Goal: Book appointment/travel/reservation

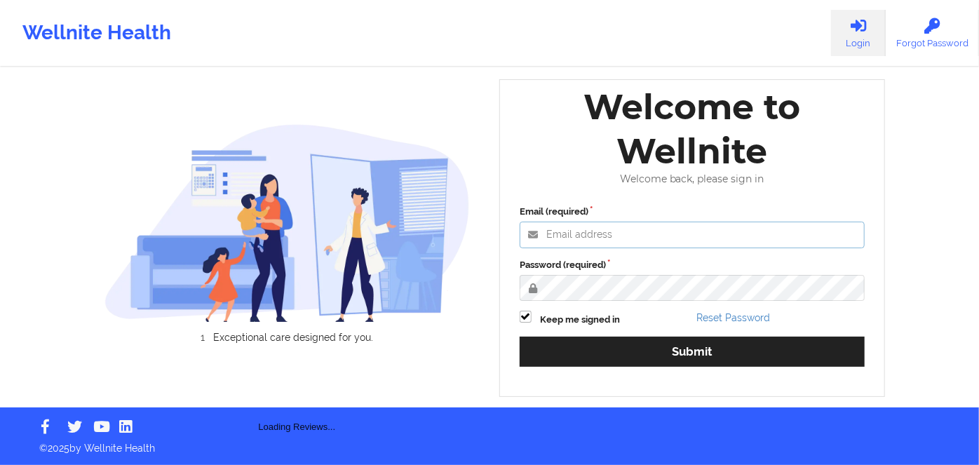
type input "[PERSON_NAME][EMAIL_ADDRESS][DOMAIN_NAME]"
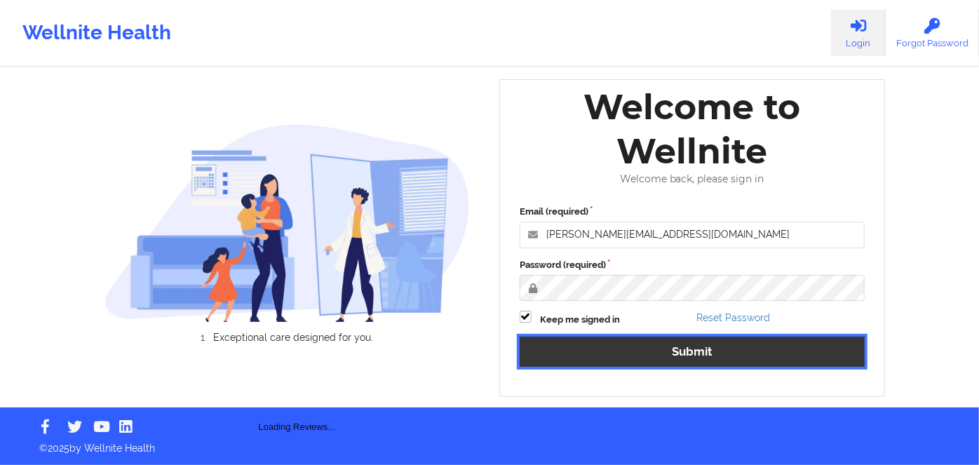
click at [741, 358] on button "Submit" at bounding box center [692, 352] width 345 height 30
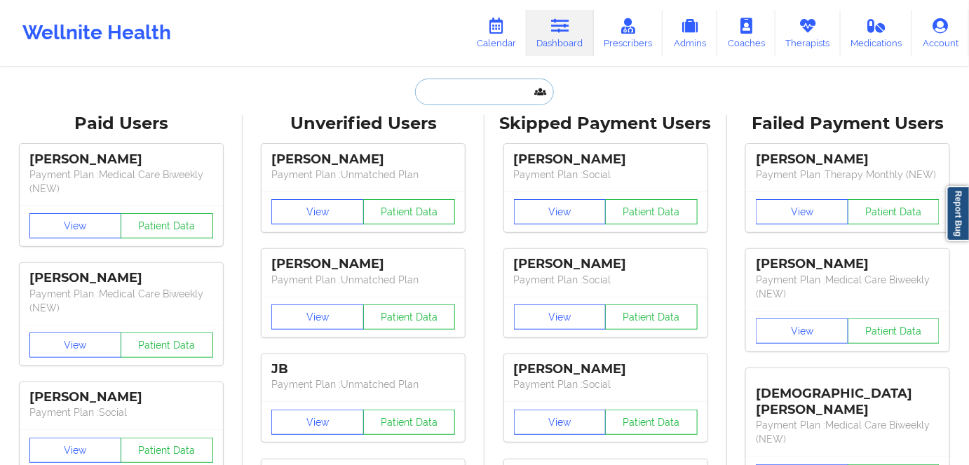
click at [439, 92] on input "text" at bounding box center [484, 92] width 139 height 27
paste input "[PERSON_NAME]"
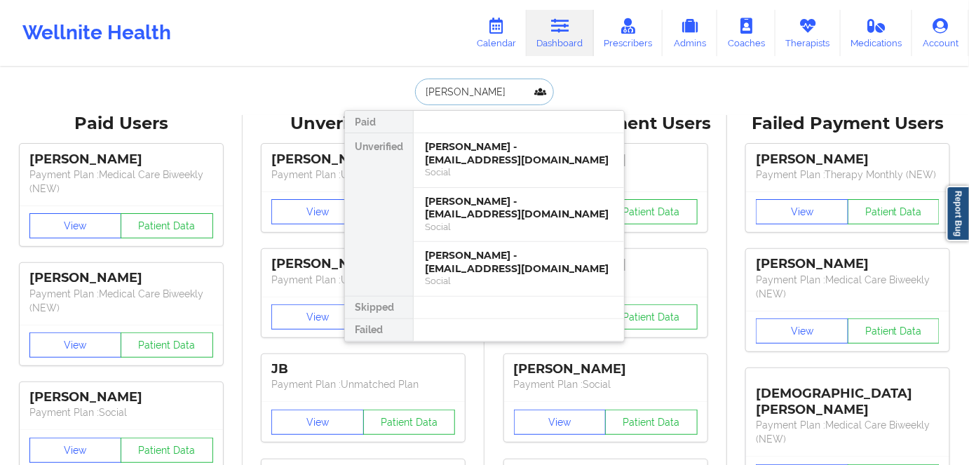
type input "[PERSON_NAME]"
click at [508, 161] on div "[PERSON_NAME] - [EMAIL_ADDRESS][DOMAIN_NAME]" at bounding box center [519, 153] width 188 height 26
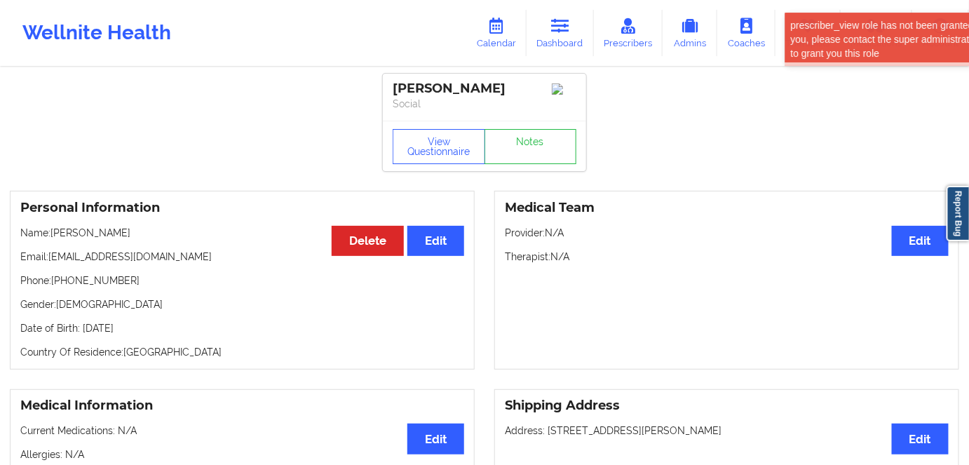
click at [262, 302] on p "Gender: [DEMOGRAPHIC_DATA]" at bounding box center [242, 304] width 444 height 14
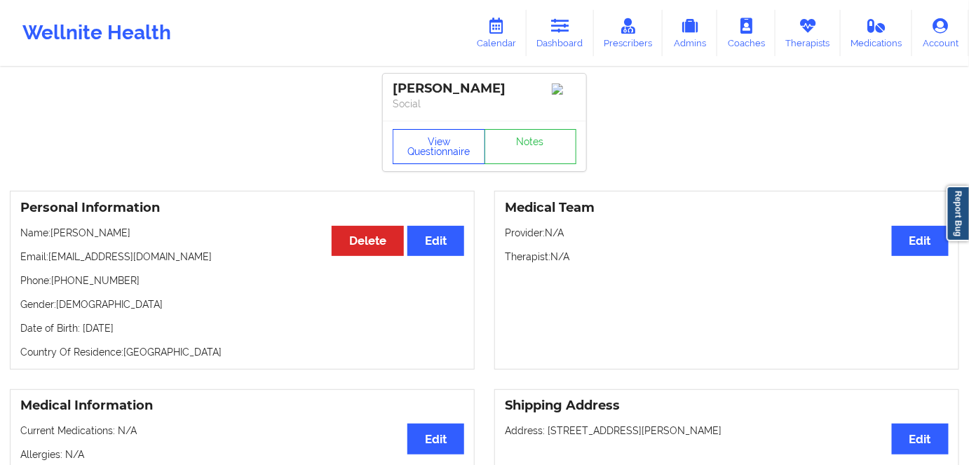
click at [405, 148] on button "View Questionnaire" at bounding box center [439, 146] width 93 height 35
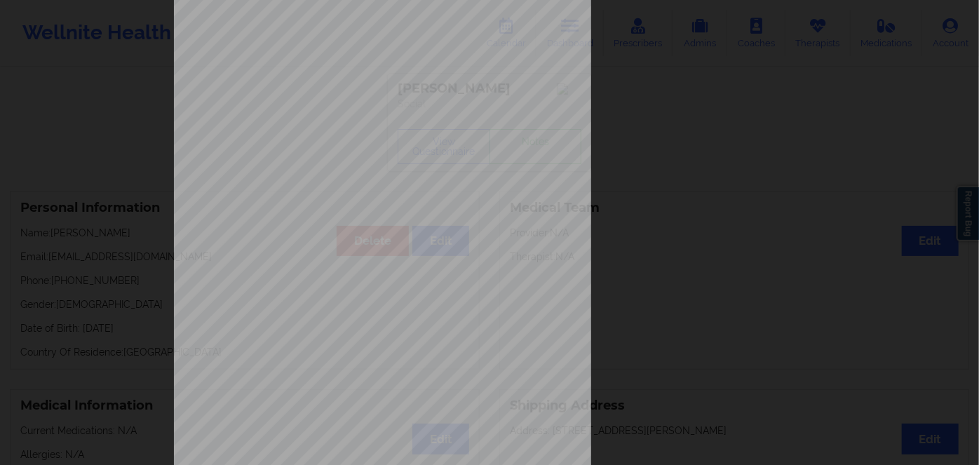
scroll to position [203, 0]
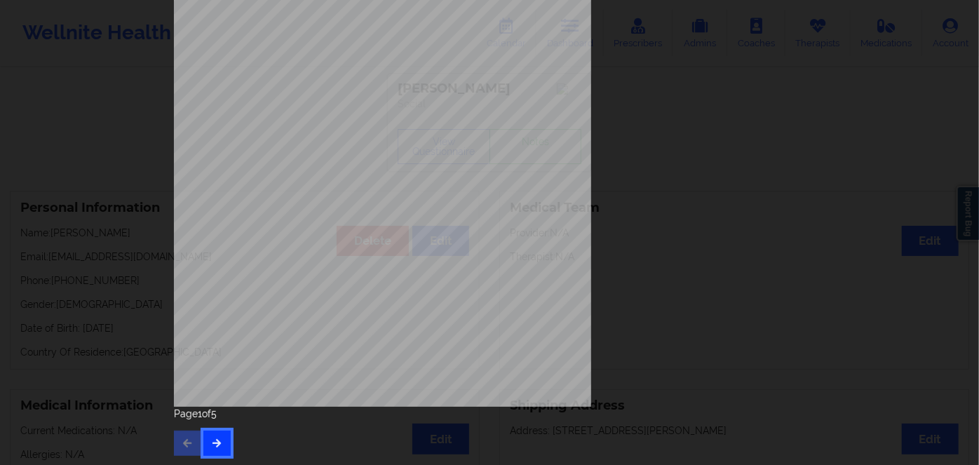
drag, startPoint x: 213, startPoint y: 442, endPoint x: 220, endPoint y: 432, distance: 12.1
click at [214, 442] on icon "button" at bounding box center [217, 442] width 12 height 8
click at [216, 443] on icon "button" at bounding box center [217, 442] width 12 height 8
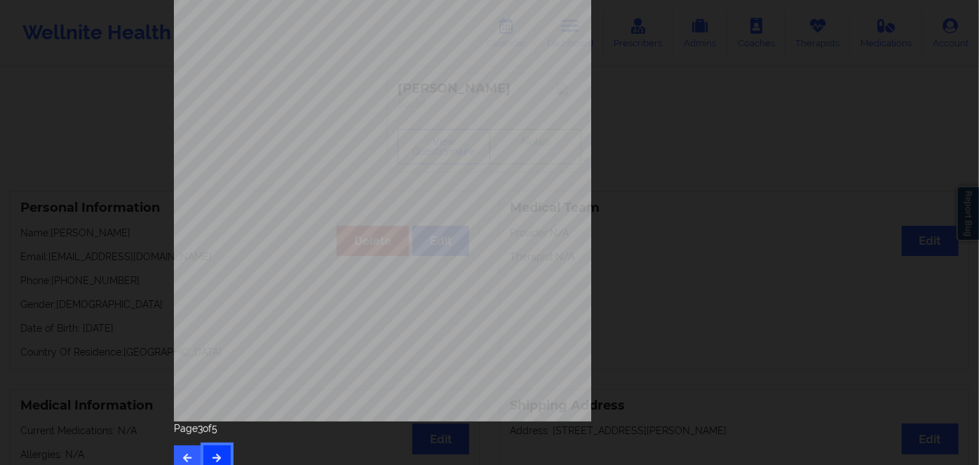
scroll to position [191, 0]
click at [204, 451] on button "button" at bounding box center [216, 455] width 27 height 25
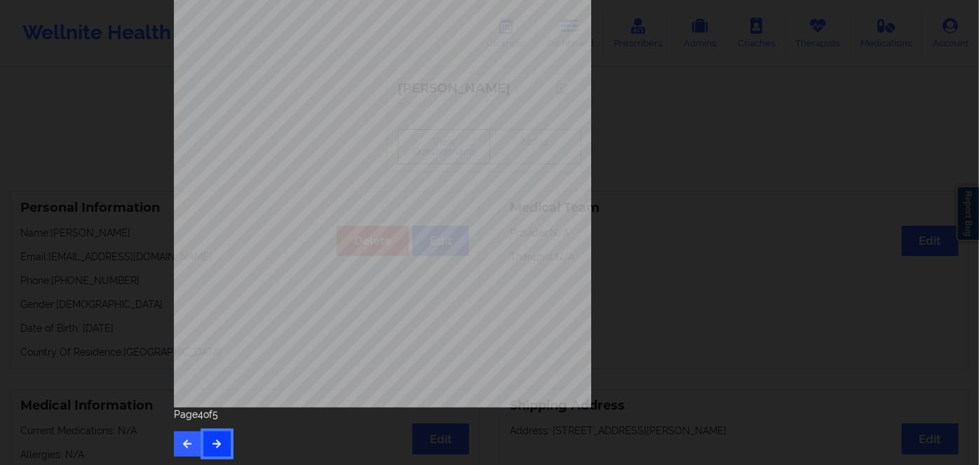
scroll to position [203, 0]
click at [342, 198] on span "18705769" at bounding box center [334, 197] width 28 height 6
click at [332, 192] on div "Insurance company type details by patient commercial Insurance Member ID for pa…" at bounding box center [489, 111] width 631 height 590
click at [344, 198] on span "18705769" at bounding box center [334, 197] width 28 height 6
click at [337, 196] on span "18705769" at bounding box center [334, 197] width 28 height 6
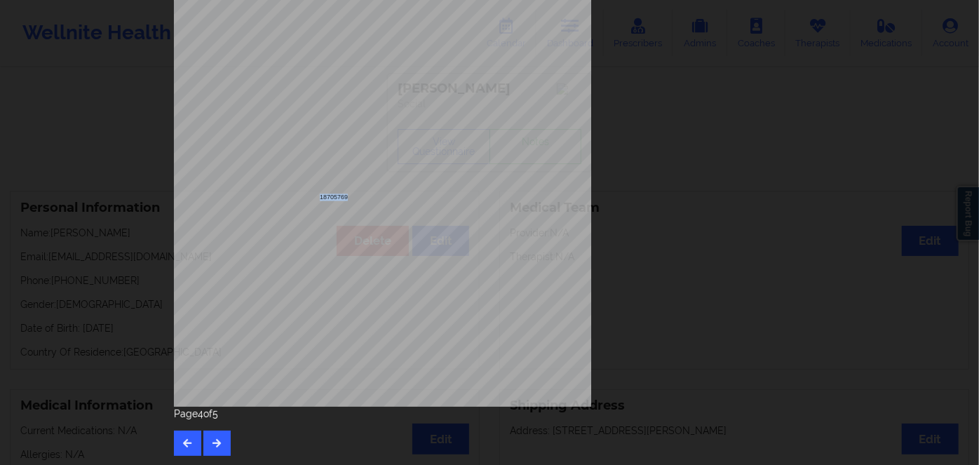
click at [338, 196] on span "18705769" at bounding box center [334, 197] width 28 height 6
copy span "18705769"
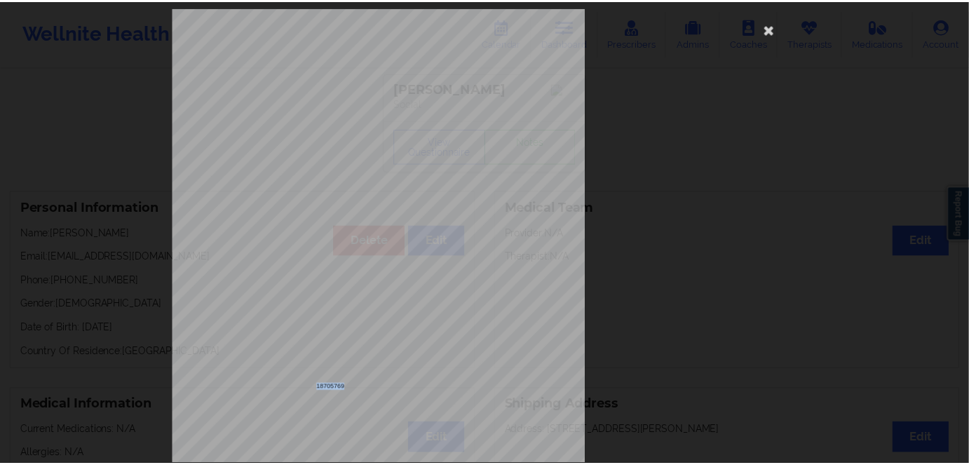
scroll to position [0, 0]
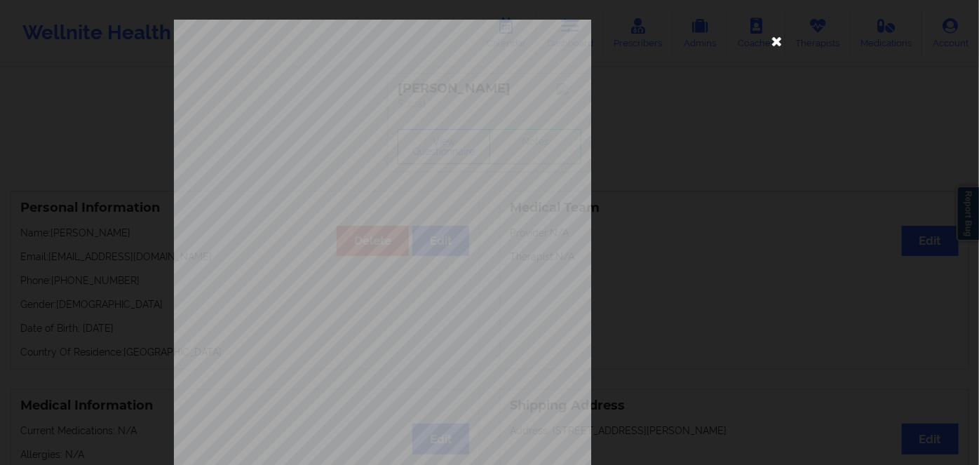
click at [773, 49] on icon at bounding box center [777, 40] width 22 height 22
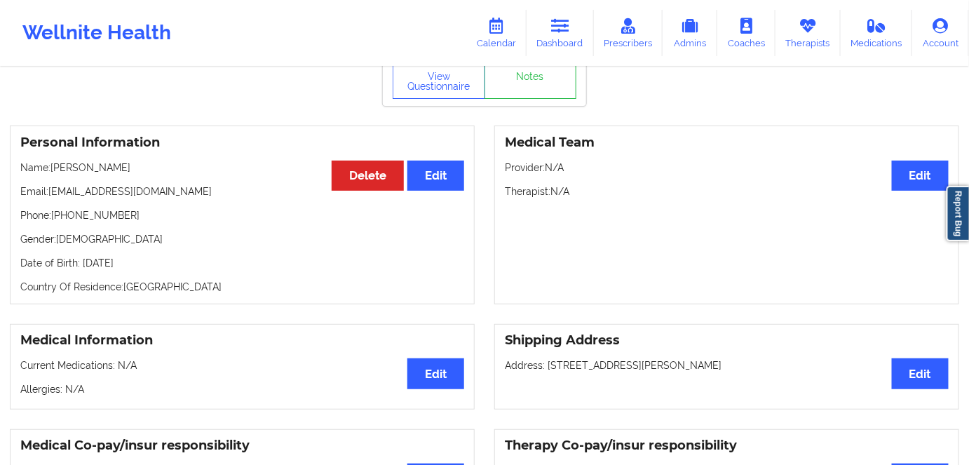
scroll to position [63, 0]
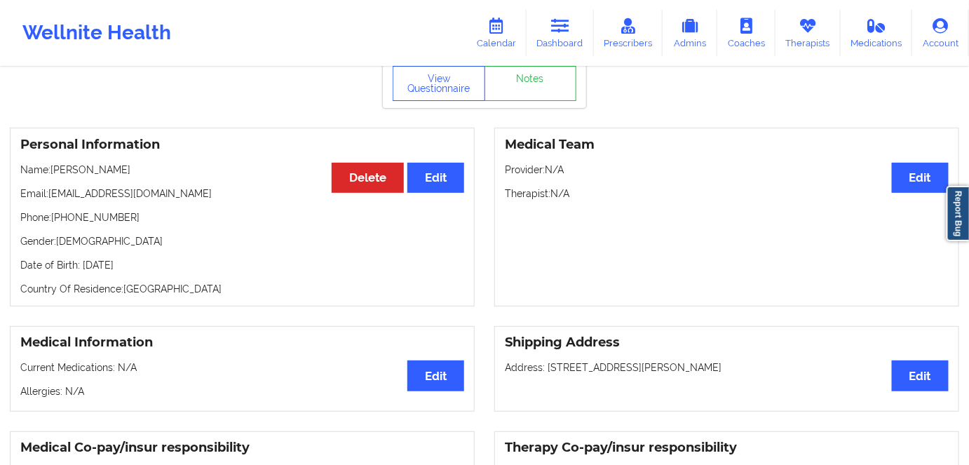
click at [143, 270] on p "Date of Birth: 4th of July 2002" at bounding box center [242, 265] width 444 height 14
click at [142, 270] on p "Date of Birth: 4th of July 2002" at bounding box center [242, 265] width 444 height 14
copy p "2002"
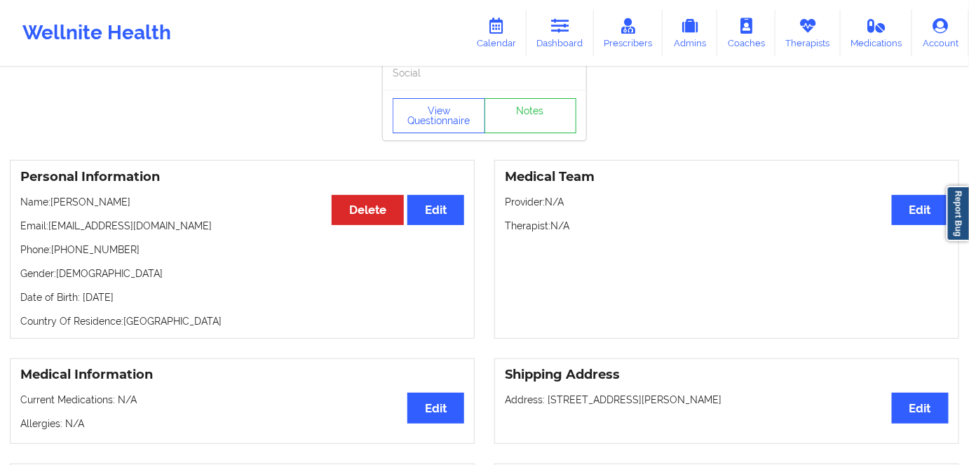
scroll to position [0, 0]
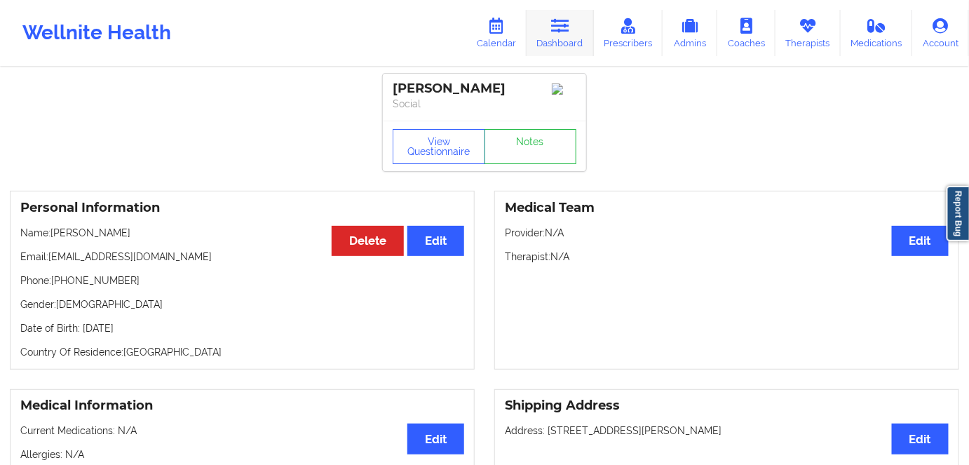
click at [557, 32] on icon at bounding box center [560, 25] width 18 height 15
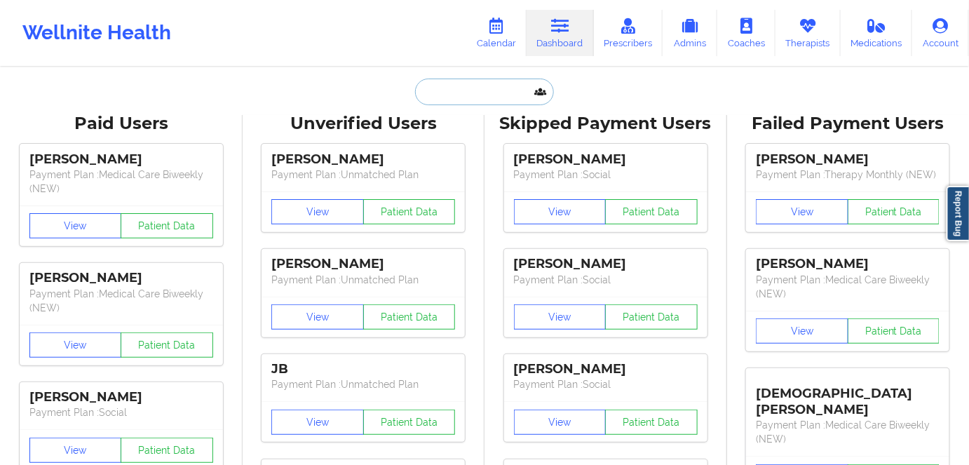
click at [436, 95] on input "text" at bounding box center [484, 92] width 139 height 27
paste input "[PERSON_NAME]"
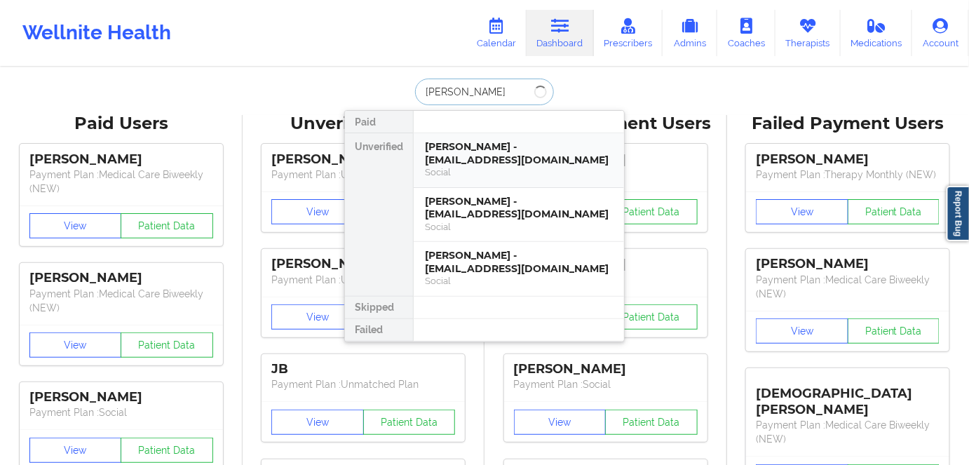
paste input "[PERSON_NAME]"
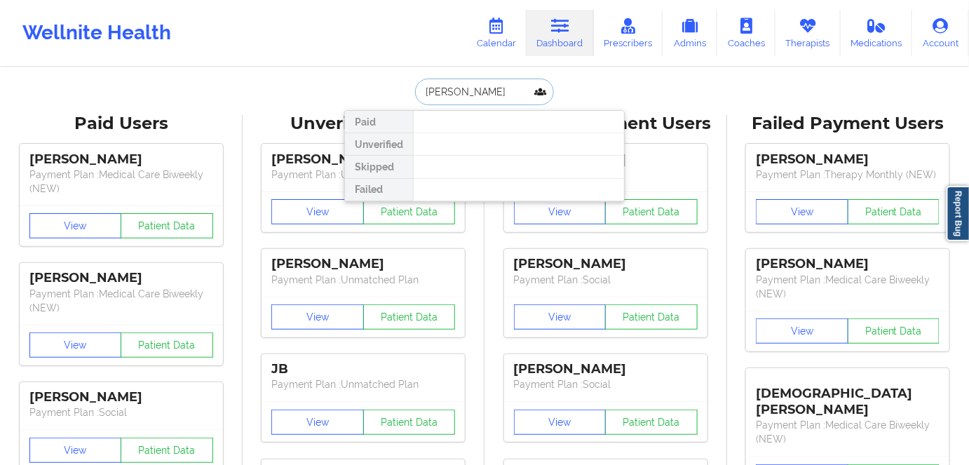
drag, startPoint x: 519, startPoint y: 90, endPoint x: 393, endPoint y: 90, distance: 126.2
click at [393, 90] on div "DYLAN HEFFERNAN Paid Unverified Skipped Failed" at bounding box center [484, 92] width 281 height 27
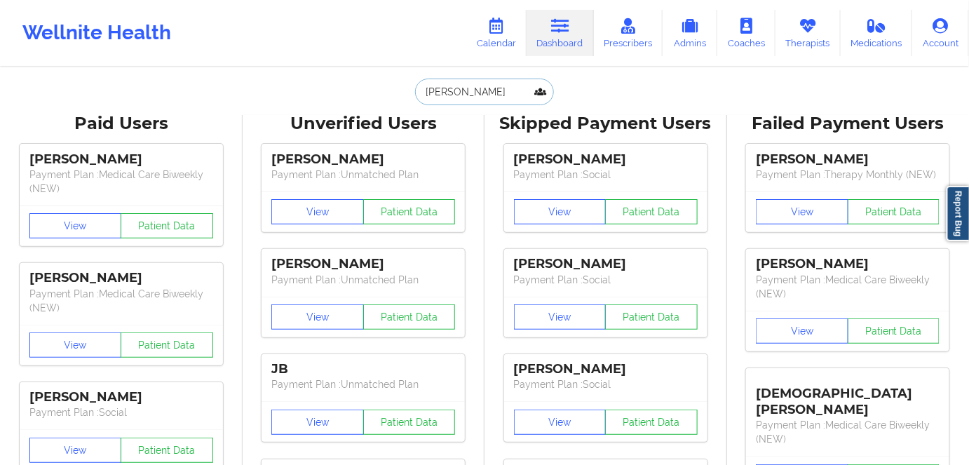
paste input "[EMAIL_ADDRESS][DOMAIN_NAME]"
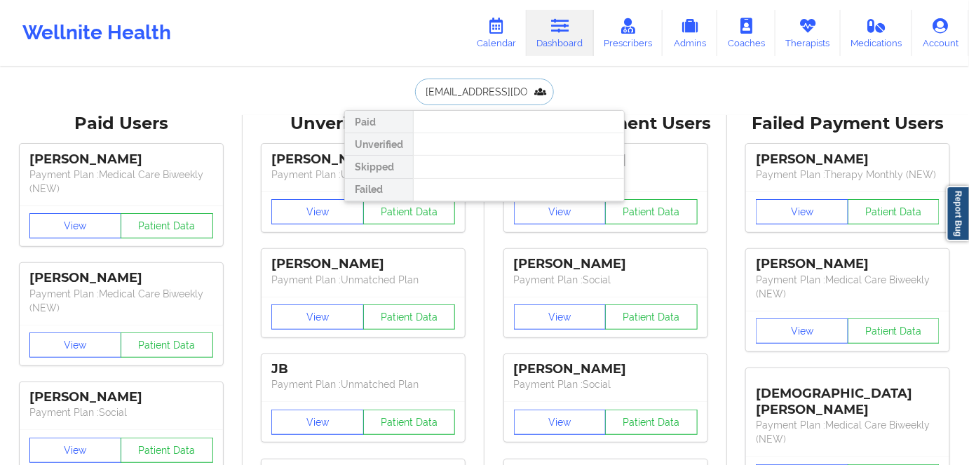
click at [506, 84] on input "[EMAIL_ADDRESS][DOMAIN_NAME]" at bounding box center [484, 92] width 139 height 27
click at [475, 93] on input "[EMAIL_ADDRESS][DOMAIN_NAME]" at bounding box center [484, 92] width 139 height 27
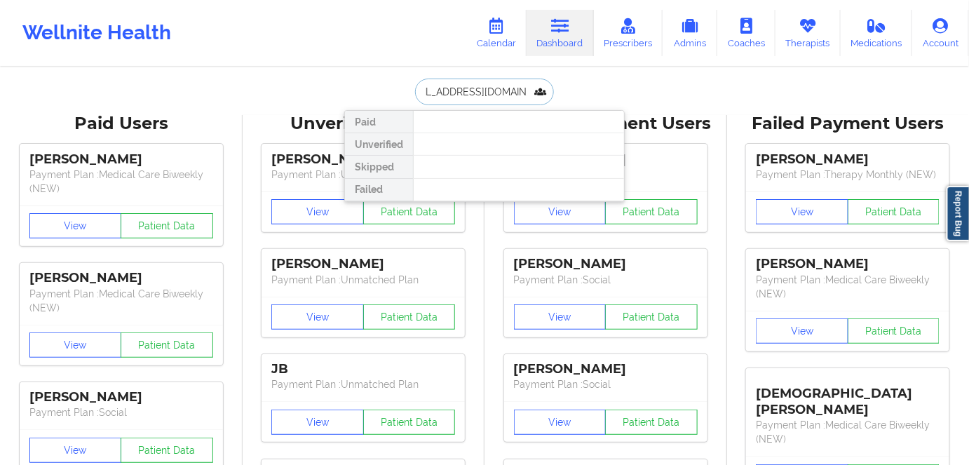
click at [477, 92] on input "[EMAIL_ADDRESS][DOMAIN_NAME]" at bounding box center [484, 92] width 139 height 27
click at [477, 91] on input "[EMAIL_ADDRESS][DOMAIN_NAME]" at bounding box center [484, 92] width 139 height 27
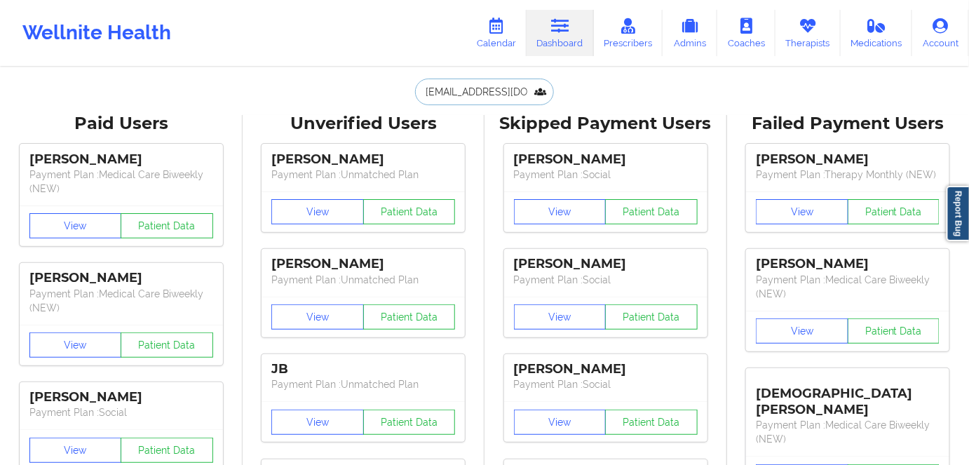
click at [488, 85] on input "[EMAIL_ADDRESS][DOMAIN_NAME]" at bounding box center [484, 92] width 139 height 27
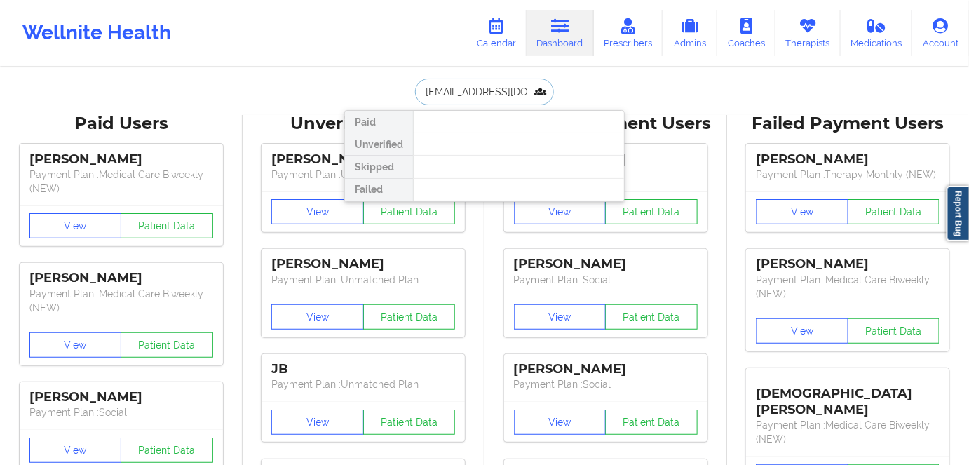
drag, startPoint x: 533, startPoint y: 90, endPoint x: 379, endPoint y: 94, distance: 154.3
click at [375, 94] on div "dimesmakesbeats@gmail.com Paid Unverified Skipped Failed" at bounding box center [484, 92] width 281 height 27
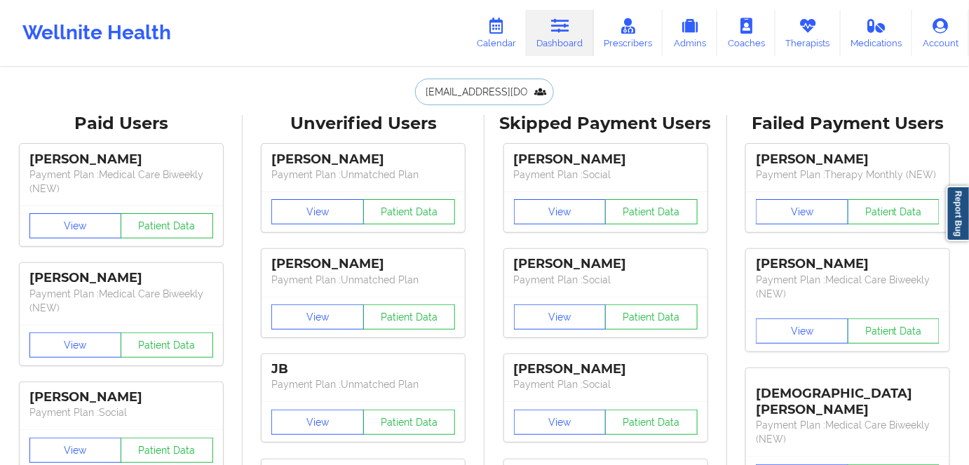
type input "l.com"
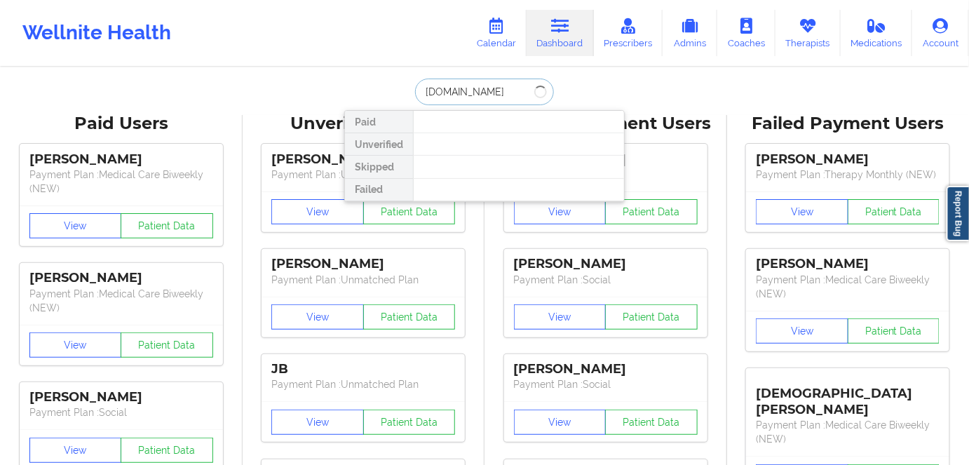
drag, startPoint x: 497, startPoint y: 92, endPoint x: 360, endPoint y: 92, distance: 136.8
click at [360, 92] on div "l.com Paid Unverified Skipped Failed" at bounding box center [484, 92] width 281 height 27
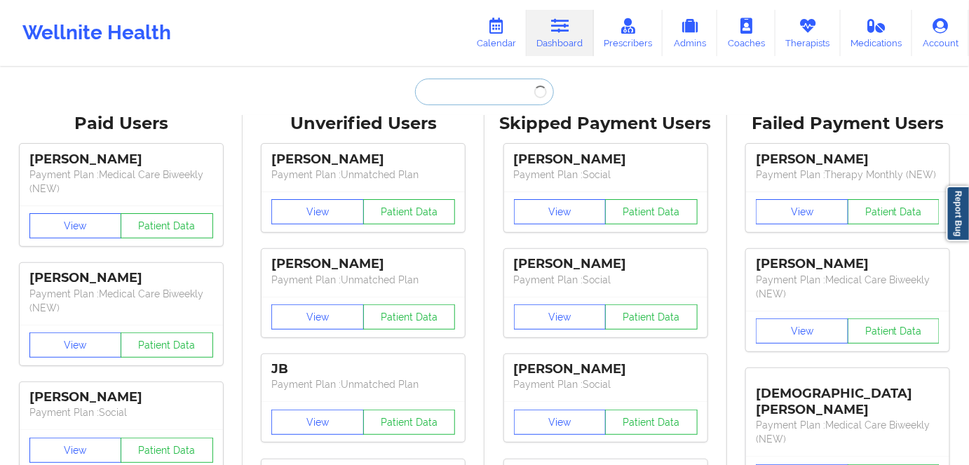
click at [450, 97] on input "text" at bounding box center [484, 92] width 139 height 27
paste input "[EMAIL_ADDRESS][DOMAIN_NAME]"
type input "[EMAIL_ADDRESS][DOMAIN_NAME]"
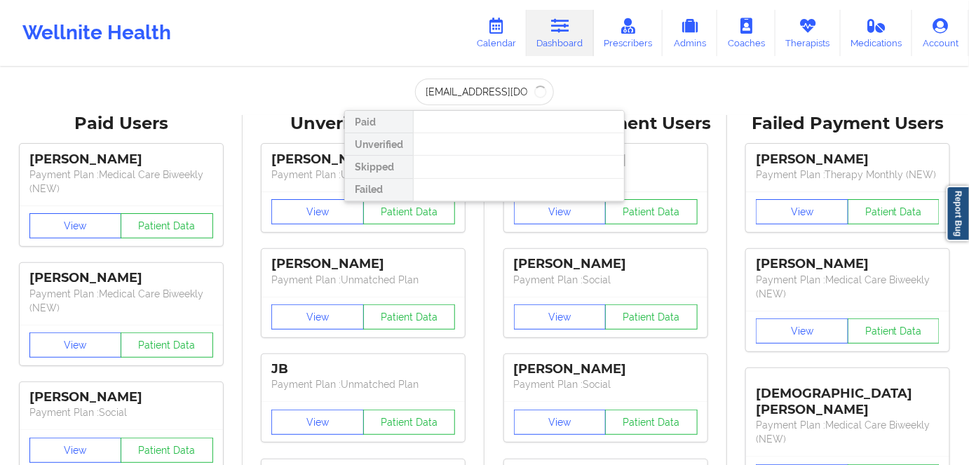
click at [581, 89] on div "dimesmakesbeats@gmail.com Paid Unverified Skipped Failed" at bounding box center [484, 92] width 281 height 27
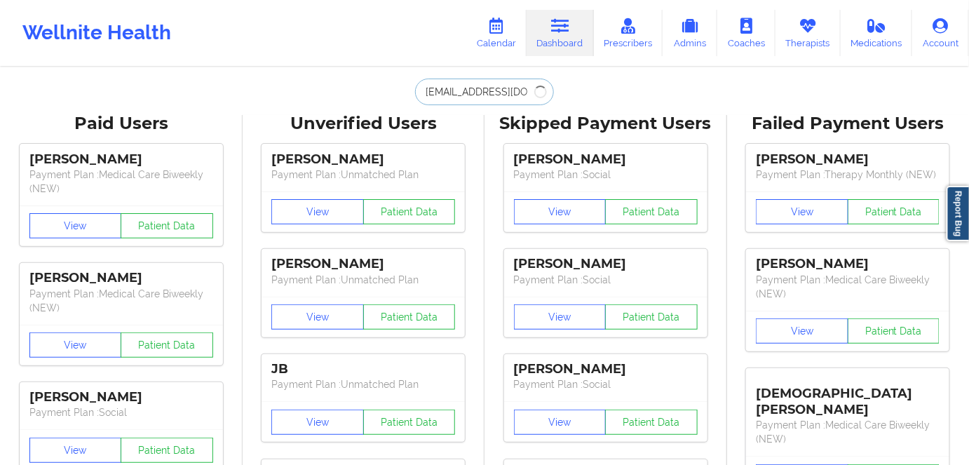
click at [511, 95] on input "[EMAIL_ADDRESS][DOMAIN_NAME]" at bounding box center [484, 92] width 139 height 27
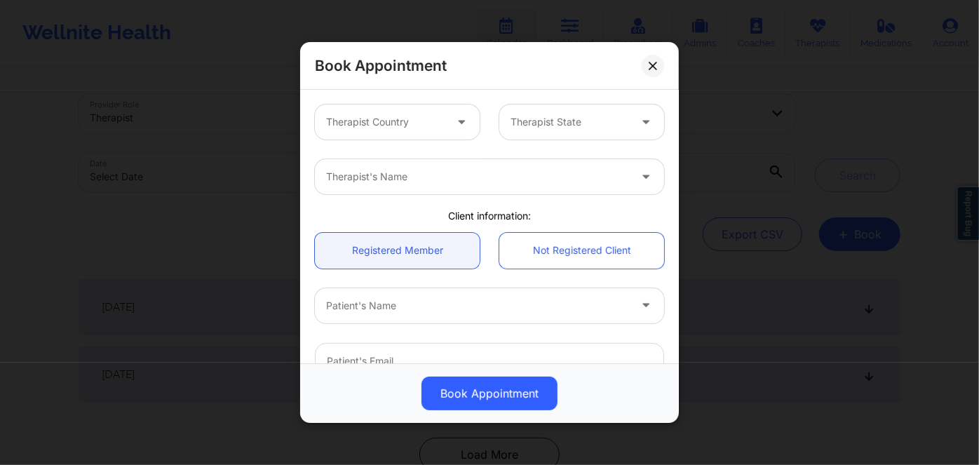
click at [405, 123] on div at bounding box center [385, 122] width 119 height 17
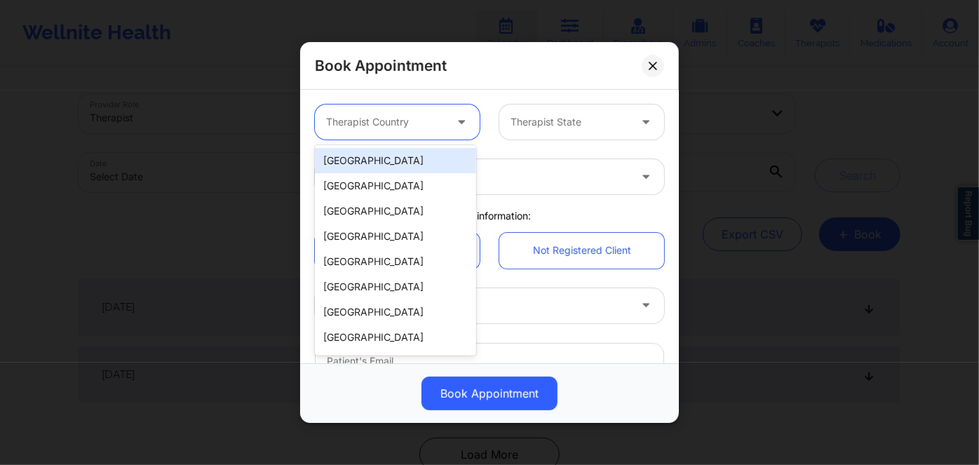
drag, startPoint x: 410, startPoint y: 112, endPoint x: 410, endPoint y: 127, distance: 14.7
click at [409, 118] on div "Therapist Country" at bounding box center [380, 121] width 131 height 35
drag, startPoint x: 402, startPoint y: 157, endPoint x: 524, endPoint y: 133, distance: 124.5
click at [404, 157] on div "[GEOGRAPHIC_DATA]" at bounding box center [395, 160] width 161 height 25
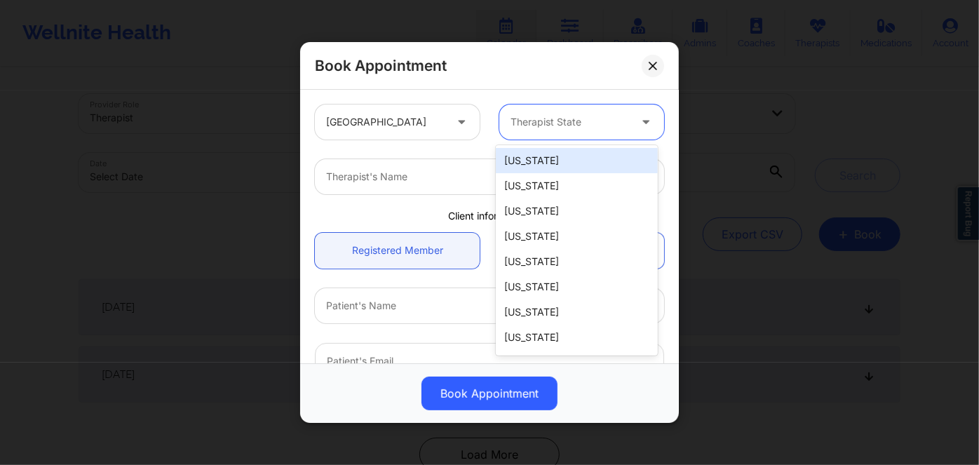
click at [571, 120] on div at bounding box center [570, 122] width 119 height 17
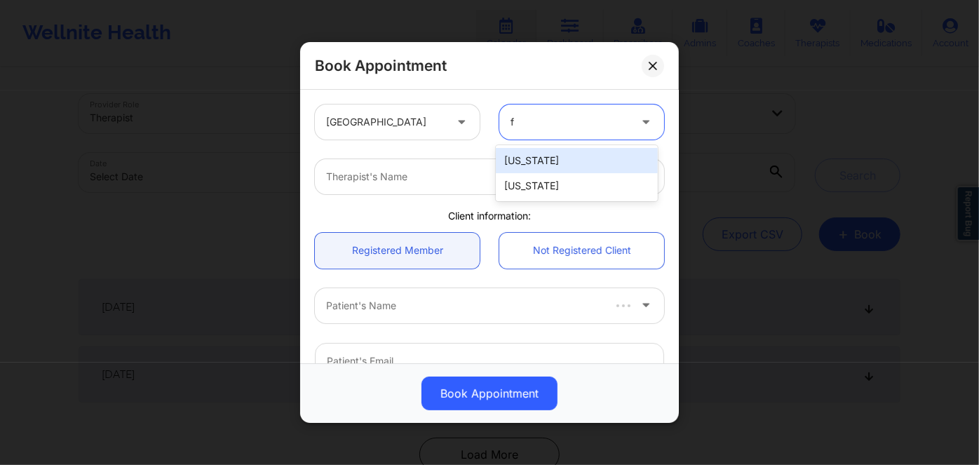
type input "fl"
drag, startPoint x: 561, startPoint y: 157, endPoint x: 539, endPoint y: 175, distance: 28.5
click at [561, 159] on div "[US_STATE]" at bounding box center [576, 160] width 161 height 25
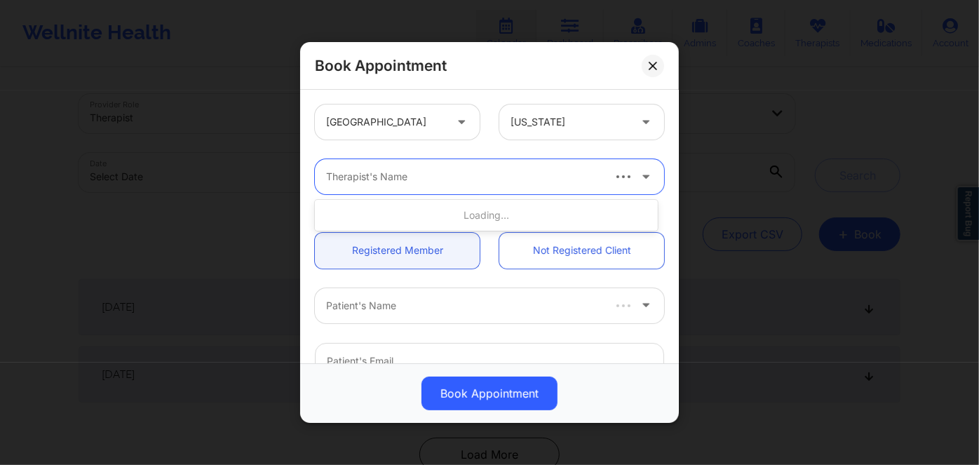
click at [516, 189] on div "Therapist's Name" at bounding box center [459, 176] width 288 height 35
paste input "[PERSON_NAME]"
type input "[PERSON_NAME]"
click at [421, 176] on div at bounding box center [463, 176] width 275 height 17
paste input "[PERSON_NAME]"
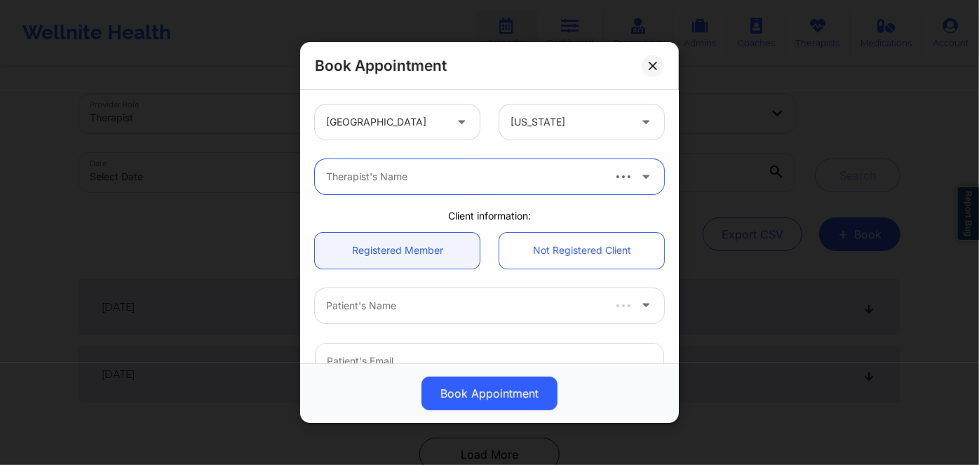
type input "[PERSON_NAME]"
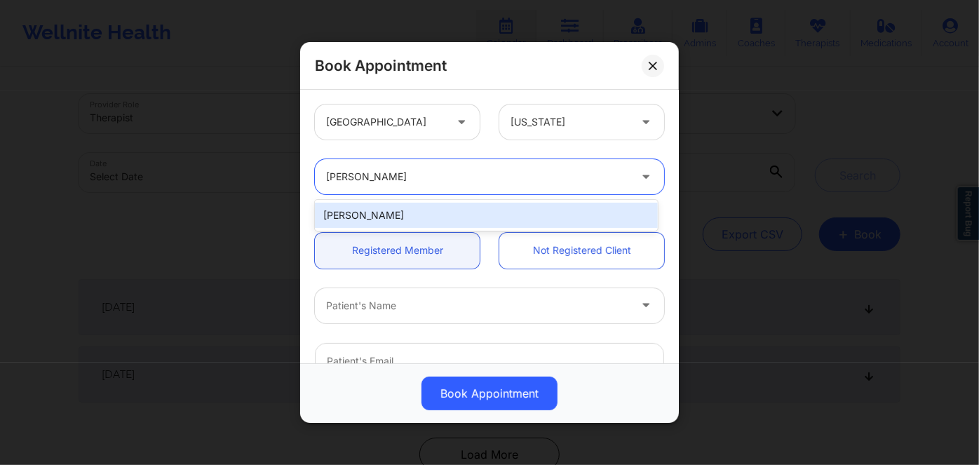
click at [446, 212] on div "[PERSON_NAME]" at bounding box center [486, 215] width 343 height 25
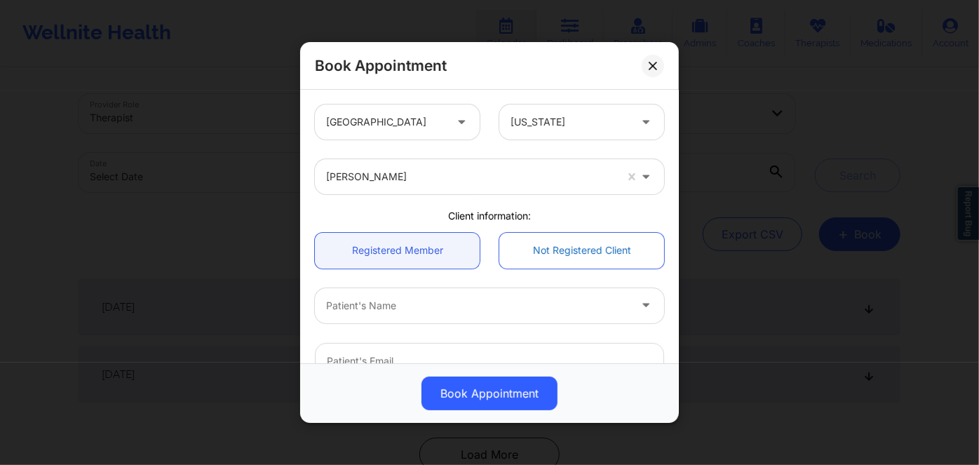
click at [559, 245] on link "Not Registered Client" at bounding box center [581, 250] width 165 height 36
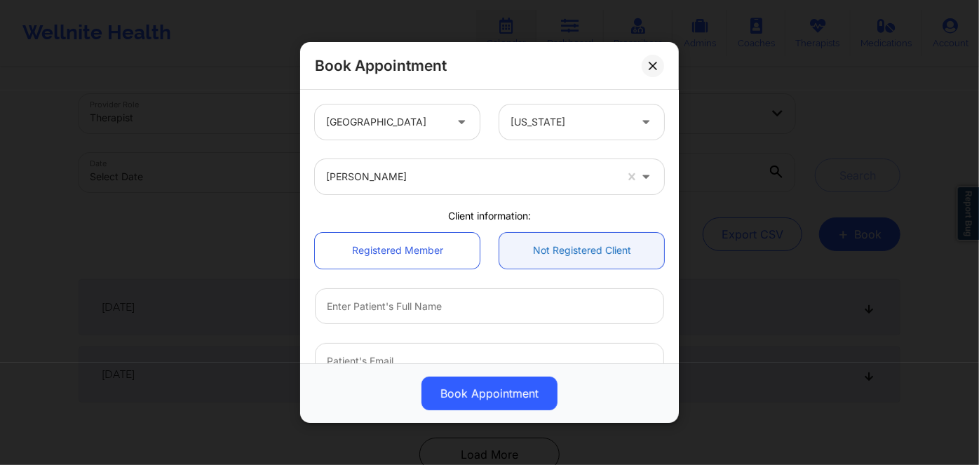
click at [558, 244] on link "Not Registered Client" at bounding box center [581, 250] width 165 height 36
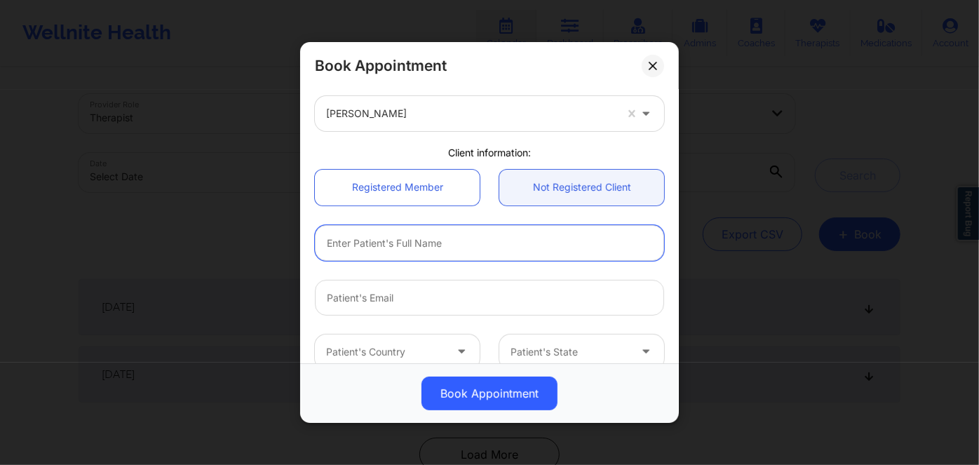
click at [447, 254] on input "text" at bounding box center [489, 242] width 349 height 36
paste input "[PERSON_NAME]"
type input "[PERSON_NAME]"
drag, startPoint x: 428, startPoint y: 224, endPoint x: 236, endPoint y: 217, distance: 192.3
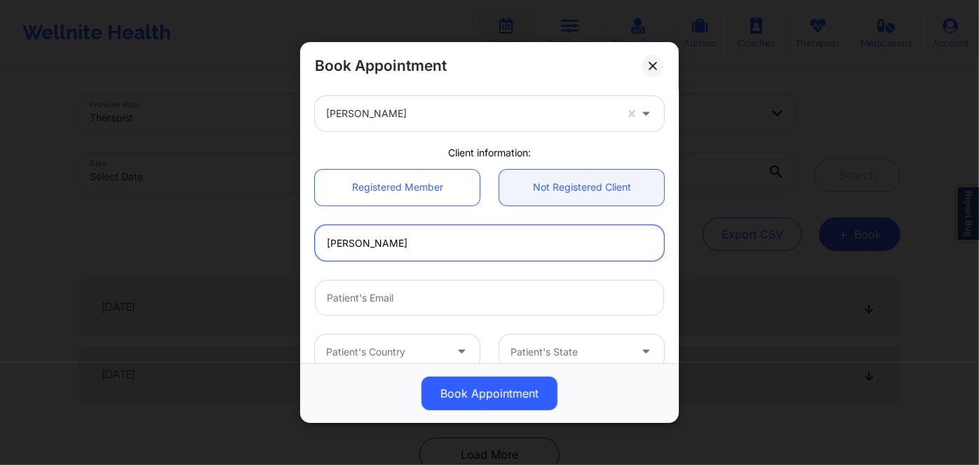
click at [236, 217] on div "Book Appointment [GEOGRAPHIC_DATA] [US_STATE] [PERSON_NAME] Client information:…" at bounding box center [489, 232] width 979 height 465
paste input "[PERSON_NAME]"
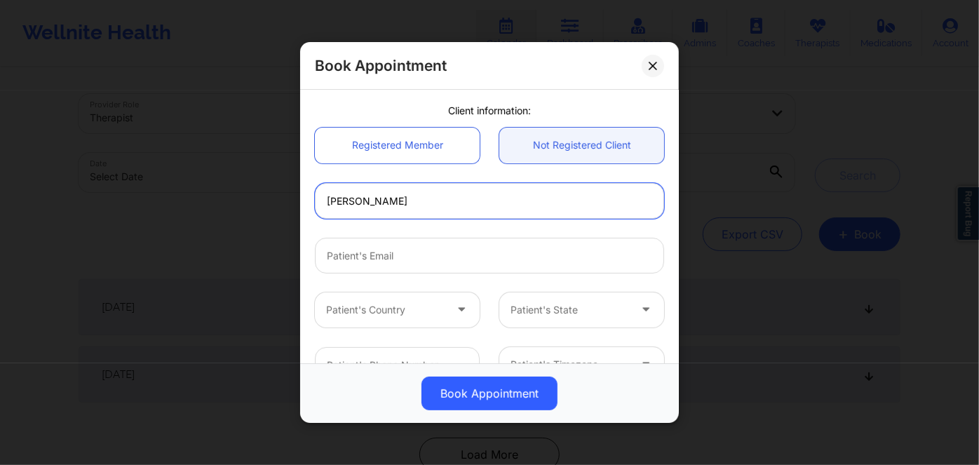
scroll to position [127, 0]
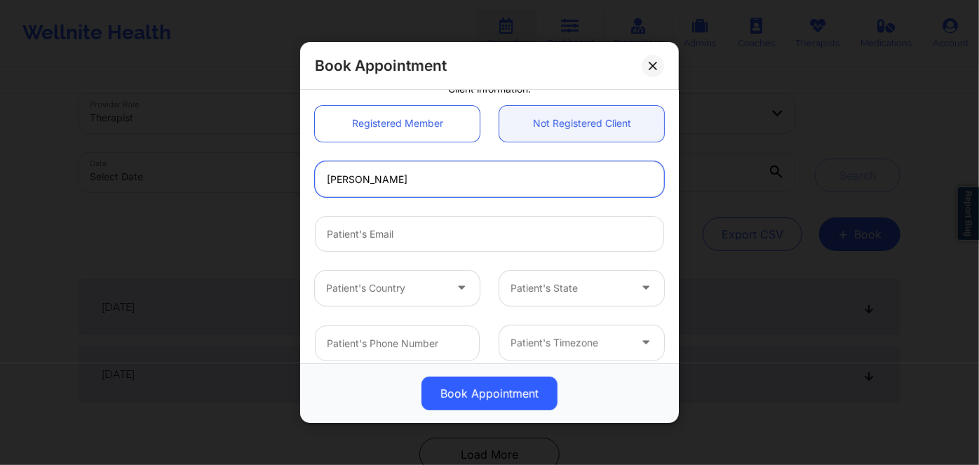
type input "[PERSON_NAME]"
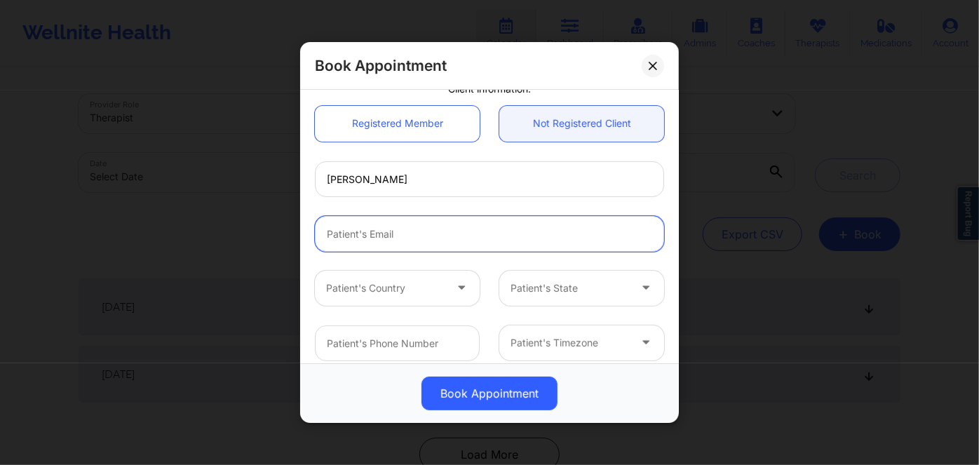
drag, startPoint x: 386, startPoint y: 224, endPoint x: 392, endPoint y: 232, distance: 10.0
click at [386, 224] on input "email" at bounding box center [489, 233] width 349 height 36
click at [478, 227] on input "email" at bounding box center [489, 233] width 349 height 36
paste input "[EMAIL_ADDRESS][DOMAIN_NAME]"
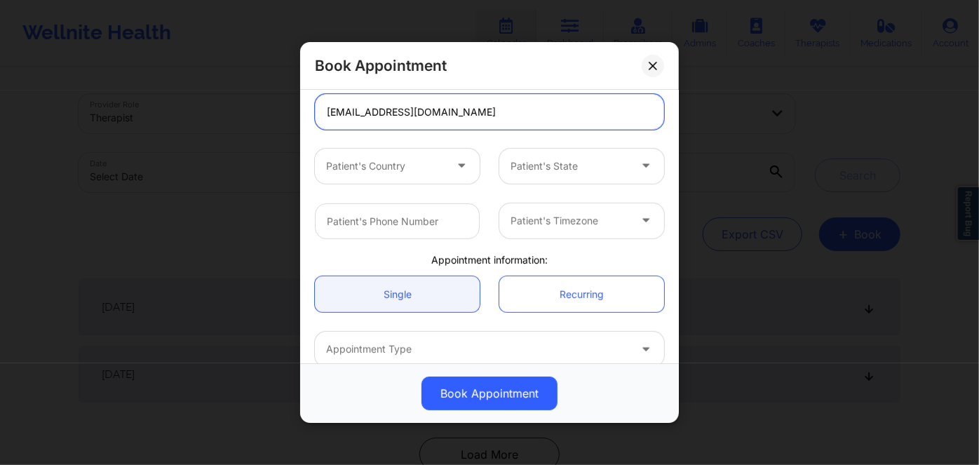
scroll to position [255, 0]
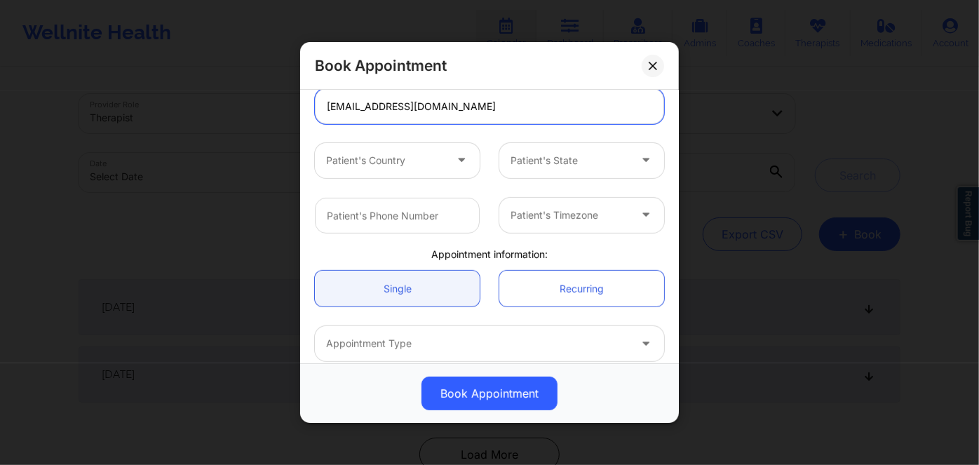
type input "[EMAIL_ADDRESS][DOMAIN_NAME]"
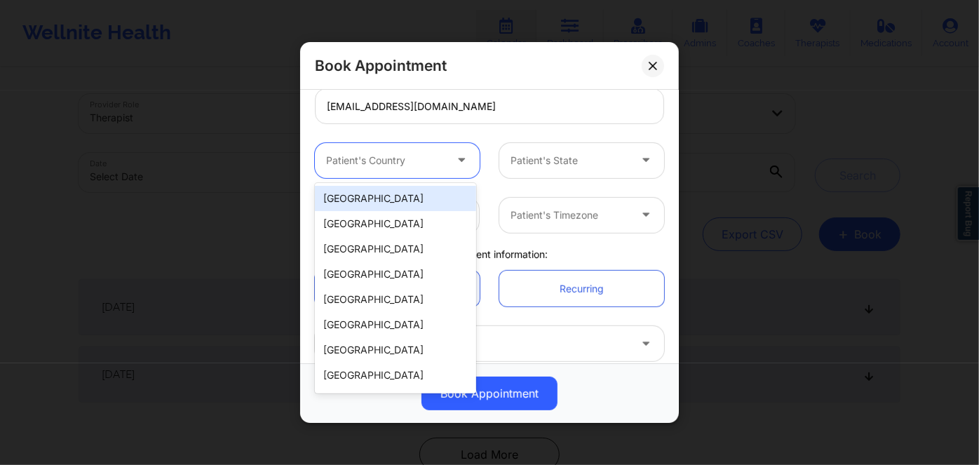
click at [377, 159] on div at bounding box center [385, 160] width 119 height 17
drag, startPoint x: 376, startPoint y: 196, endPoint x: 424, endPoint y: 197, distance: 48.4
click at [376, 197] on div "[GEOGRAPHIC_DATA]" at bounding box center [395, 198] width 161 height 25
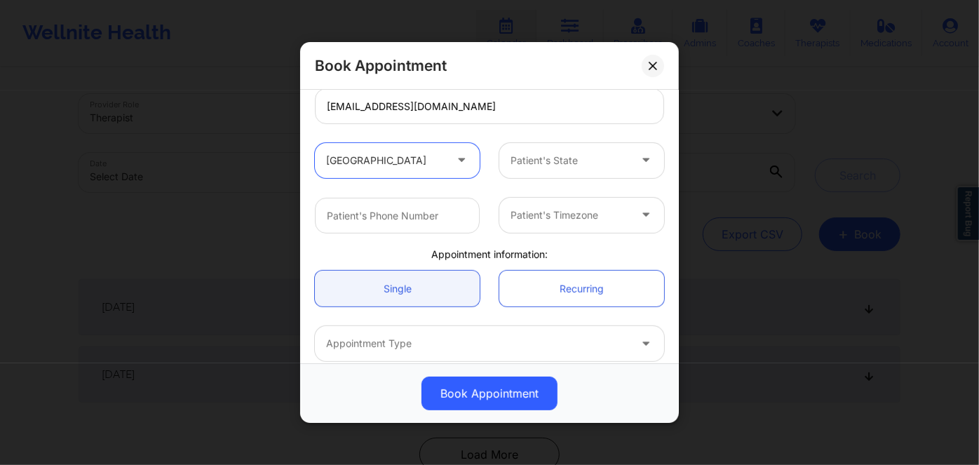
click at [520, 171] on div "Patient's State" at bounding box center [564, 159] width 131 height 35
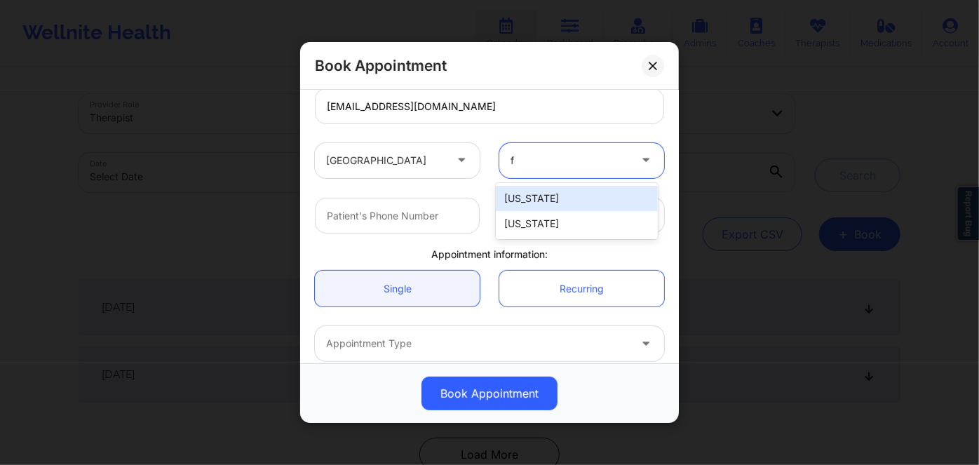
type input "fl"
click at [524, 198] on div "[US_STATE]" at bounding box center [576, 198] width 161 height 25
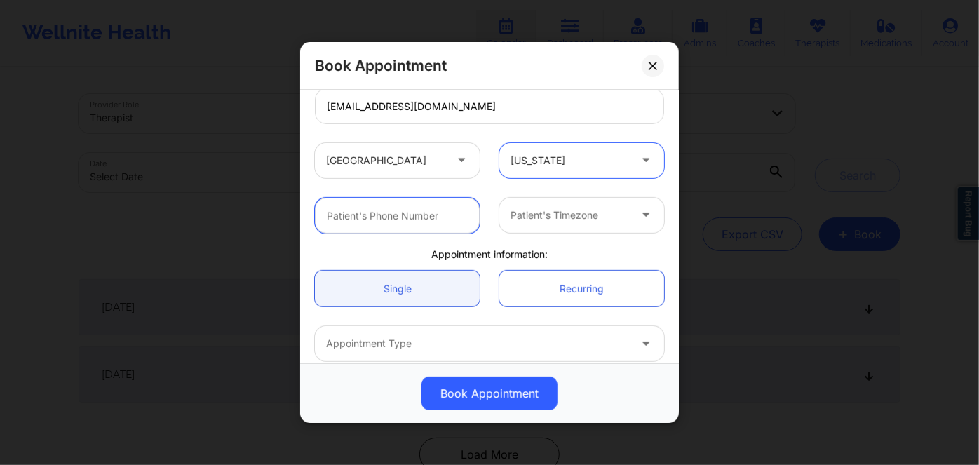
click at [414, 211] on input "text" at bounding box center [397, 215] width 165 height 36
paste input "[PHONE_NUMBER]"
type input "[PHONE_NUMBER]"
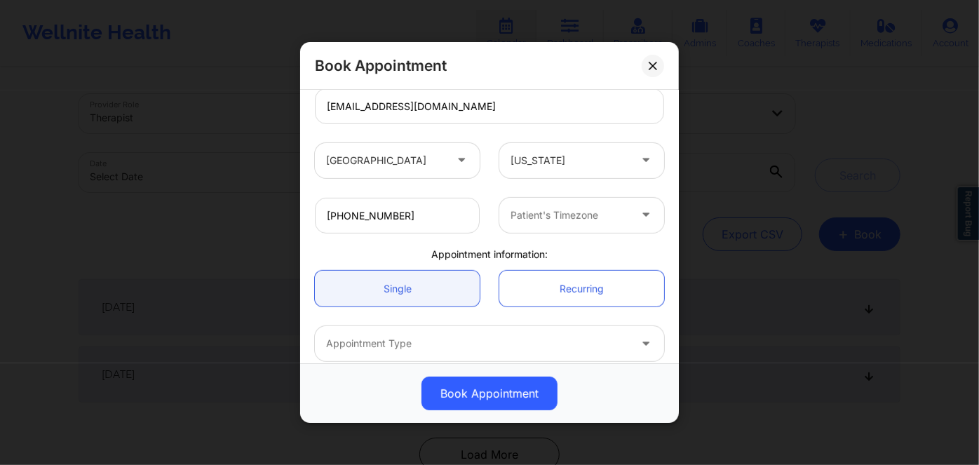
click at [540, 212] on div at bounding box center [570, 215] width 119 height 17
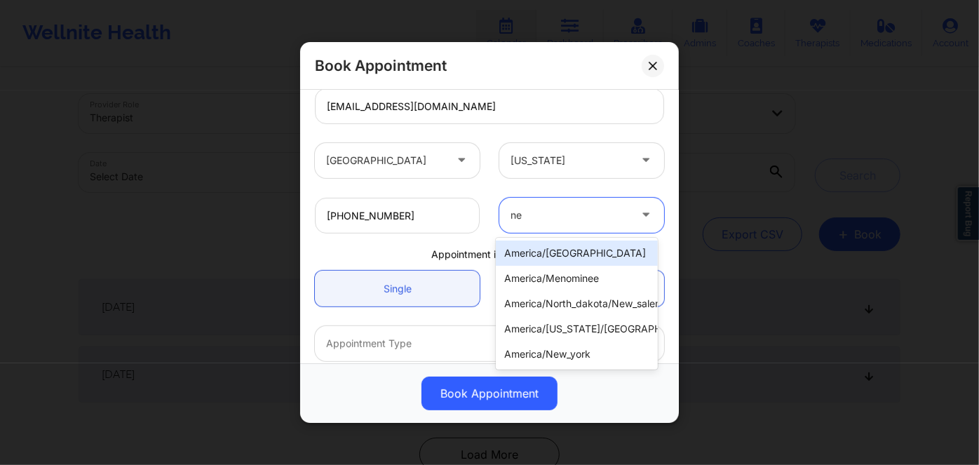
type input "new"
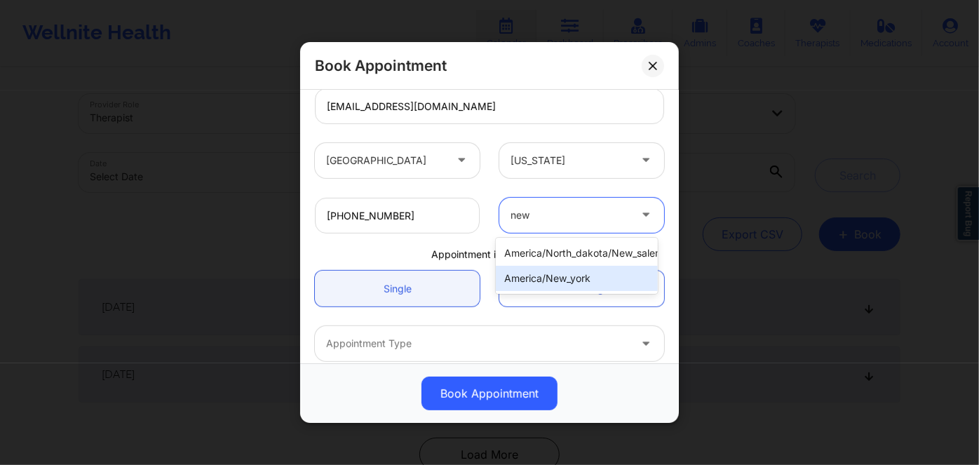
click at [564, 280] on div "america/new_york" at bounding box center [576, 278] width 161 height 25
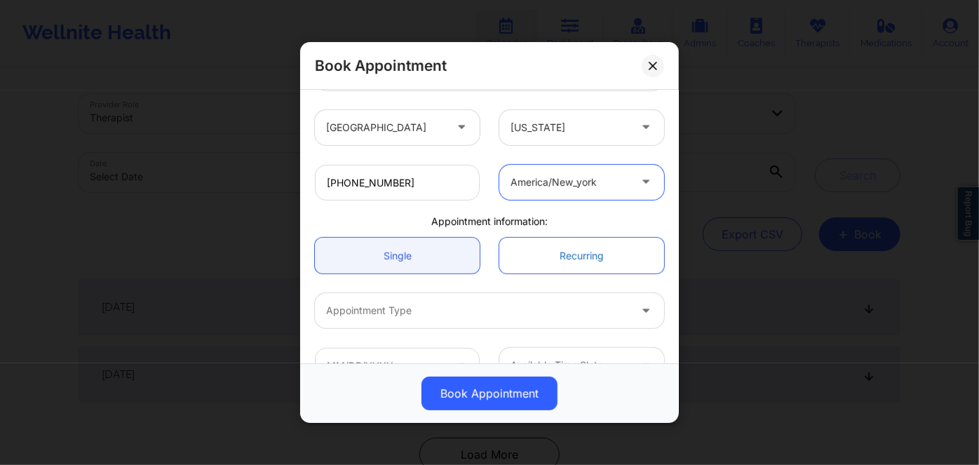
scroll to position [318, 0]
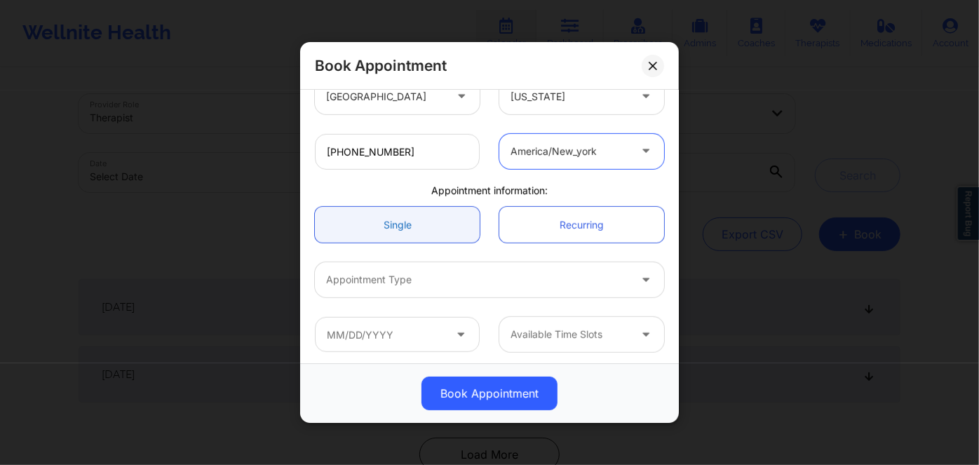
click at [428, 219] on link "Single" at bounding box center [397, 225] width 165 height 36
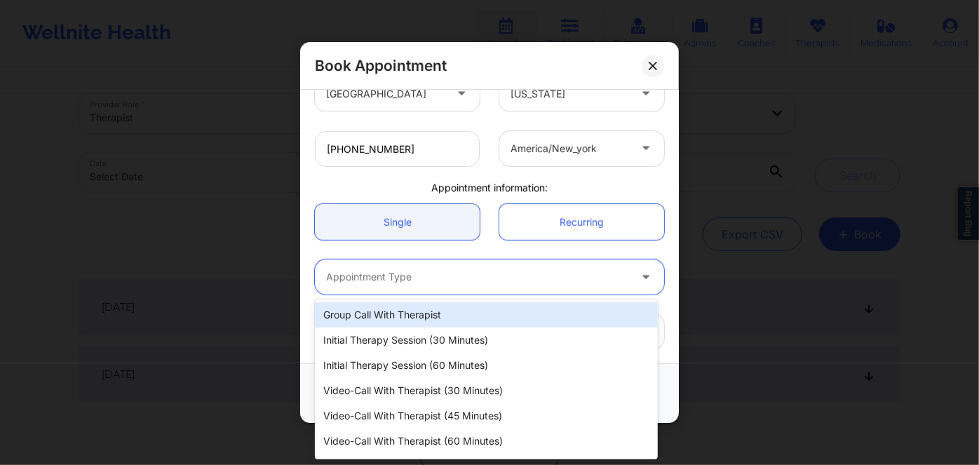
click at [434, 271] on div at bounding box center [477, 277] width 303 height 17
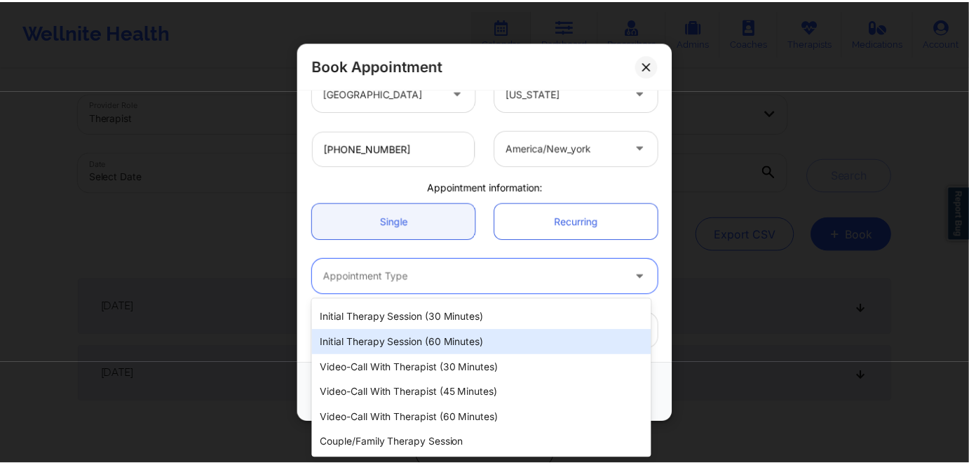
scroll to position [0, 0]
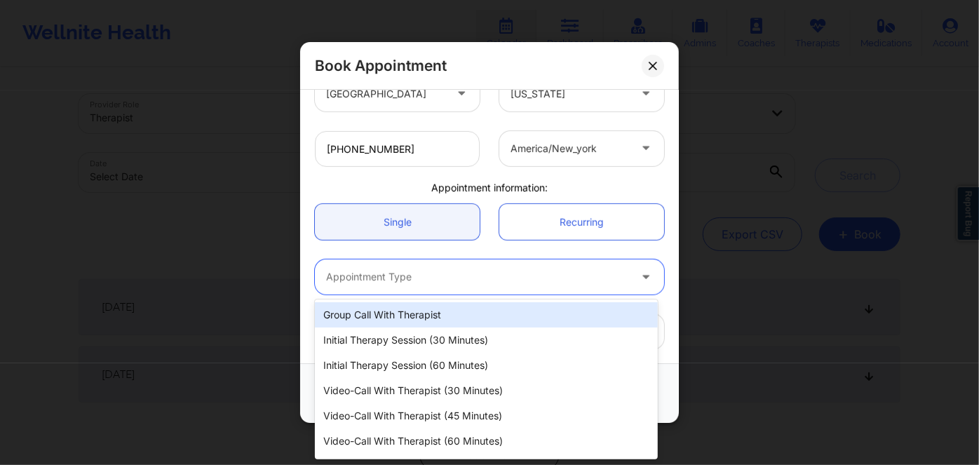
click at [488, 283] on div at bounding box center [477, 277] width 303 height 17
click at [518, 277] on div at bounding box center [477, 277] width 303 height 17
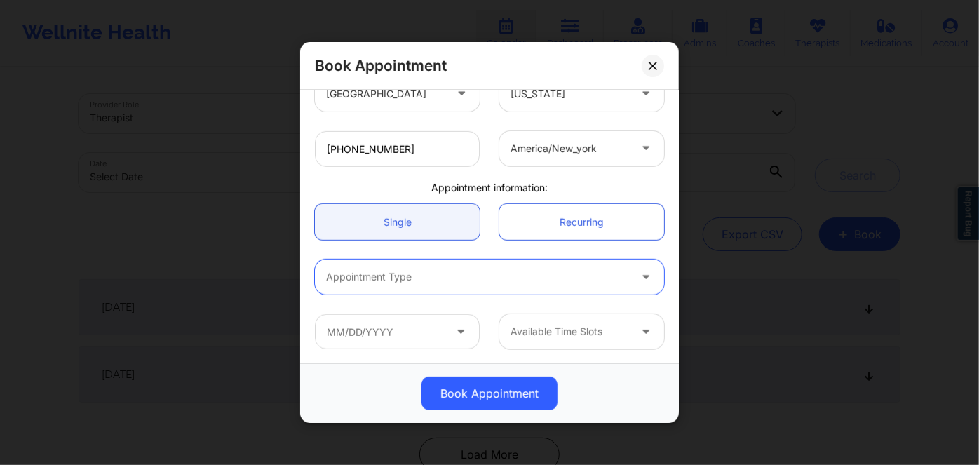
click at [405, 280] on div at bounding box center [477, 277] width 303 height 17
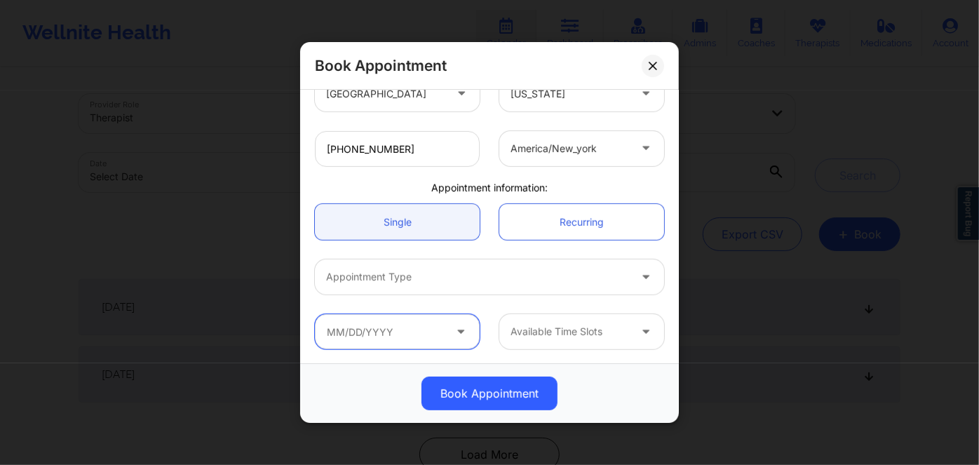
click at [378, 327] on input "text" at bounding box center [397, 331] width 165 height 35
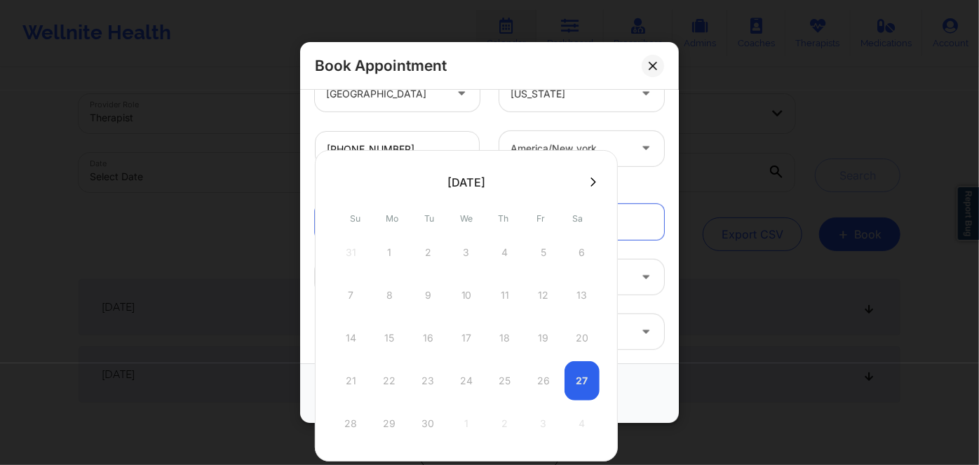
click at [722, 170] on div "Book Appointment [GEOGRAPHIC_DATA] [US_STATE] [PERSON_NAME] Client information:…" at bounding box center [489, 232] width 979 height 465
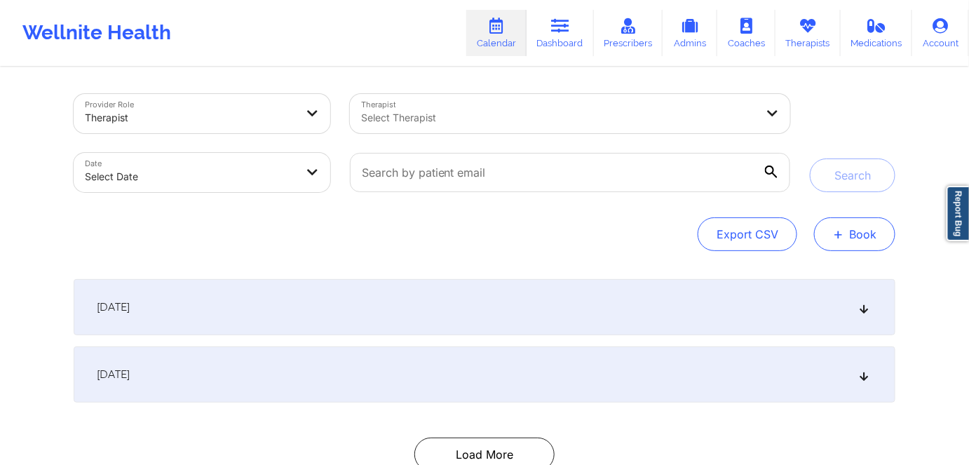
click at [866, 235] on button "+ Book" at bounding box center [854, 234] width 81 height 34
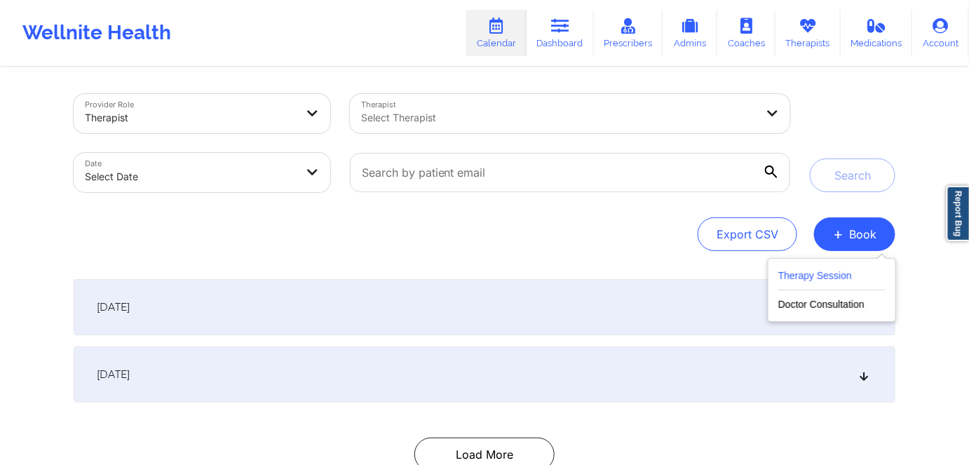
click at [832, 278] on button "Therapy Session" at bounding box center [831, 278] width 107 height 23
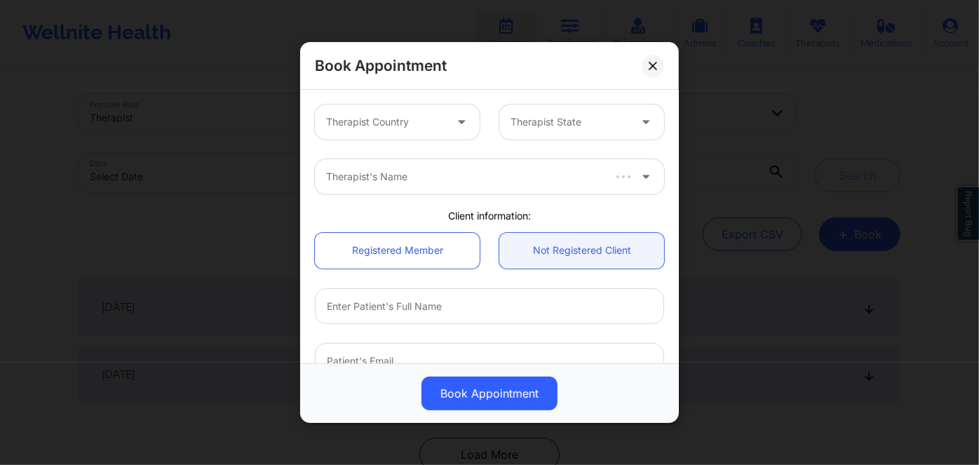
click at [446, 128] on div at bounding box center [463, 121] width 34 height 35
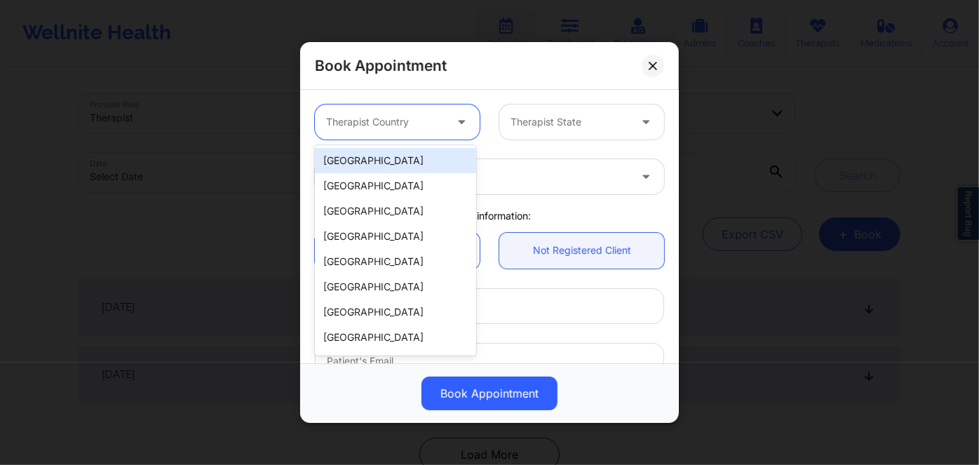
click at [431, 157] on div "[GEOGRAPHIC_DATA]" at bounding box center [395, 160] width 161 height 25
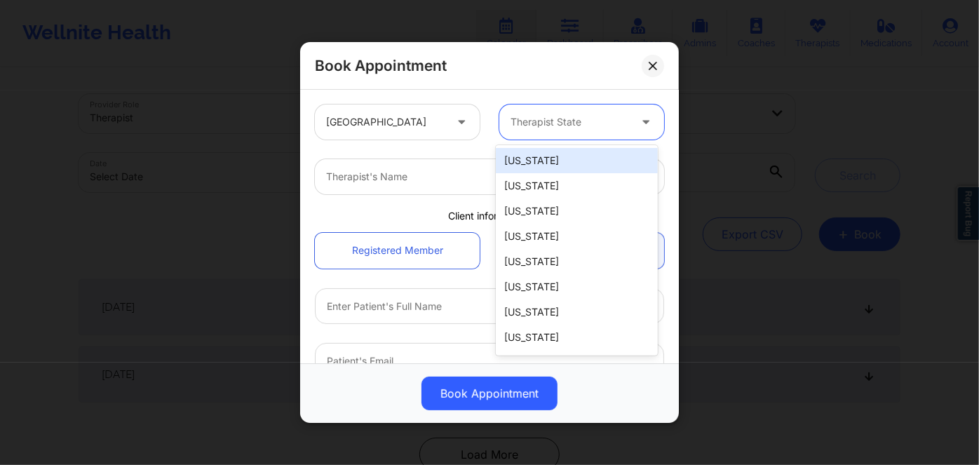
click at [561, 120] on div at bounding box center [570, 122] width 119 height 17
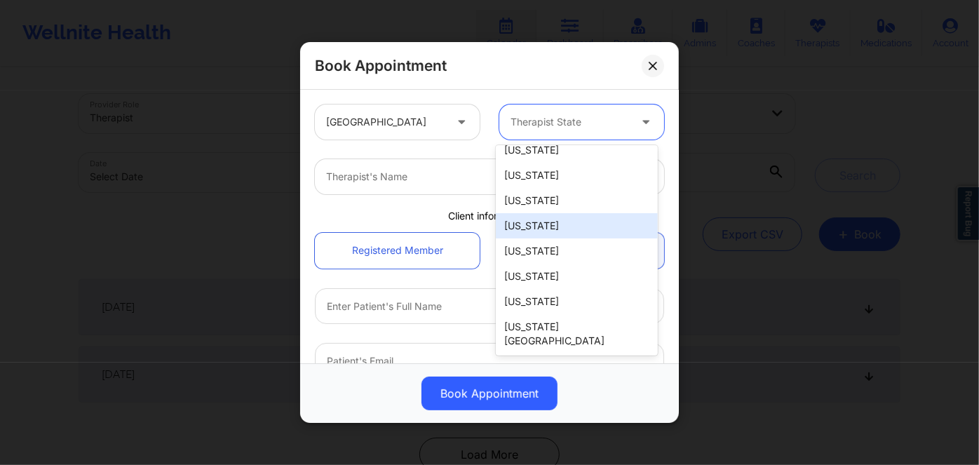
scroll to position [63, 0]
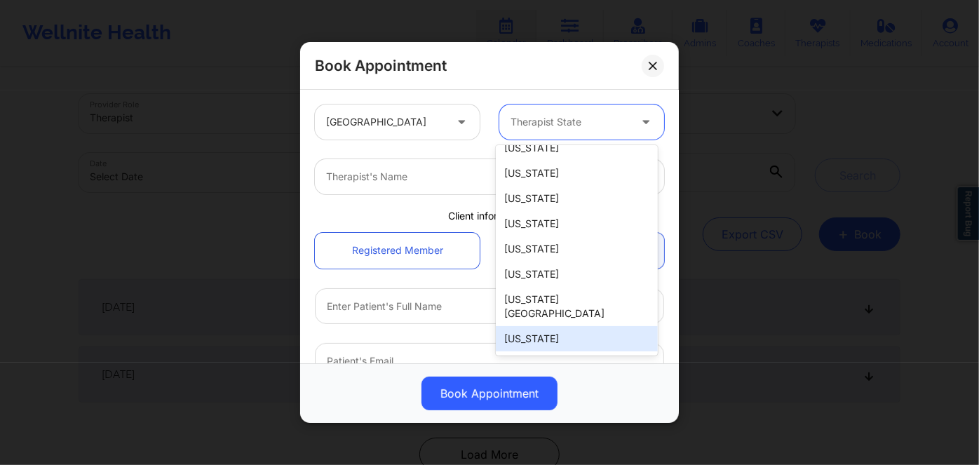
click at [580, 326] on div "[US_STATE]" at bounding box center [576, 338] width 161 height 25
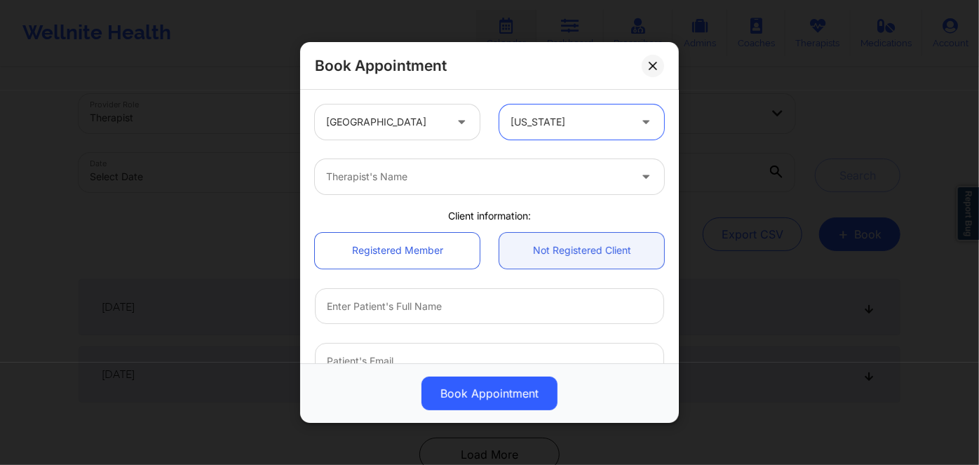
click at [467, 180] on div at bounding box center [477, 176] width 303 height 17
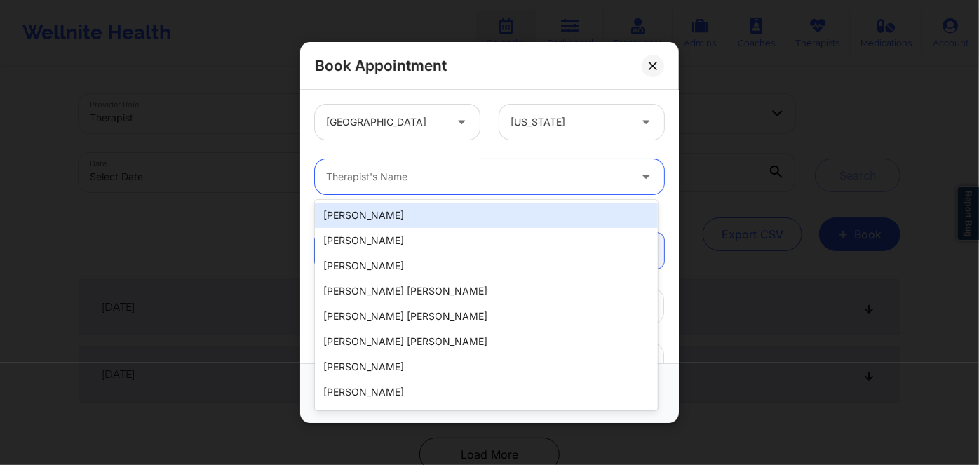
paste input "[PERSON_NAME]"
type input "[PERSON_NAME]"
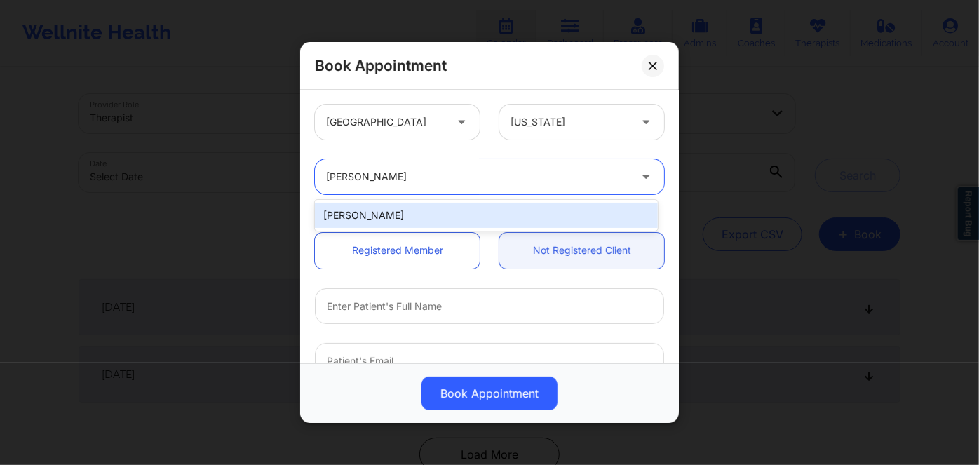
click at [488, 217] on div "[PERSON_NAME]" at bounding box center [486, 215] width 343 height 25
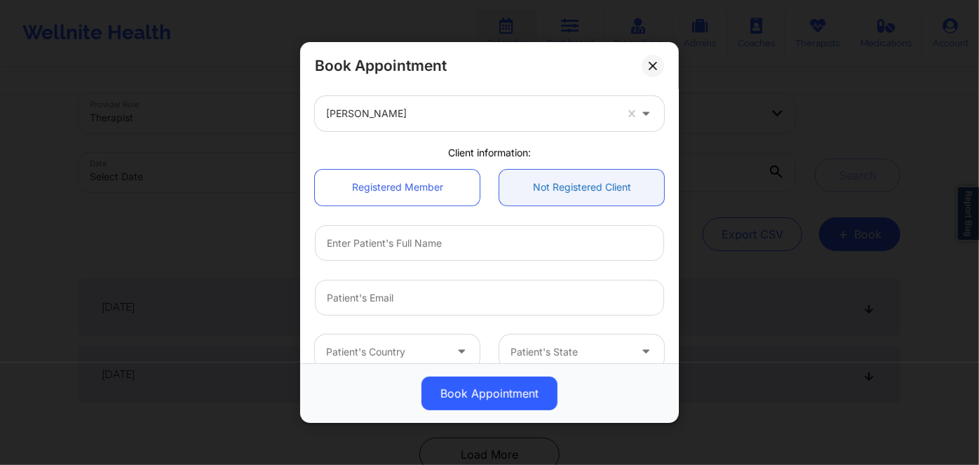
click at [595, 192] on link "Not Registered Client" at bounding box center [581, 187] width 165 height 36
click at [444, 233] on input "text" at bounding box center [489, 242] width 349 height 36
paste input "[PERSON_NAME]"
type input "[PERSON_NAME]"
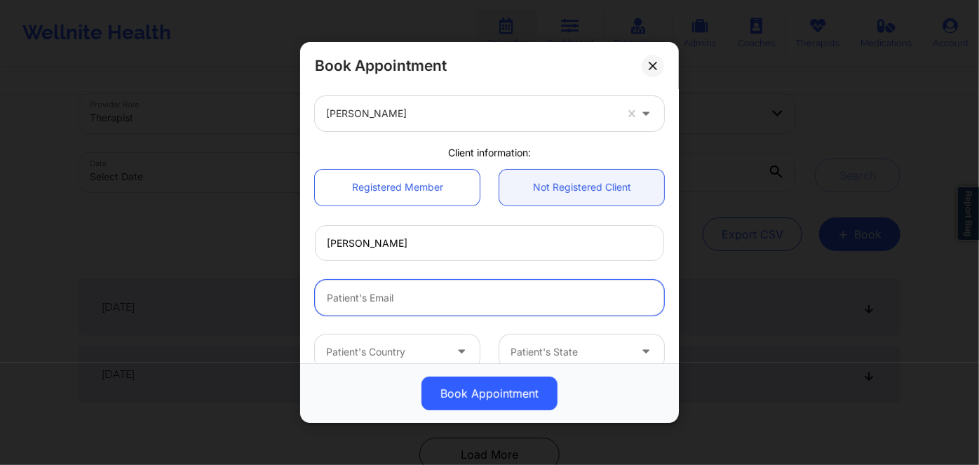
click at [506, 292] on input "email" at bounding box center [489, 297] width 349 height 36
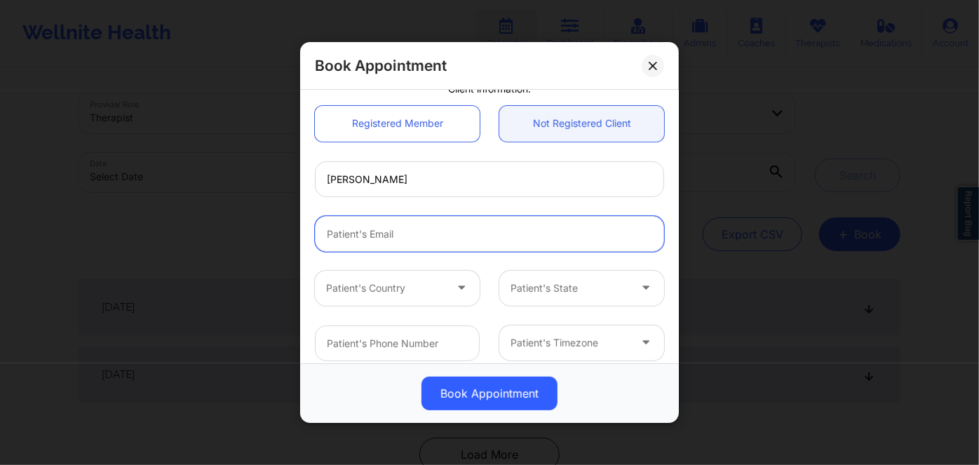
paste input "[EMAIL_ADDRESS][DOMAIN_NAME]"
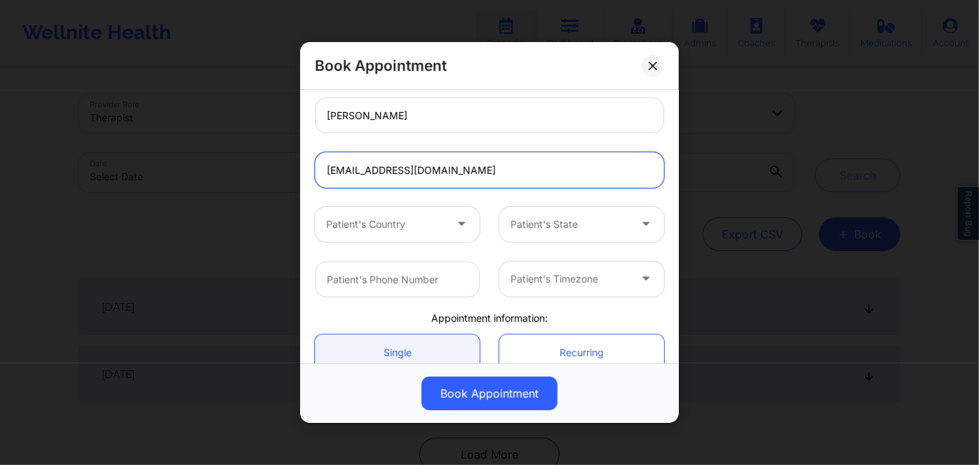
type input "[EMAIL_ADDRESS][DOMAIN_NAME]"
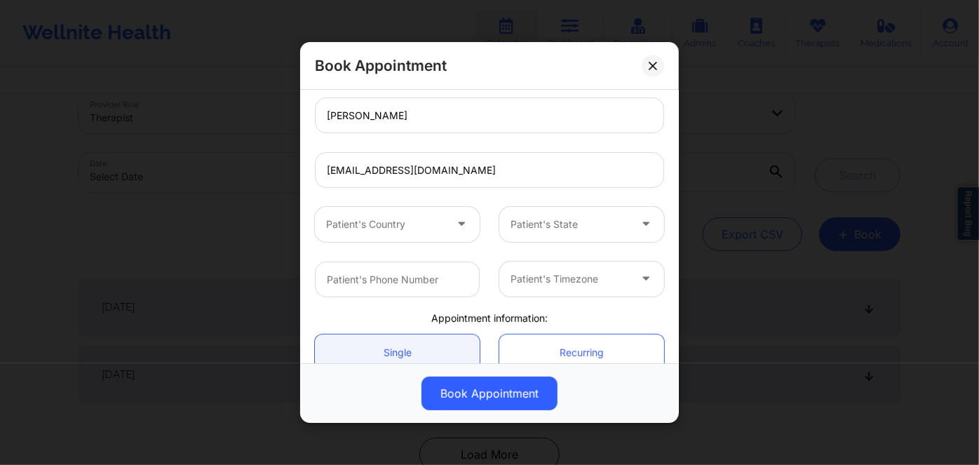
click at [458, 217] on icon at bounding box center [461, 221] width 14 height 12
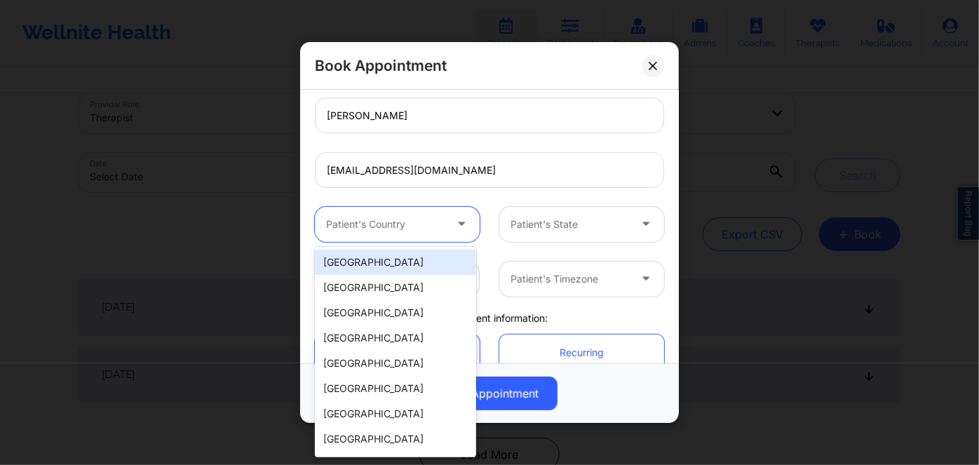
click at [438, 260] on div "[GEOGRAPHIC_DATA]" at bounding box center [395, 262] width 161 height 25
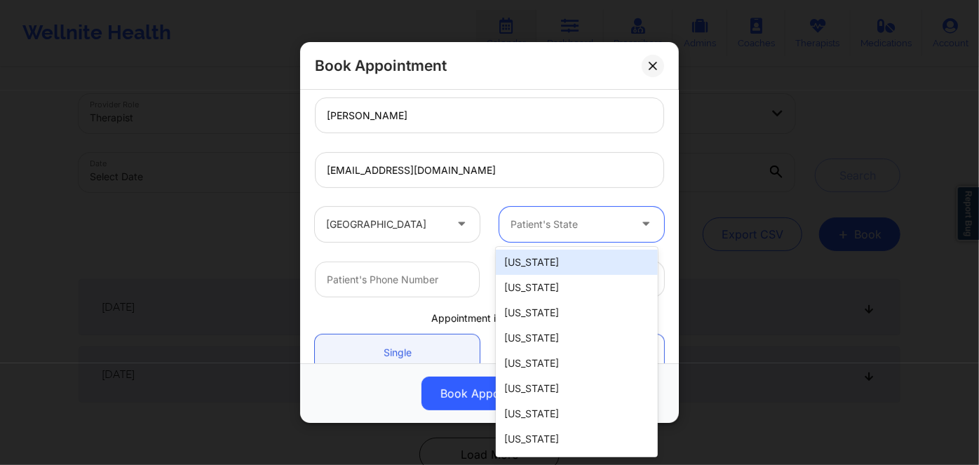
click at [550, 224] on div at bounding box center [570, 224] width 119 height 17
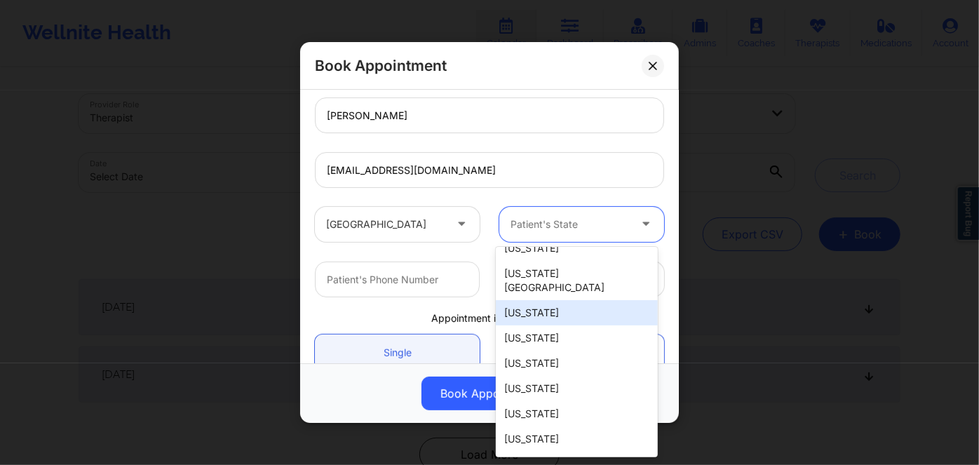
click at [574, 302] on div "[US_STATE]" at bounding box center [576, 312] width 161 height 25
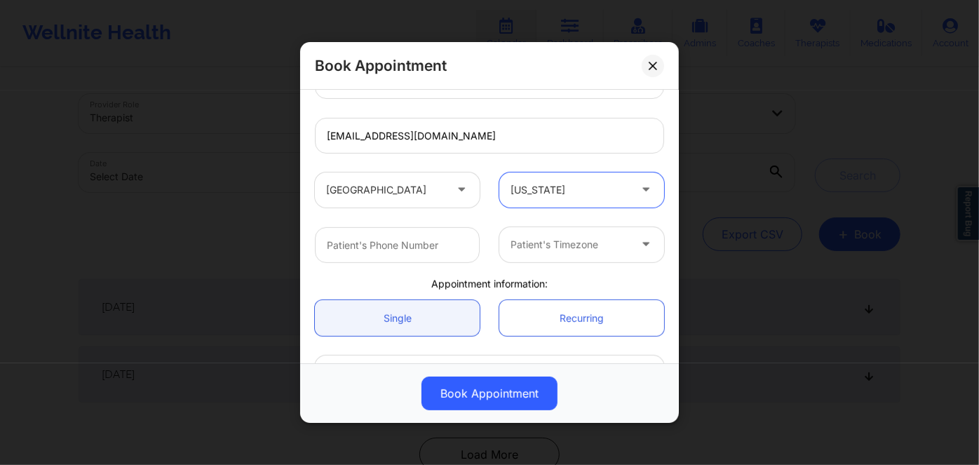
scroll to position [255, 0]
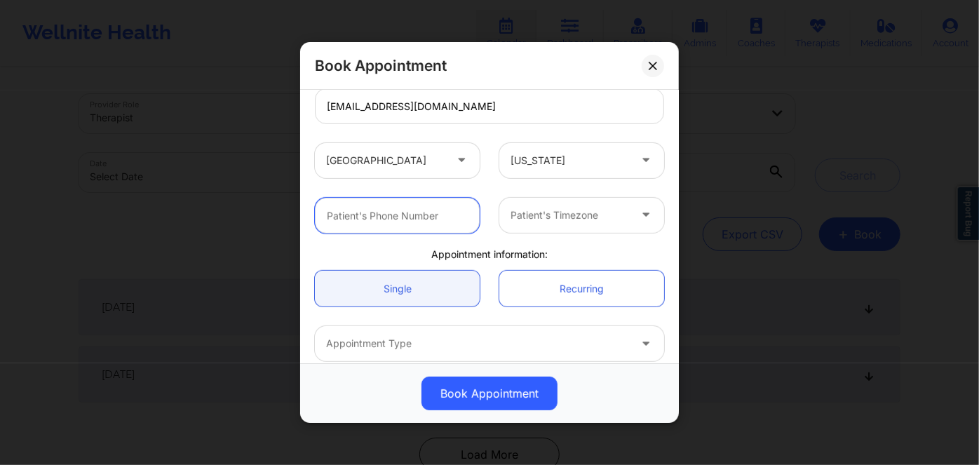
drag, startPoint x: 393, startPoint y: 225, endPoint x: 426, endPoint y: 223, distance: 33.7
click at [394, 224] on input "text" at bounding box center [397, 215] width 165 height 36
paste input "[PHONE_NUMBER]"
type input "[PHONE_NUMBER]"
click at [587, 211] on div at bounding box center [570, 215] width 119 height 17
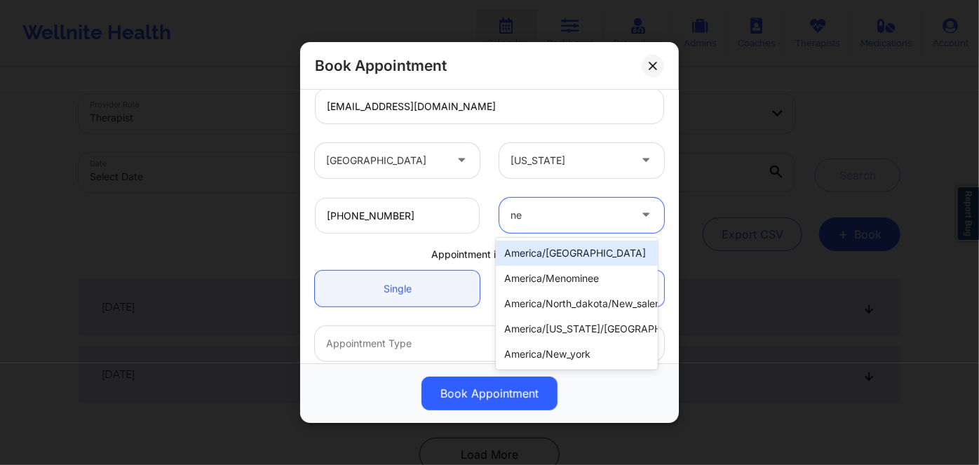
type input "new"
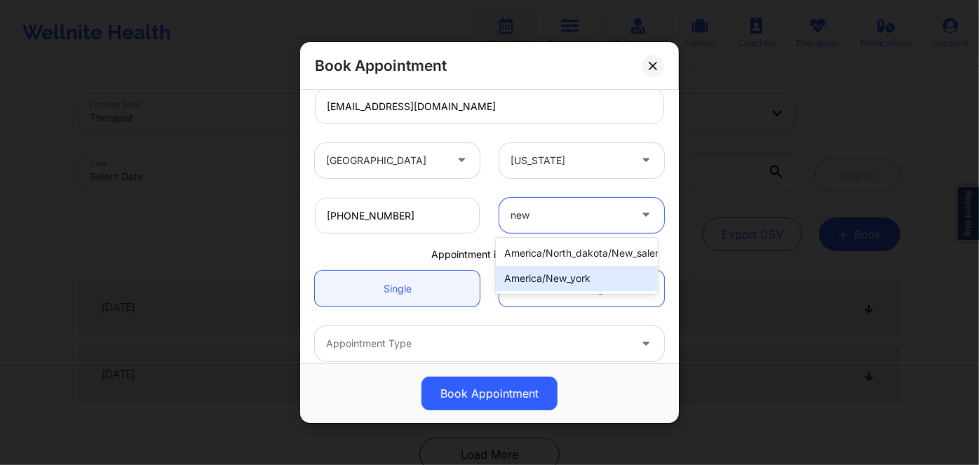
click at [584, 275] on div "america/new_york" at bounding box center [576, 278] width 161 height 25
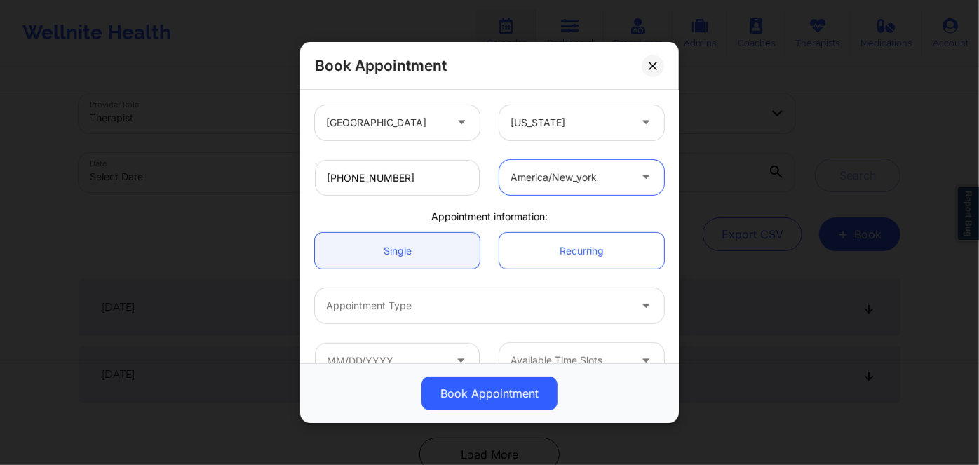
scroll to position [321, 0]
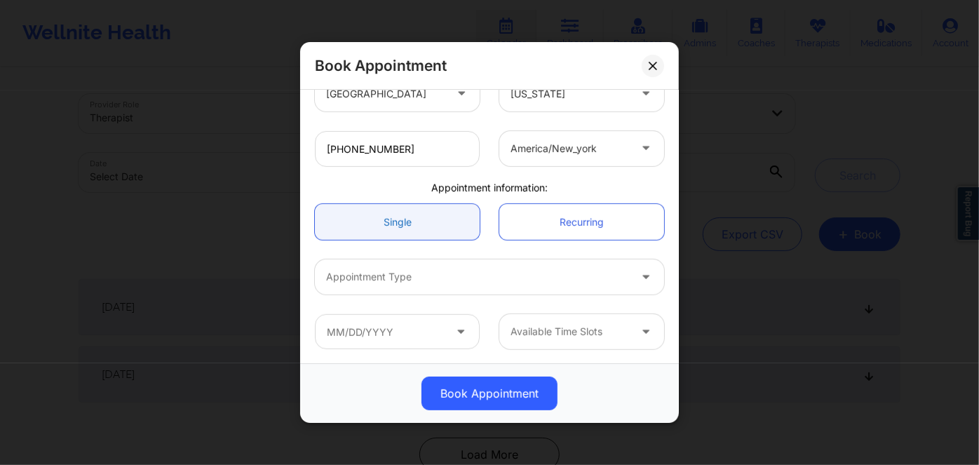
click at [442, 215] on link "Single" at bounding box center [397, 222] width 165 height 36
click at [528, 289] on div "Appointment Type" at bounding box center [473, 276] width 316 height 35
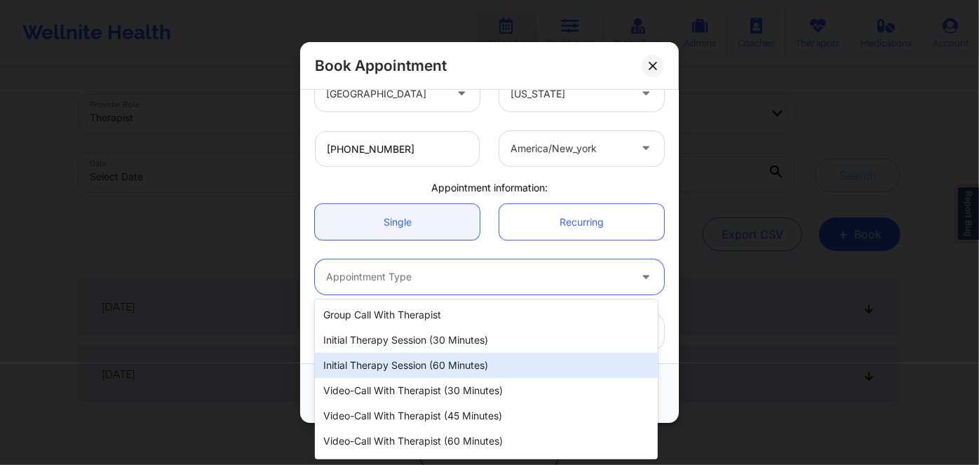
click at [533, 376] on div "Initial Therapy Session (60 minutes)" at bounding box center [486, 365] width 343 height 25
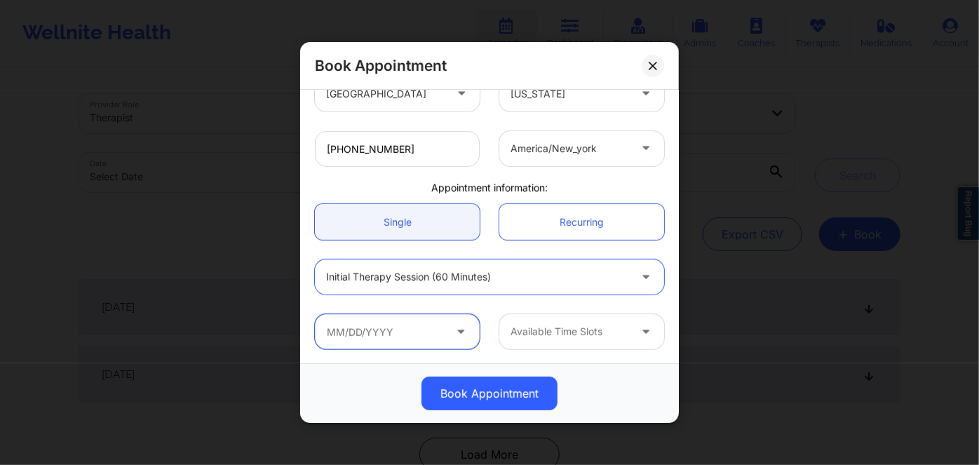
click at [425, 331] on input "text" at bounding box center [397, 331] width 165 height 35
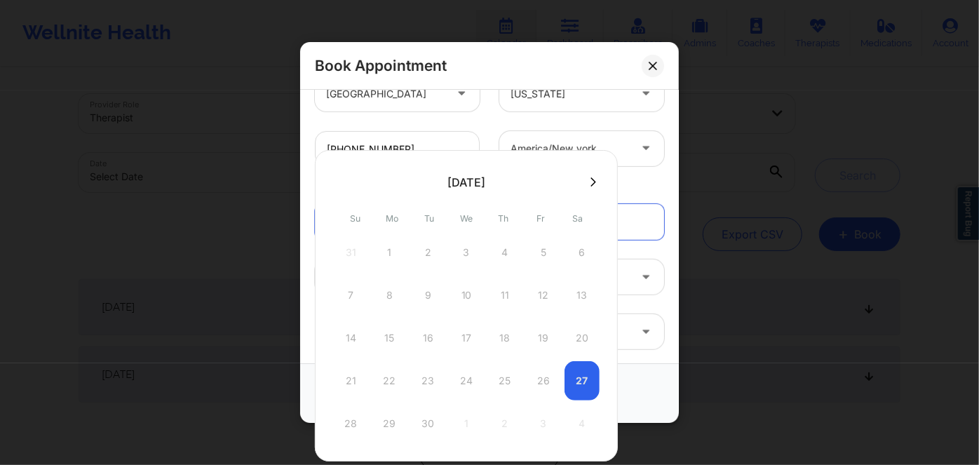
click at [586, 177] on button at bounding box center [593, 182] width 14 height 12
click at [467, 257] on div "1" at bounding box center [466, 252] width 35 height 39
type input "[DATE]"
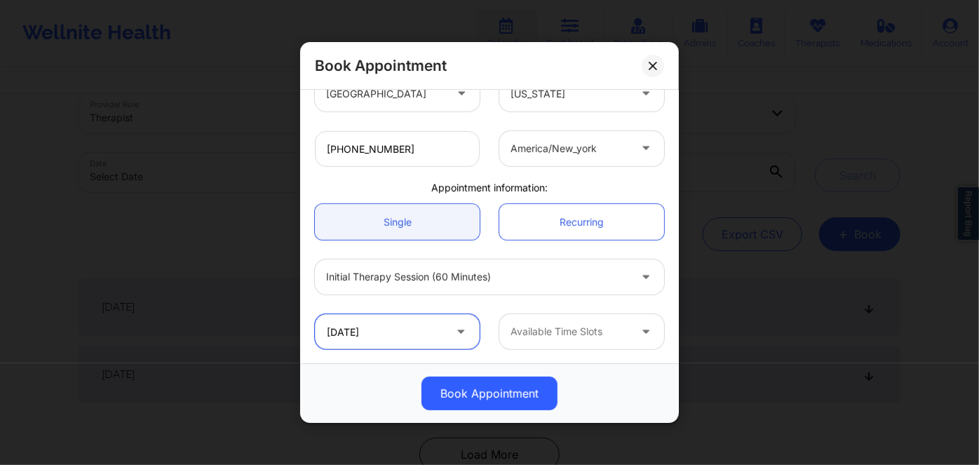
click at [450, 316] on input "[DATE]" at bounding box center [397, 331] width 165 height 35
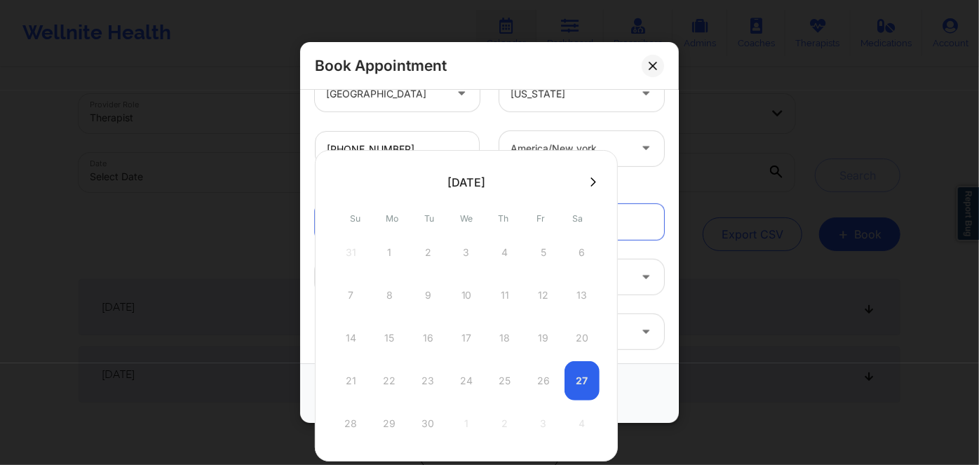
click at [779, 228] on div "Book Appointment [GEOGRAPHIC_DATA] [US_STATE] [PERSON_NAME] Client information:…" at bounding box center [489, 232] width 979 height 465
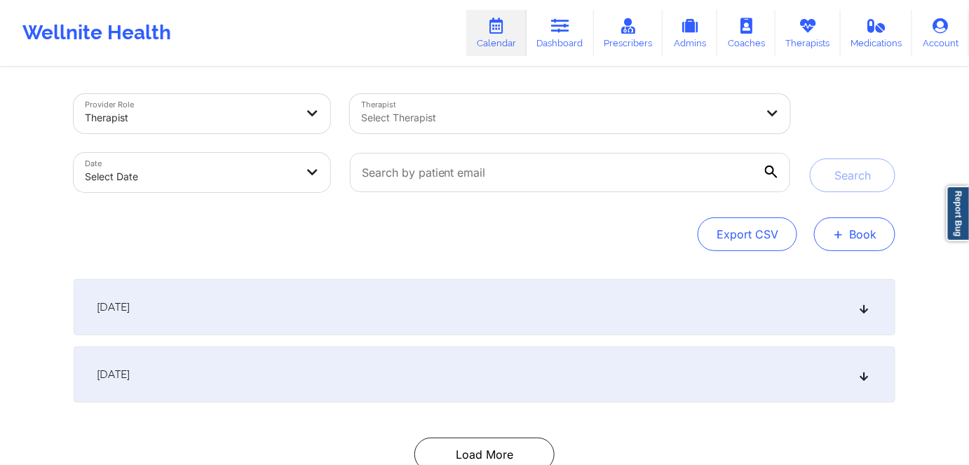
click at [866, 231] on button "+ Book" at bounding box center [854, 234] width 81 height 34
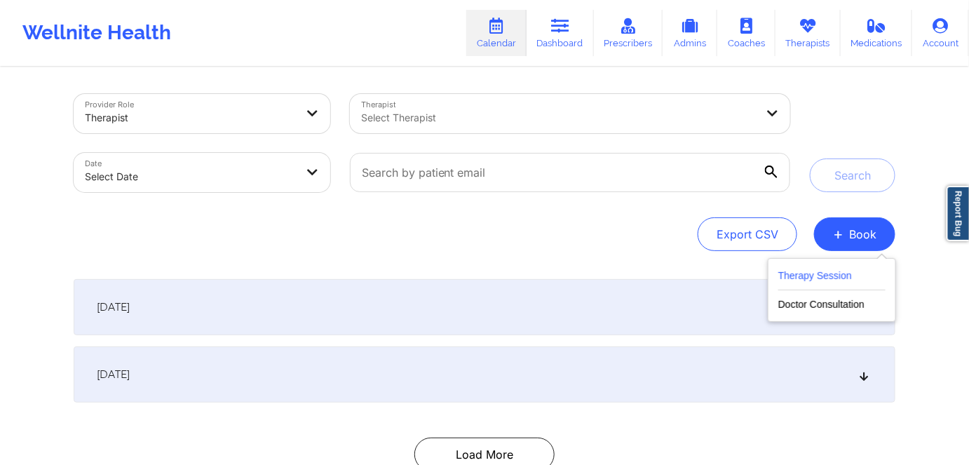
click at [816, 274] on button "Therapy Session" at bounding box center [831, 278] width 107 height 23
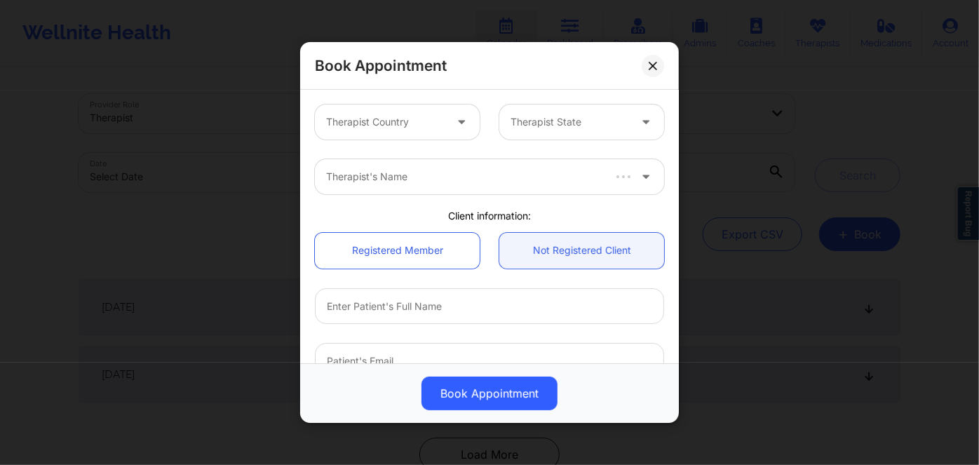
click at [447, 116] on div at bounding box center [463, 121] width 34 height 35
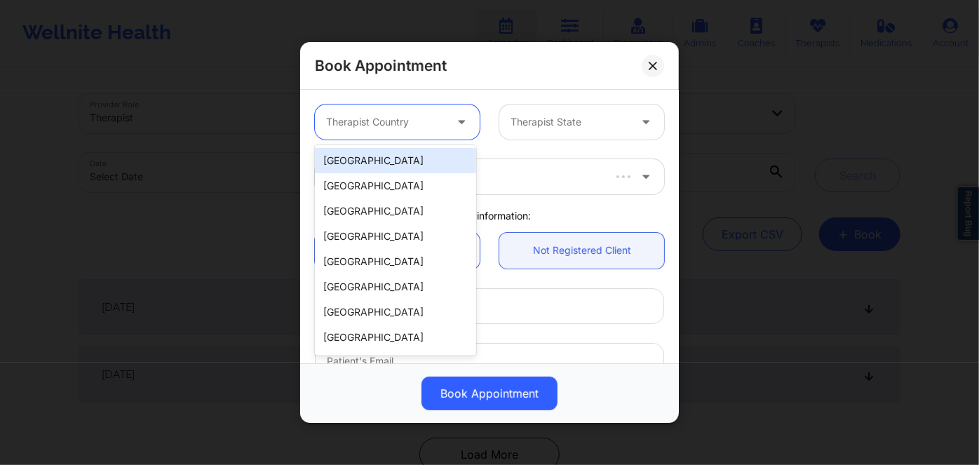
click at [436, 166] on div "[GEOGRAPHIC_DATA]" at bounding box center [395, 160] width 161 height 25
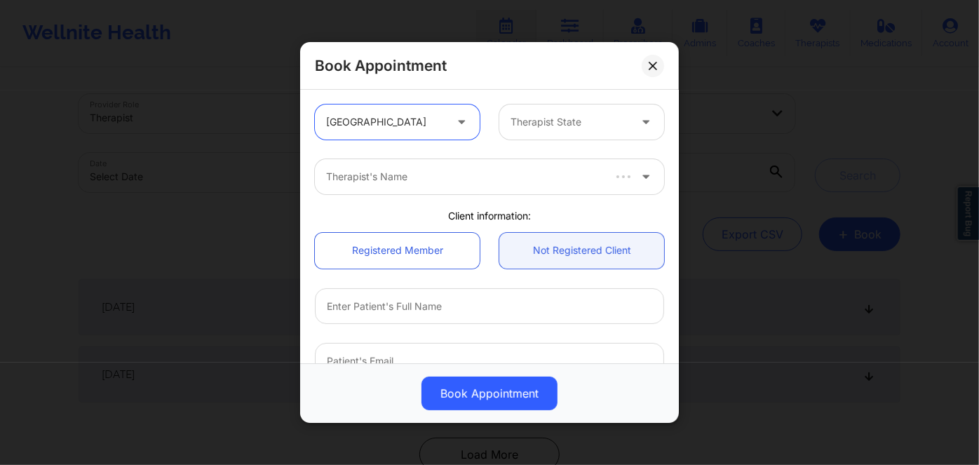
click at [551, 114] on div at bounding box center [570, 122] width 119 height 17
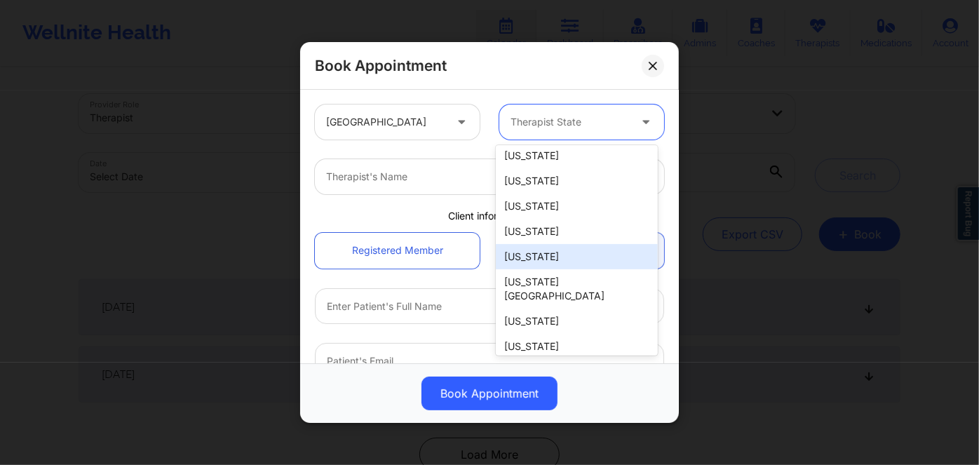
scroll to position [127, 0]
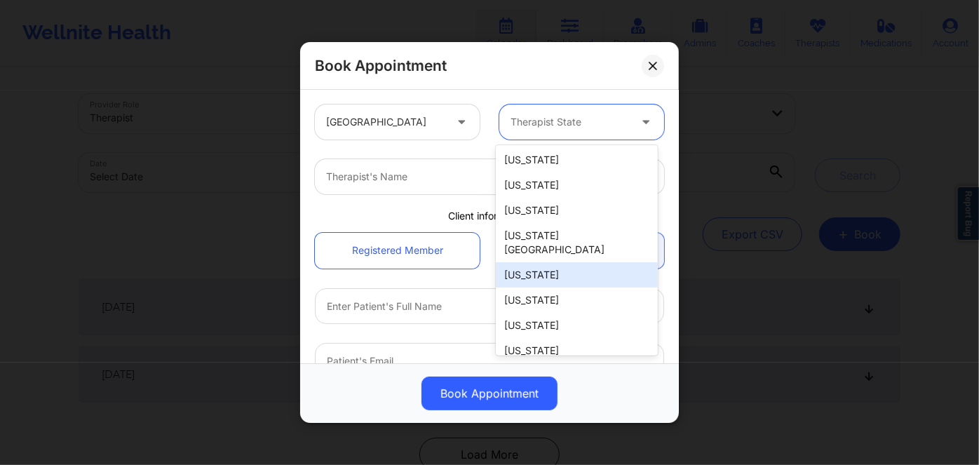
drag, startPoint x: 588, startPoint y: 257, endPoint x: 481, endPoint y: 180, distance: 132.1
click at [588, 262] on div "[US_STATE]" at bounding box center [576, 274] width 161 height 25
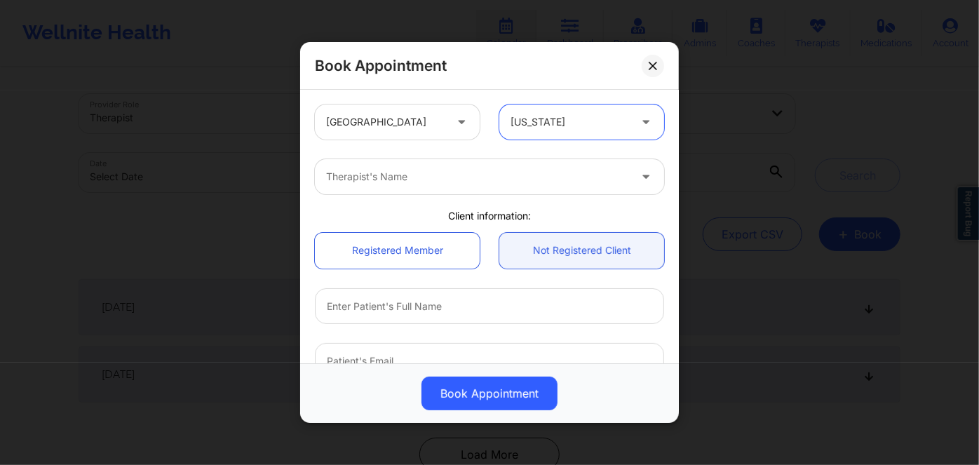
click at [467, 173] on div at bounding box center [477, 176] width 303 height 17
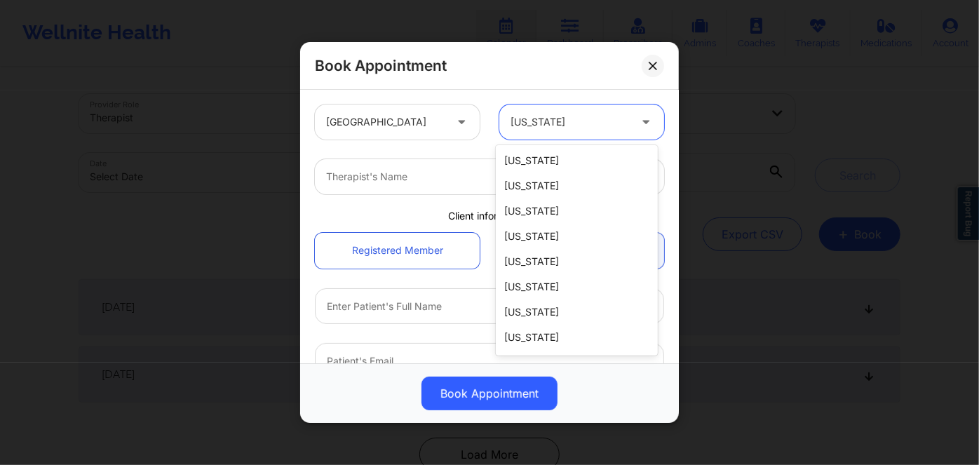
click at [558, 111] on div "[US_STATE]" at bounding box center [570, 121] width 119 height 35
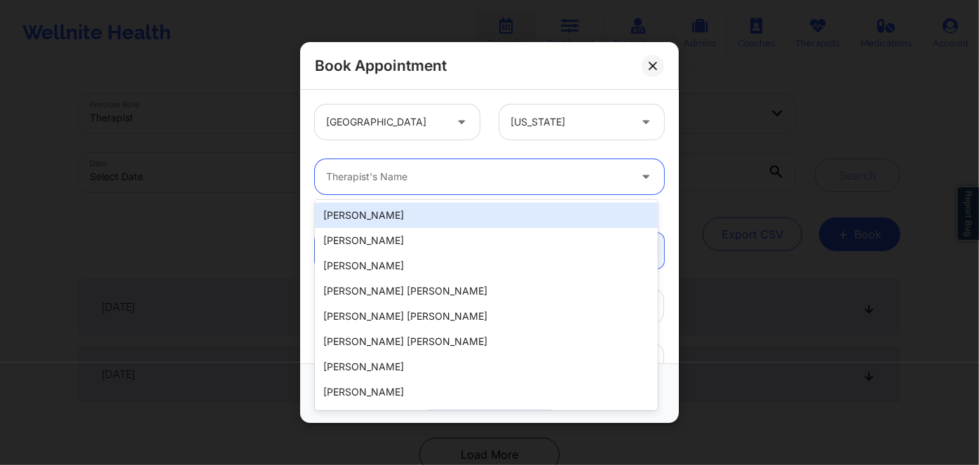
click at [447, 165] on div "Therapist's Name" at bounding box center [473, 176] width 316 height 35
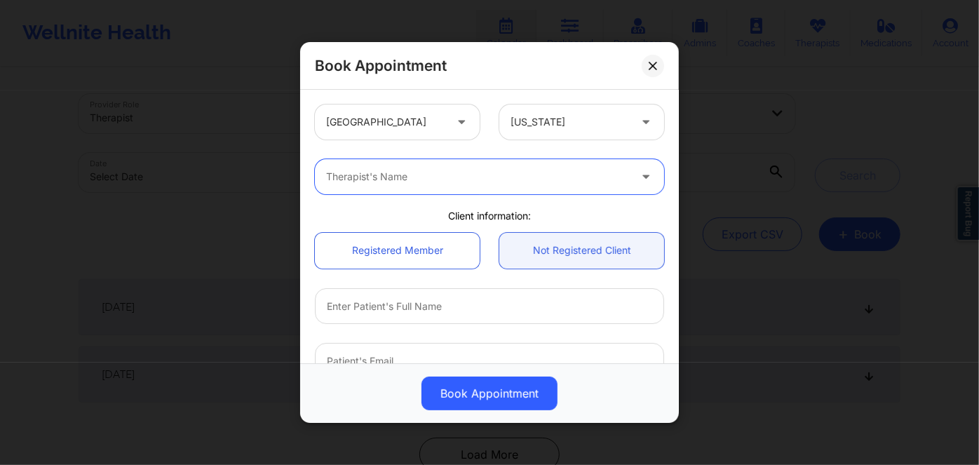
paste input "[PERSON_NAME]"
type input "[PERSON_NAME]"
click at [555, 253] on link "Not Registered Client" at bounding box center [581, 250] width 165 height 36
click at [521, 182] on div at bounding box center [477, 176] width 303 height 17
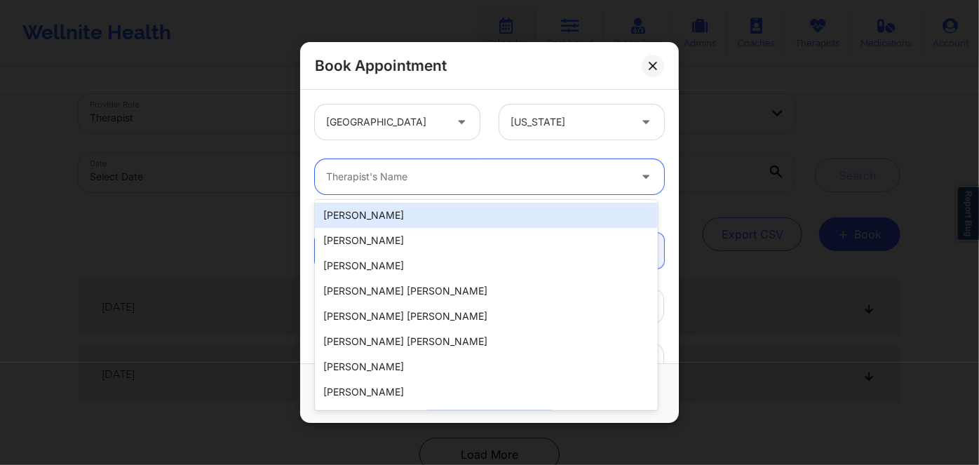
paste input "[PERSON_NAME]"
type input "[PERSON_NAME]"
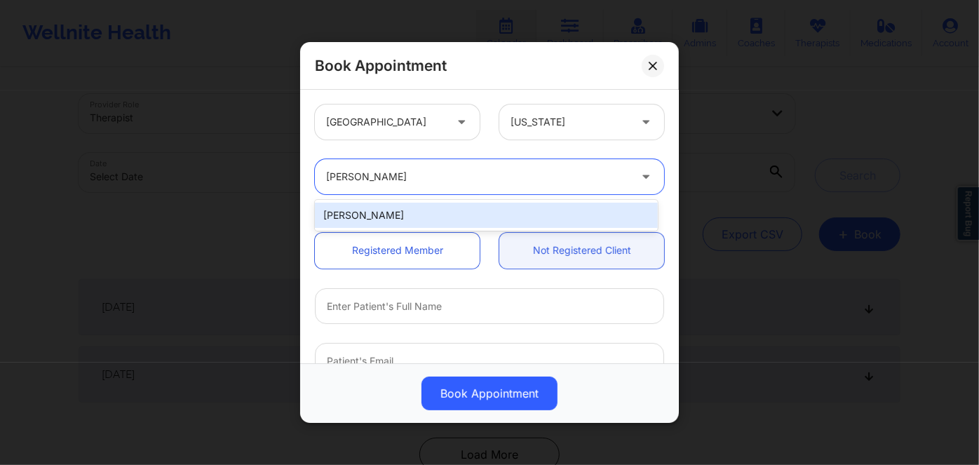
click at [488, 210] on div "[PERSON_NAME]" at bounding box center [486, 215] width 343 height 25
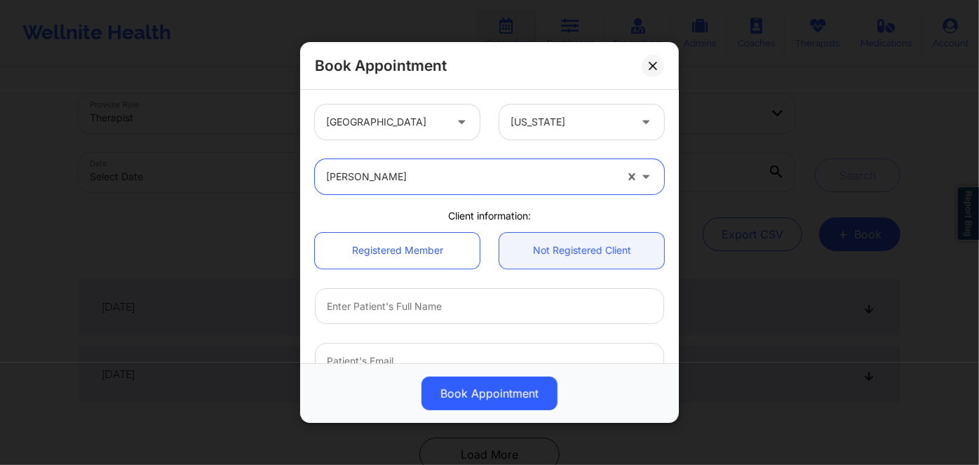
scroll to position [63, 0]
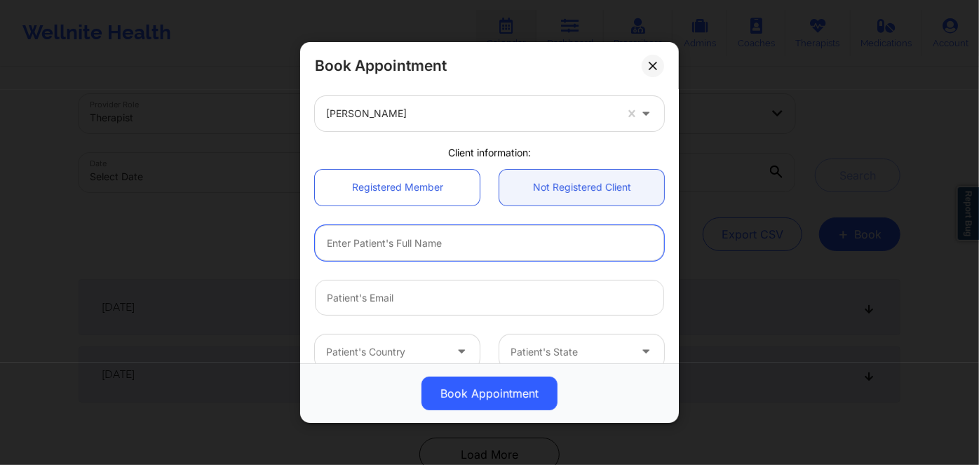
drag, startPoint x: 478, startPoint y: 252, endPoint x: 484, endPoint y: 227, distance: 25.9
click at [478, 252] on input "text" at bounding box center [489, 242] width 349 height 36
click at [421, 243] on input "text" at bounding box center [489, 242] width 349 height 36
paste input "[PERSON_NAME]"
type input "[PERSON_NAME]"
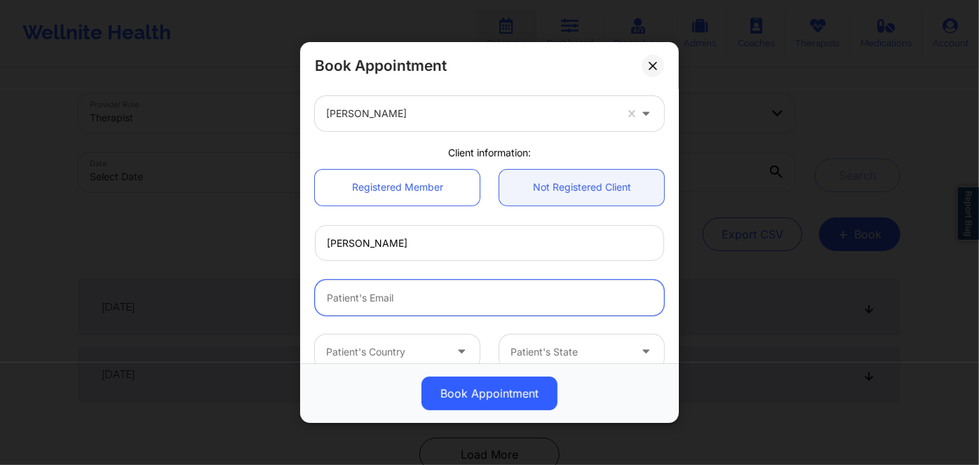
click at [538, 294] on input "email" at bounding box center [489, 297] width 349 height 36
paste input "[EMAIL_ADDRESS][DOMAIN_NAME]"
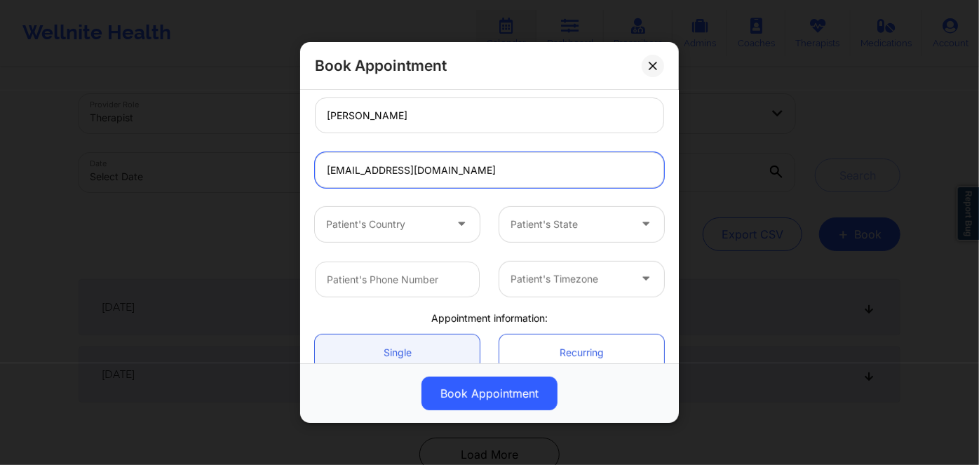
scroll to position [191, 0]
type input "[EMAIL_ADDRESS][DOMAIN_NAME]"
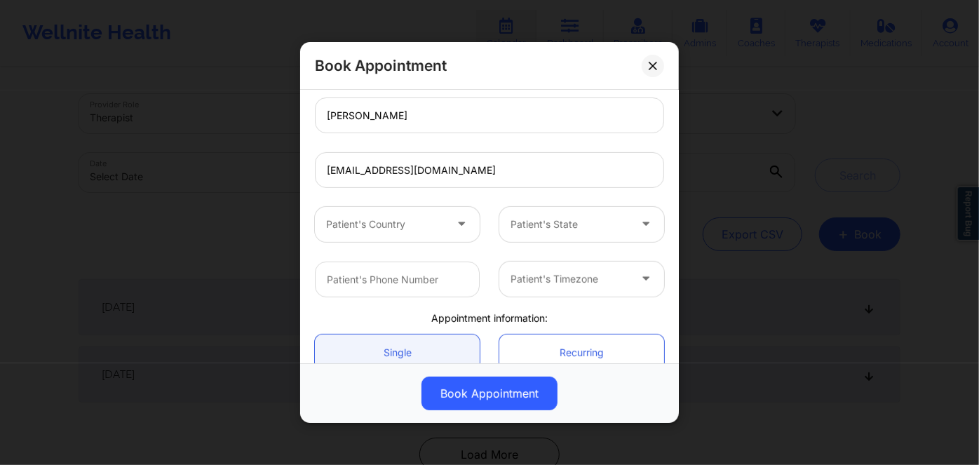
click at [428, 229] on div at bounding box center [385, 224] width 119 height 17
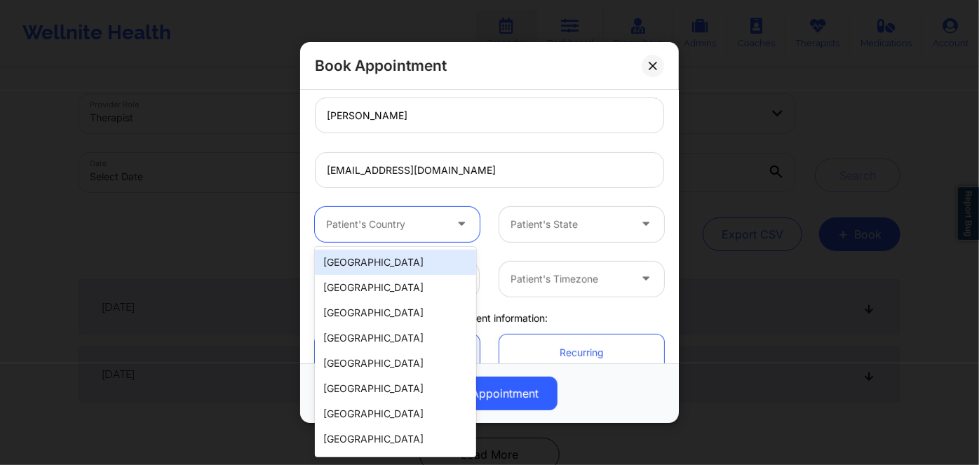
click at [424, 264] on div "[GEOGRAPHIC_DATA]" at bounding box center [395, 262] width 161 height 25
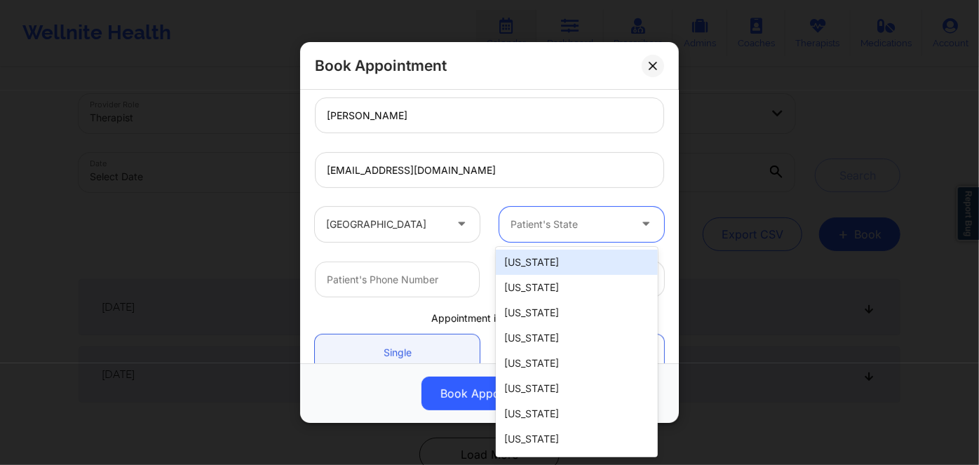
click at [532, 234] on div "Patient's State" at bounding box center [564, 223] width 131 height 35
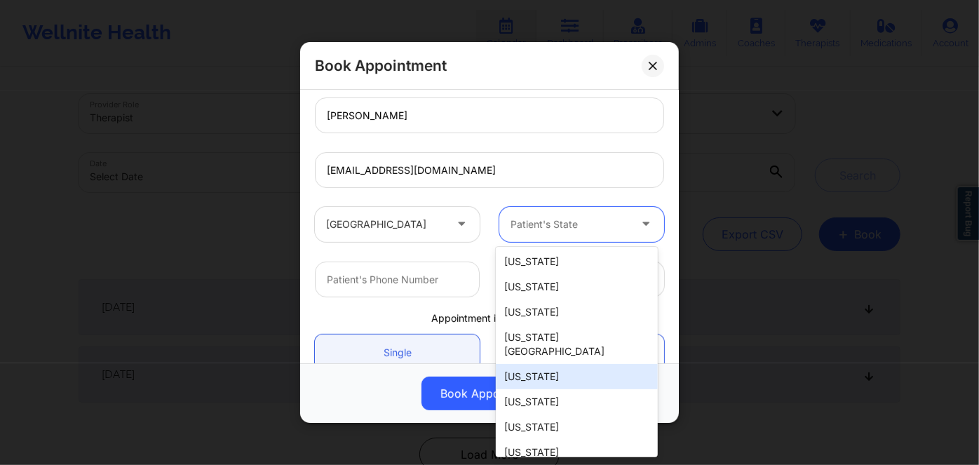
click at [566, 364] on div "[US_STATE]" at bounding box center [576, 376] width 161 height 25
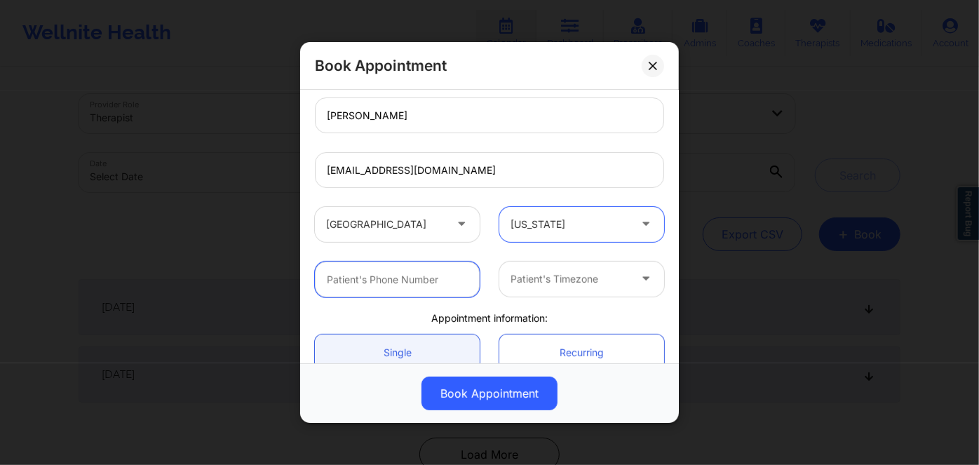
click at [428, 291] on input "text" at bounding box center [397, 279] width 165 height 36
paste input "[PHONE_NUMBER]"
type input "[PHONE_NUMBER]"
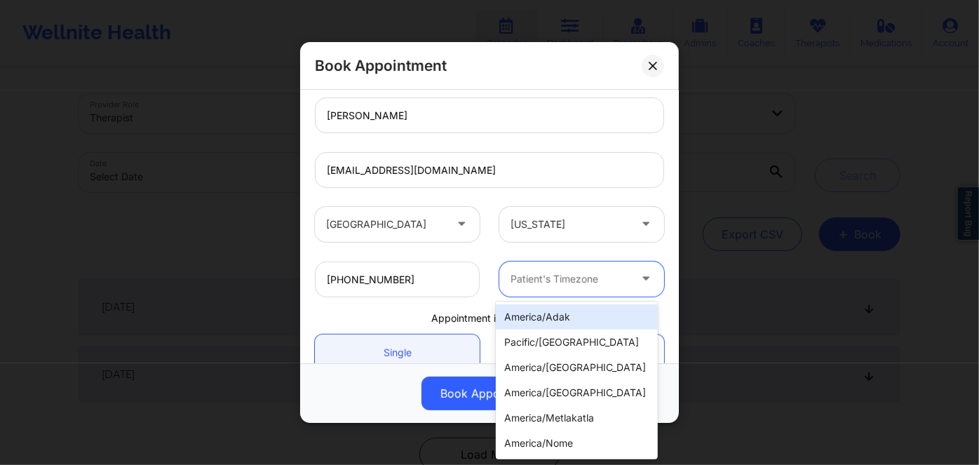
click at [570, 279] on div at bounding box center [570, 279] width 119 height 17
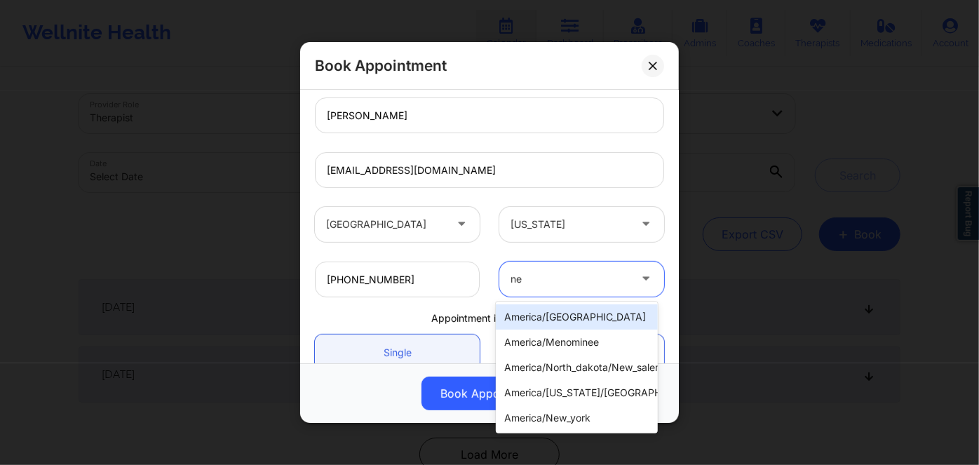
type input "new"
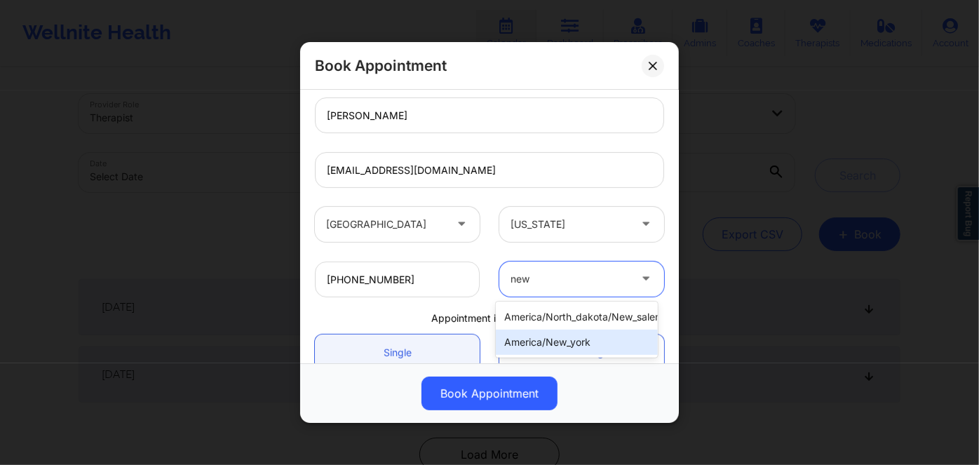
drag, startPoint x: 594, startPoint y: 341, endPoint x: 598, endPoint y: 325, distance: 16.0
click at [595, 341] on div "america/new_york" at bounding box center [576, 342] width 161 height 25
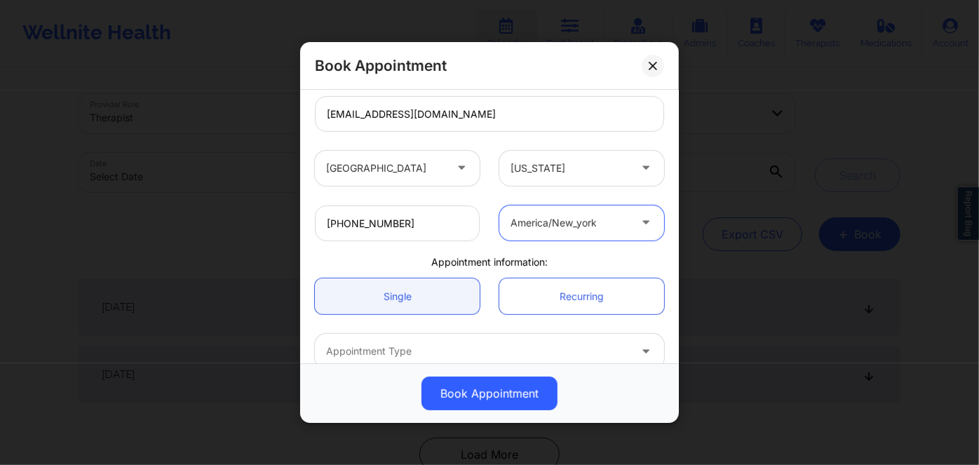
scroll to position [255, 0]
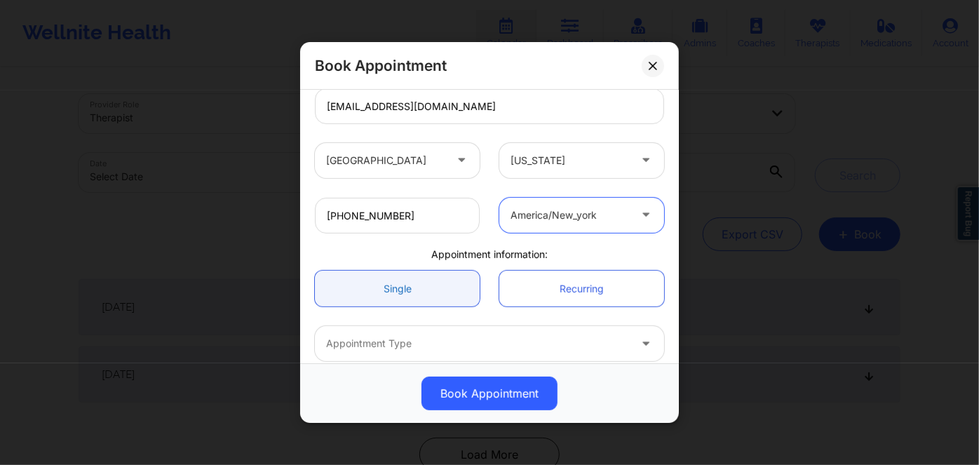
click at [432, 283] on link "Single" at bounding box center [397, 289] width 165 height 36
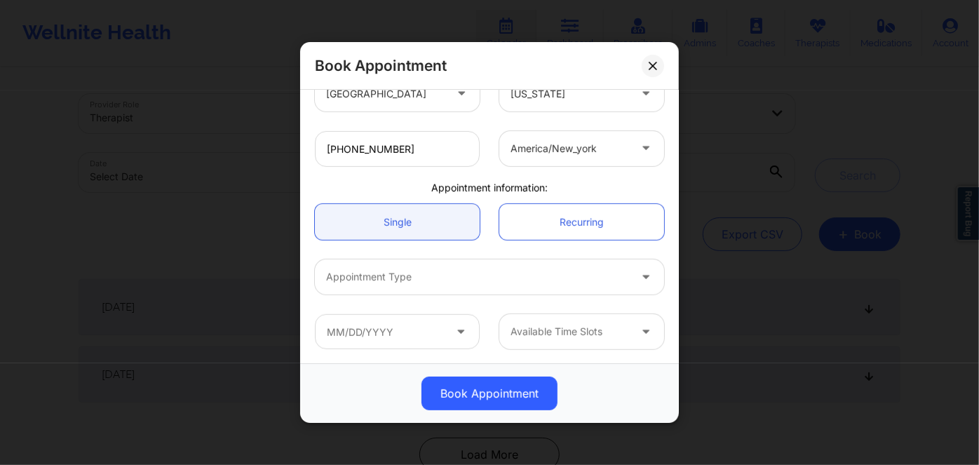
scroll to position [321, 0]
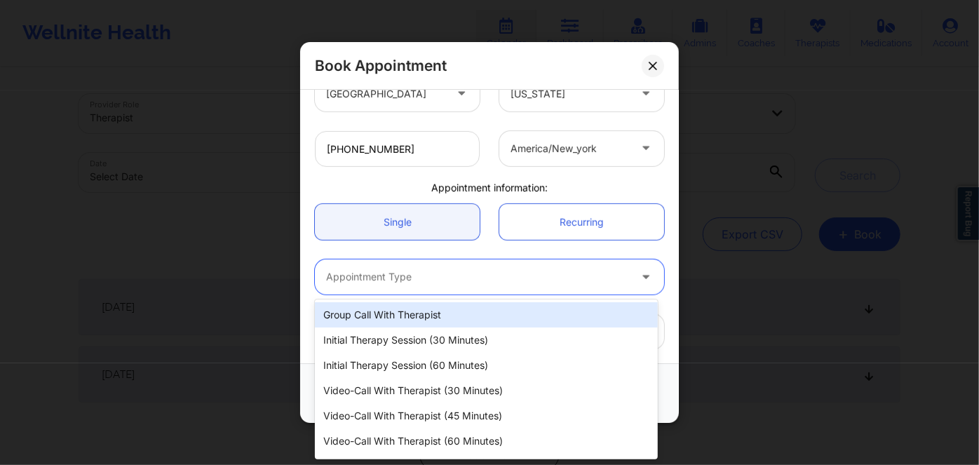
click at [492, 281] on div at bounding box center [477, 277] width 303 height 17
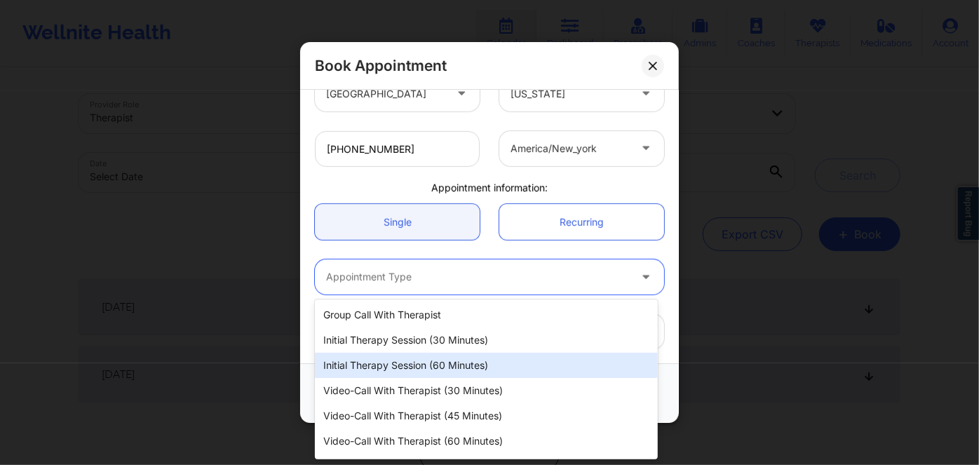
click at [520, 361] on div "Initial Therapy Session (60 minutes)" at bounding box center [486, 365] width 343 height 25
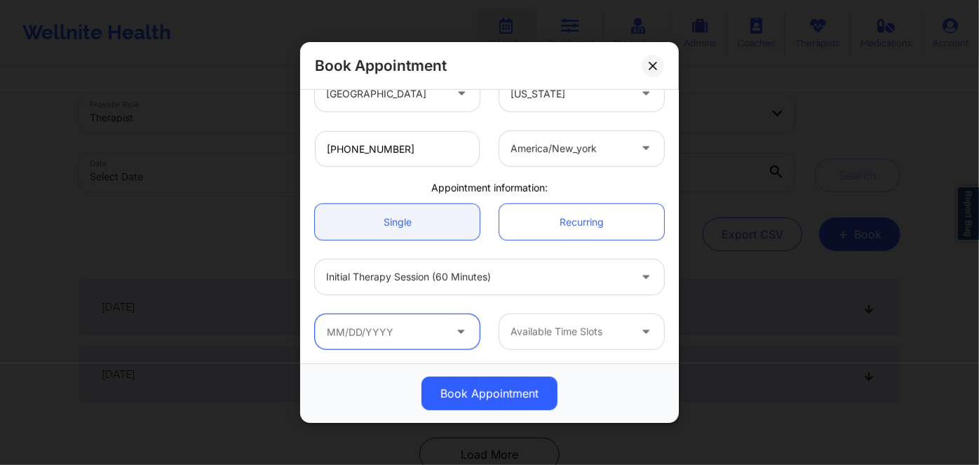
click at [431, 335] on input "text" at bounding box center [397, 331] width 165 height 35
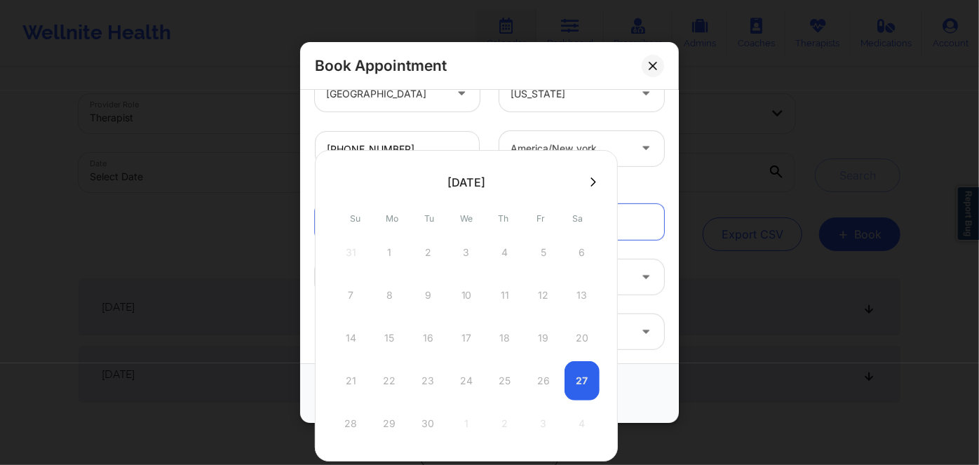
click at [590, 183] on icon at bounding box center [593, 182] width 6 height 11
click at [466, 254] on div "1" at bounding box center [466, 252] width 35 height 39
type input "[DATE]"
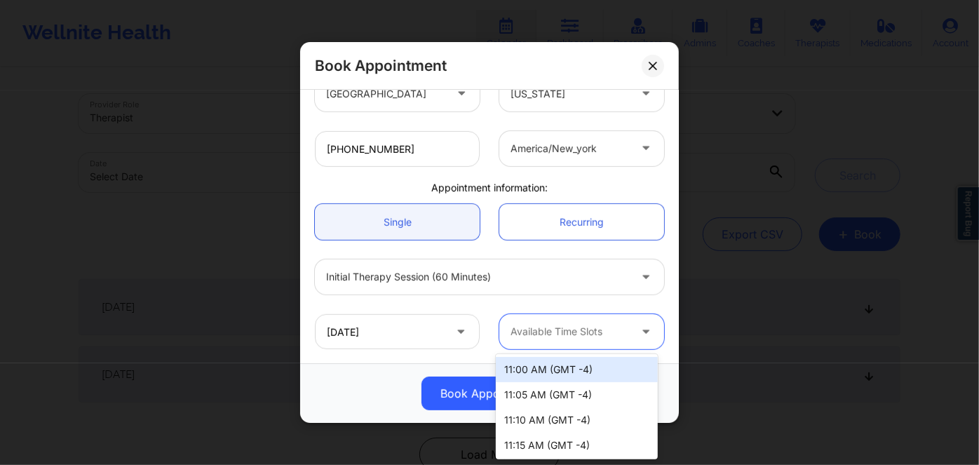
click at [584, 335] on div at bounding box center [570, 331] width 119 height 17
click at [548, 323] on div at bounding box center [570, 331] width 119 height 17
click at [590, 372] on div "11:00 AM (GMT -4)" at bounding box center [576, 369] width 161 height 25
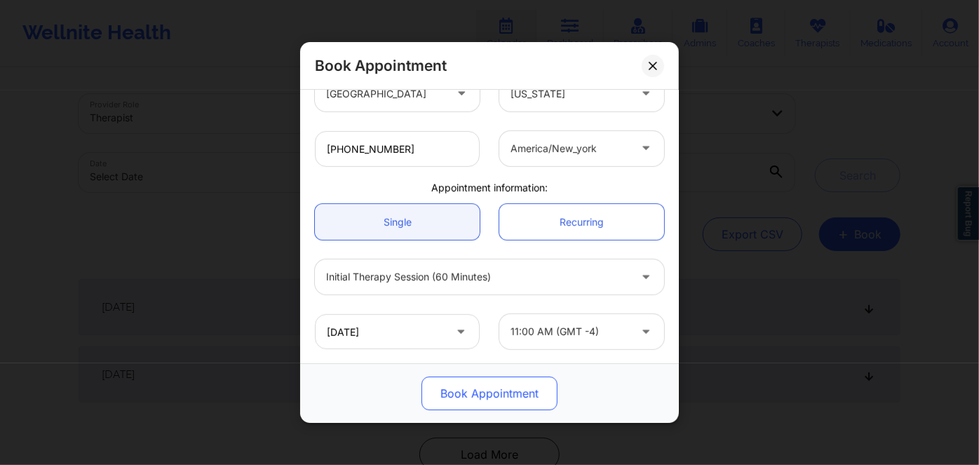
click at [501, 400] on button "Book Appointment" at bounding box center [489, 394] width 136 height 34
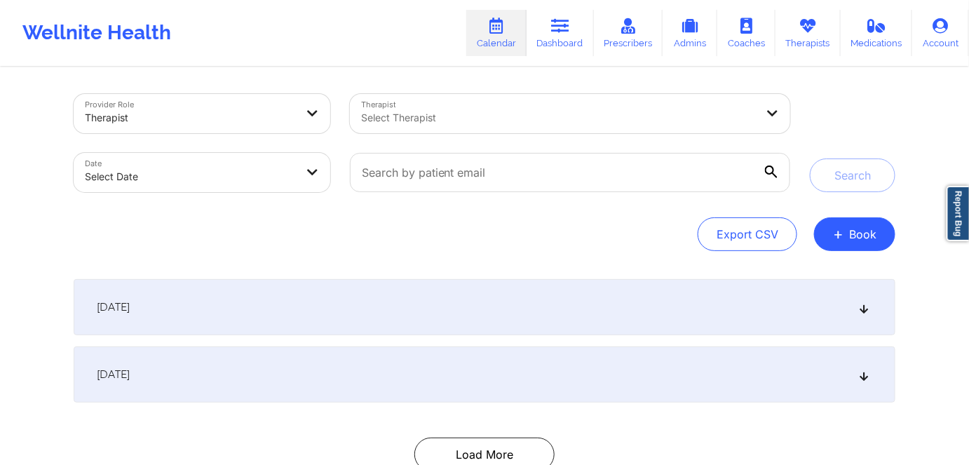
click at [398, 116] on div at bounding box center [558, 117] width 395 height 17
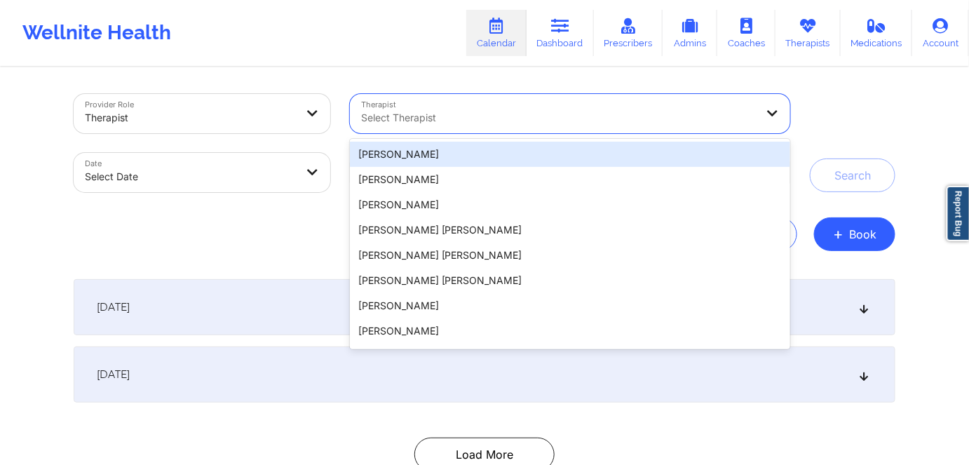
paste input "[PHONE_NUMBER]"
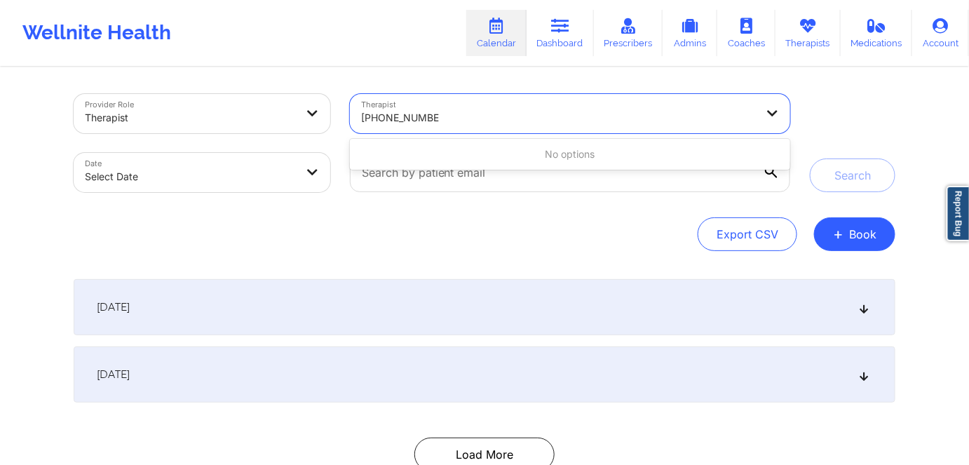
type input "[PHONE_NUMBER]"
paste input "[PERSON_NAME]"
type input "[PERSON_NAME]"
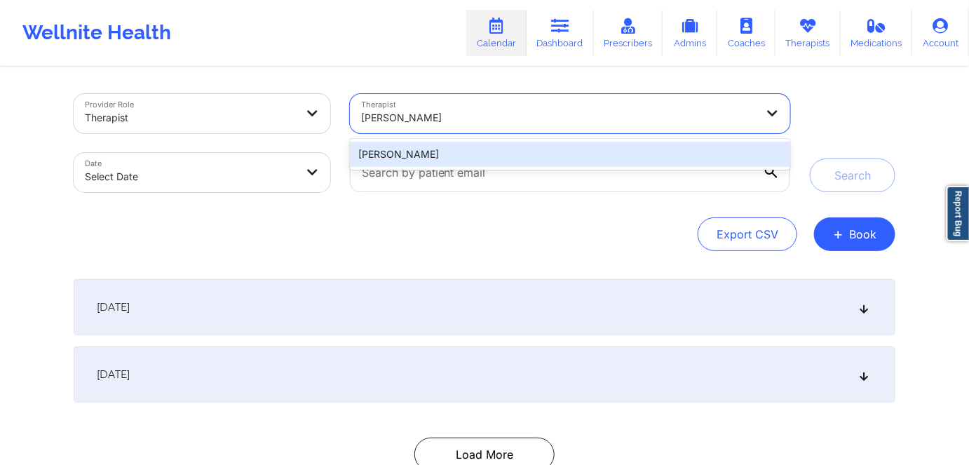
click at [553, 159] on div "[PERSON_NAME]" at bounding box center [570, 154] width 440 height 25
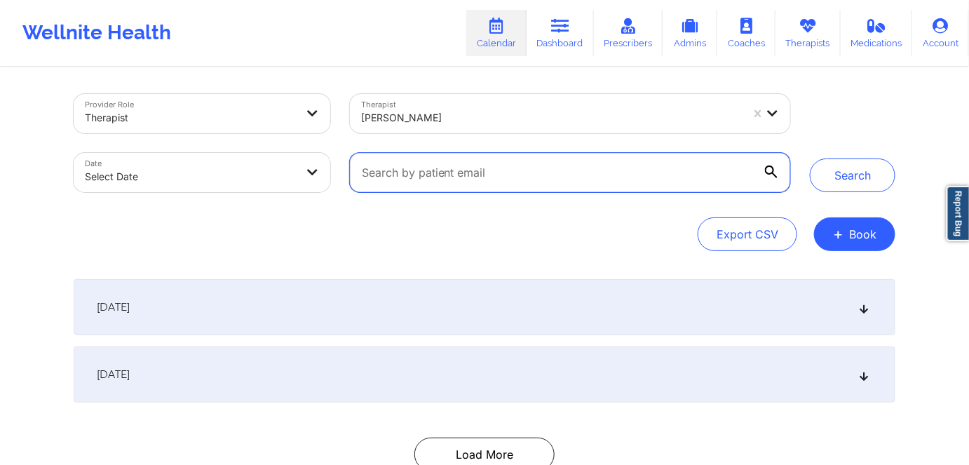
click at [557, 174] on input "text" at bounding box center [570, 172] width 440 height 39
paste input "[EMAIL_ADDRESS][DOMAIN_NAME]"
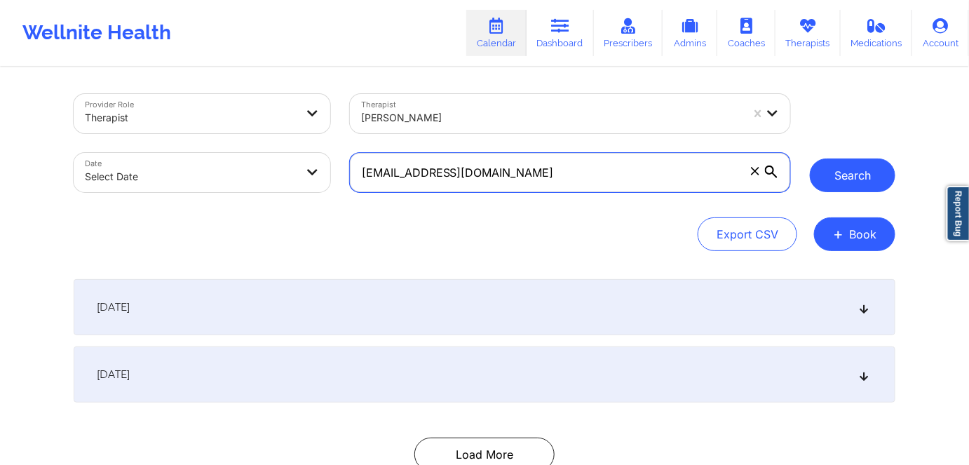
type input "[EMAIL_ADDRESS][DOMAIN_NAME]"
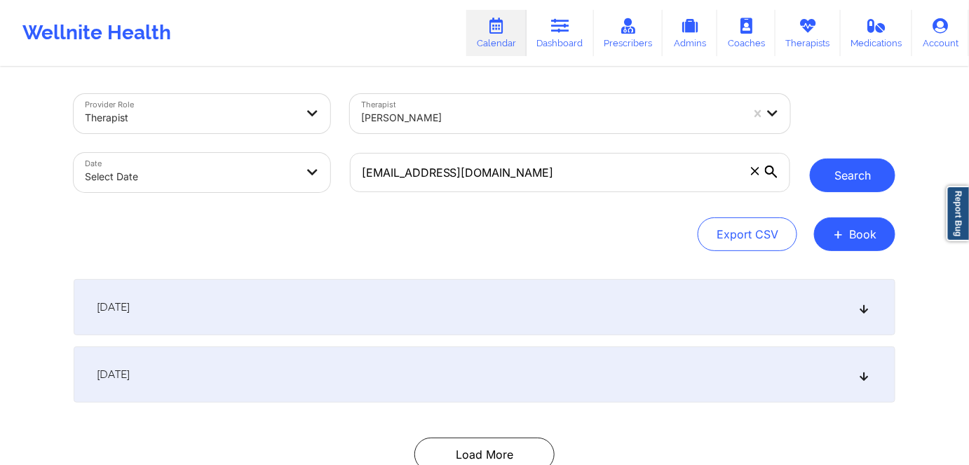
click at [850, 177] on button "Search" at bounding box center [853, 175] width 86 height 34
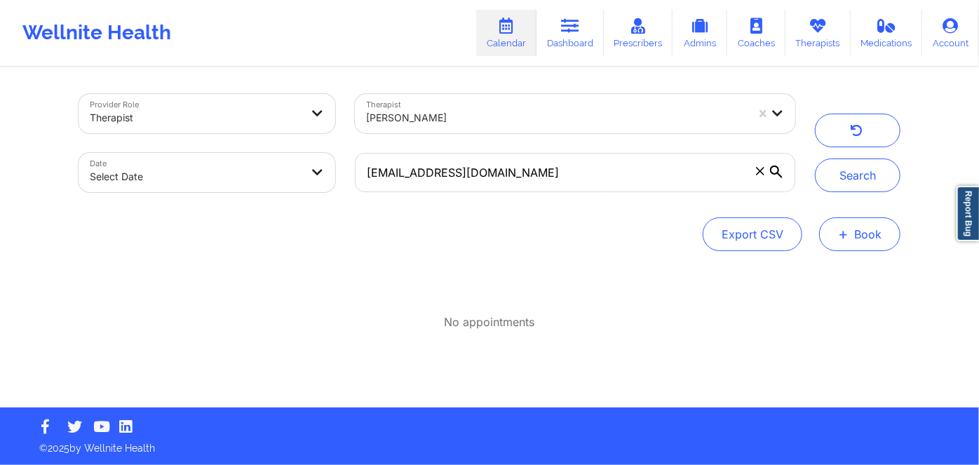
click at [867, 235] on button "+ Book" at bounding box center [859, 234] width 81 height 34
click at [846, 280] on button "Therapy Session" at bounding box center [836, 278] width 107 height 23
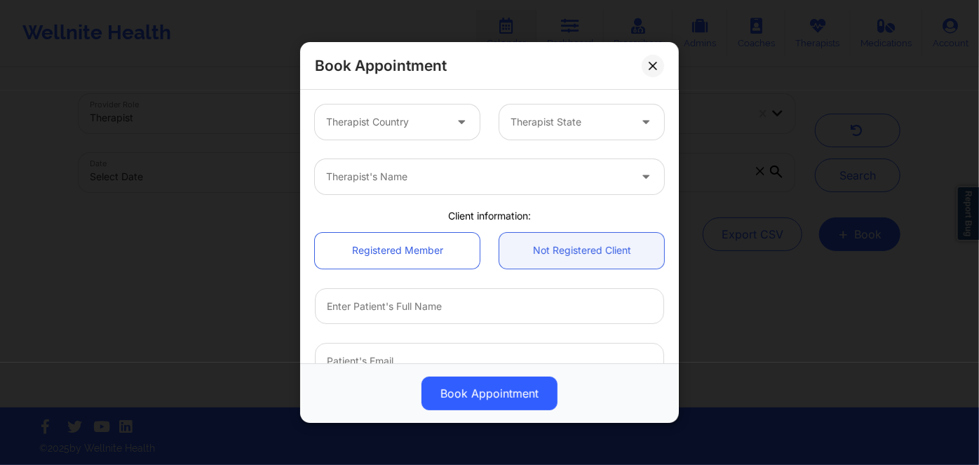
click at [464, 125] on icon at bounding box center [461, 119] width 14 height 12
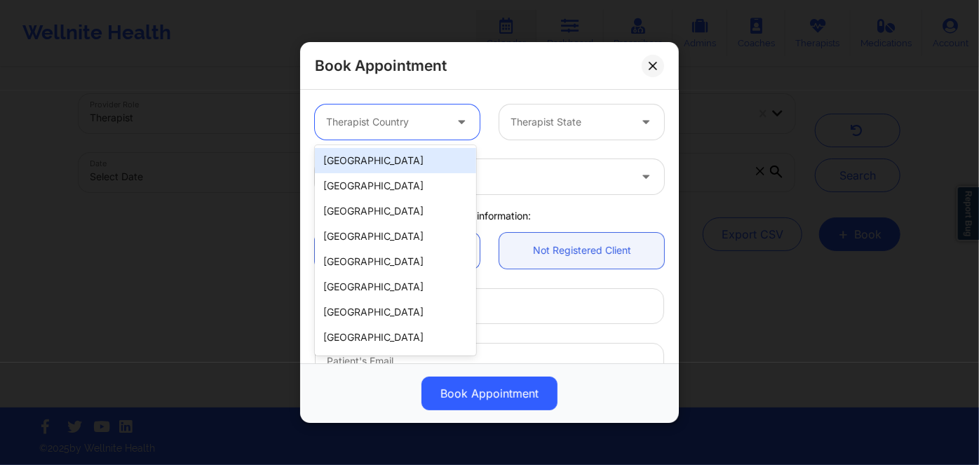
click at [435, 165] on div "[GEOGRAPHIC_DATA]" at bounding box center [395, 160] width 161 height 25
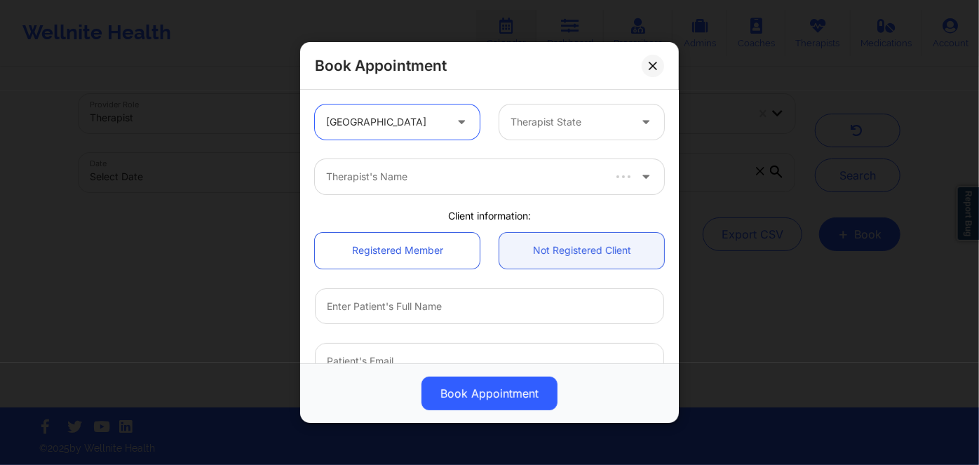
click at [541, 134] on div "Therapist State" at bounding box center [564, 121] width 131 height 35
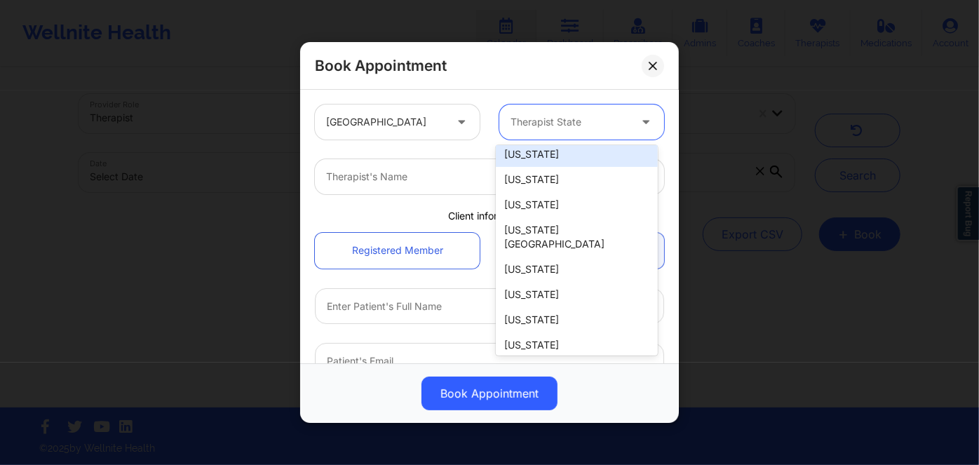
scroll to position [191, 0]
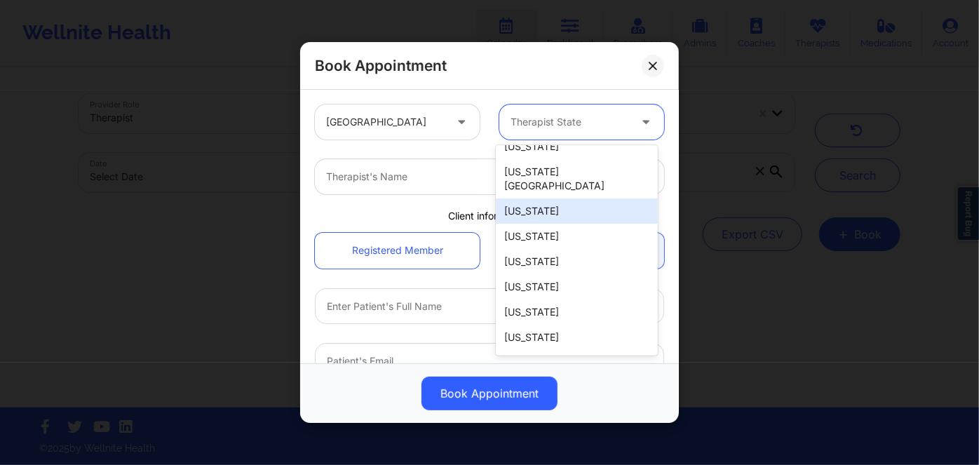
click at [572, 201] on div "[US_STATE]" at bounding box center [576, 210] width 161 height 25
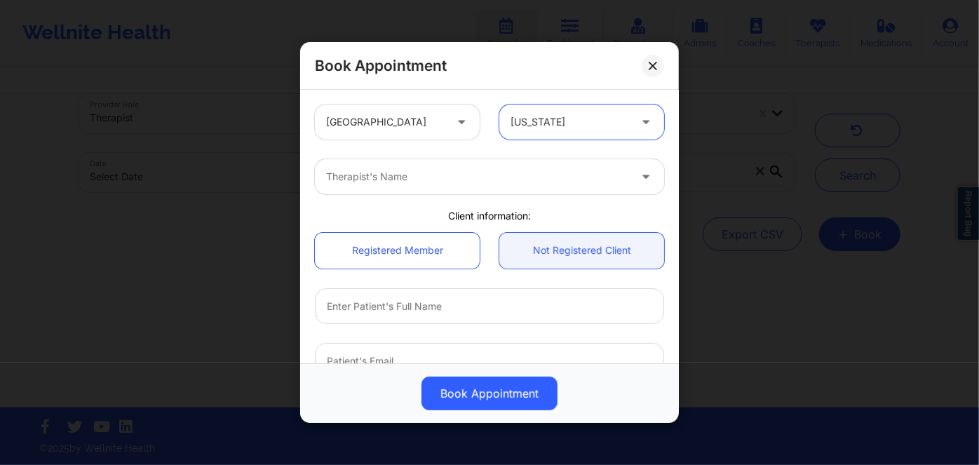
click at [435, 173] on div at bounding box center [477, 176] width 303 height 17
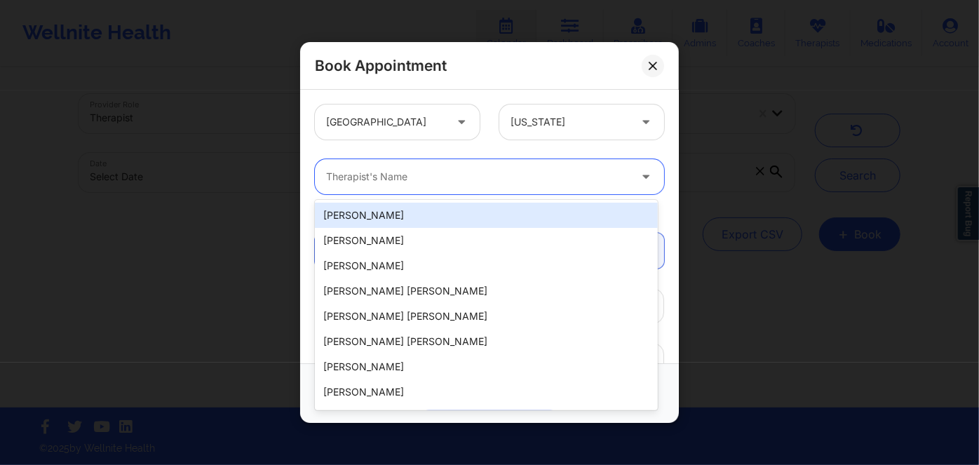
paste input "[EMAIL_ADDRESS][DOMAIN_NAME]"
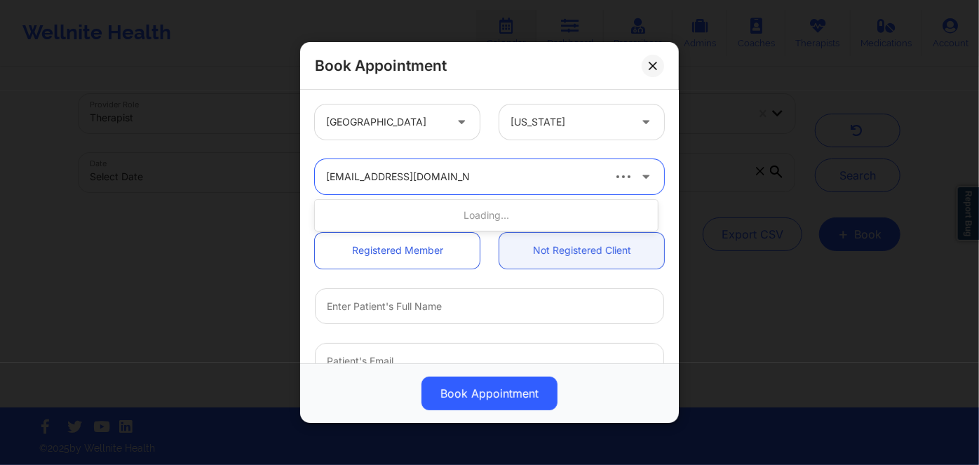
type input "[EMAIL_ADDRESS][DOMAIN_NAME]"
paste input "[PERSON_NAME]"
type input "[PERSON_NAME]"
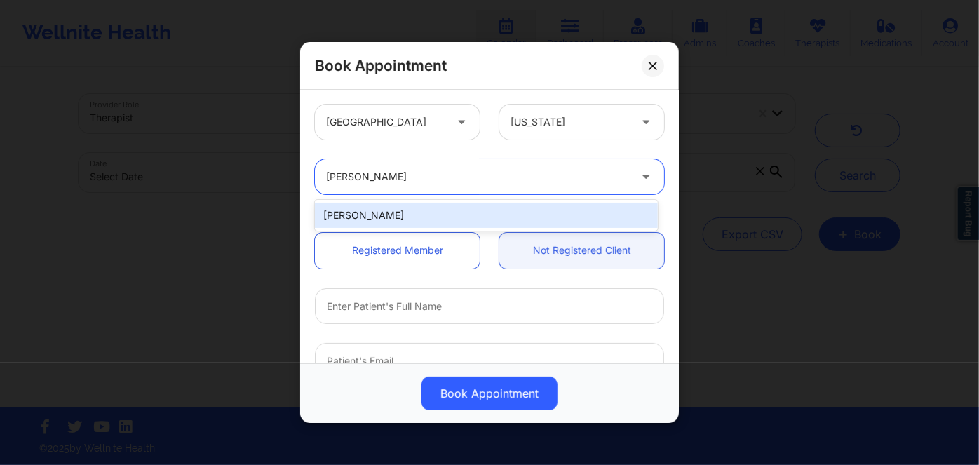
drag, startPoint x: 487, startPoint y: 211, endPoint x: 513, endPoint y: 219, distance: 26.4
click at [487, 212] on div "[PERSON_NAME]" at bounding box center [486, 215] width 343 height 25
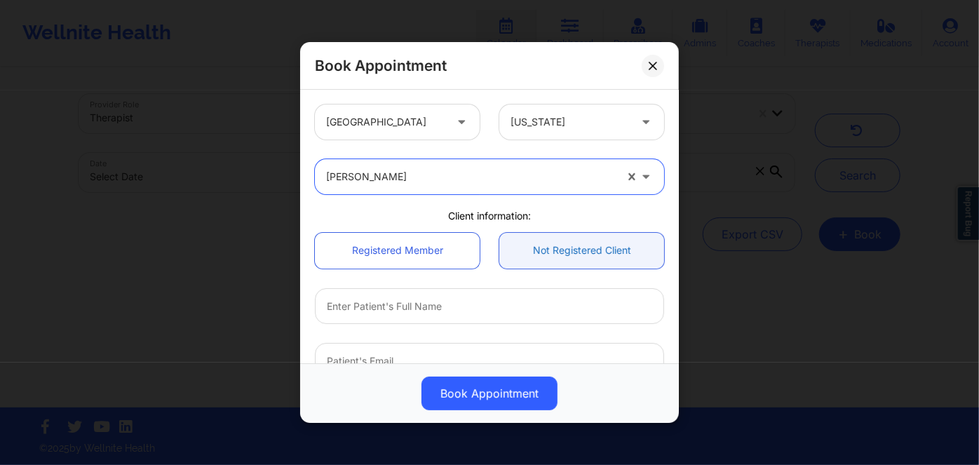
click at [562, 248] on link "Not Registered Client" at bounding box center [581, 250] width 165 height 36
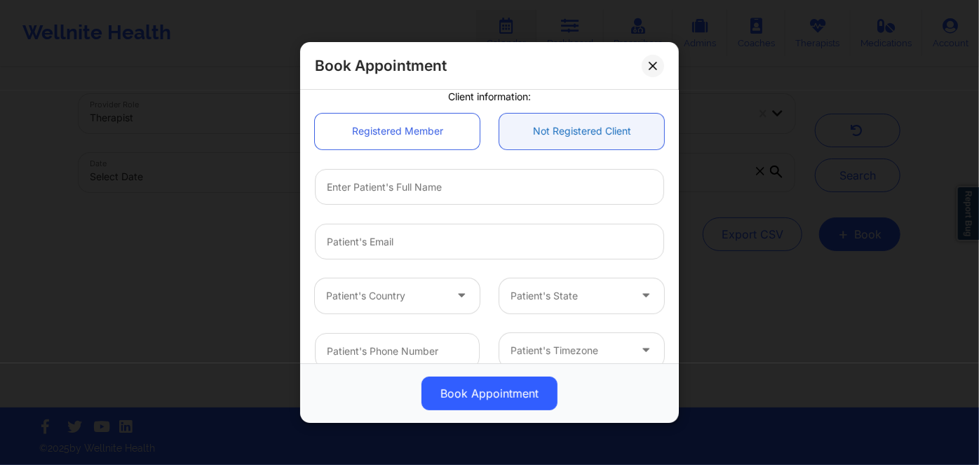
scroll to position [127, 0]
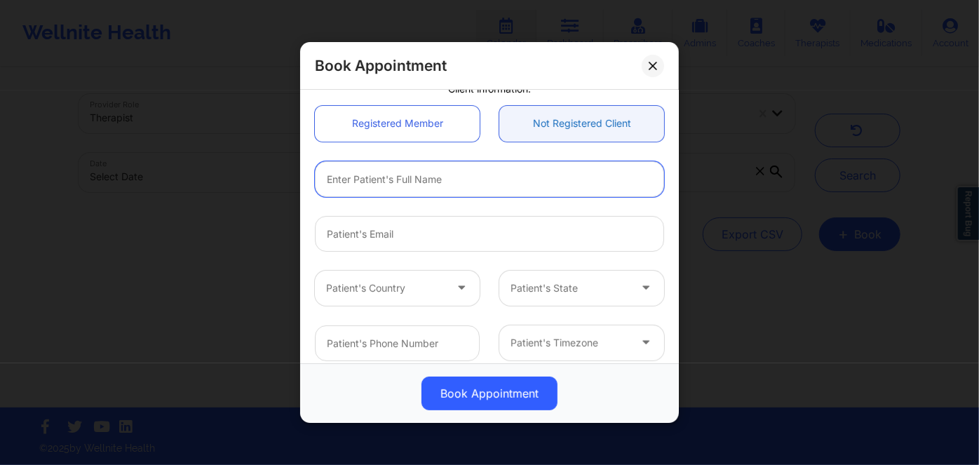
drag, startPoint x: 511, startPoint y: 183, endPoint x: 499, endPoint y: 129, distance: 55.5
click at [511, 182] on input "text" at bounding box center [489, 179] width 349 height 36
paste input "[PERSON_NAME]"
type input "[PERSON_NAME]"
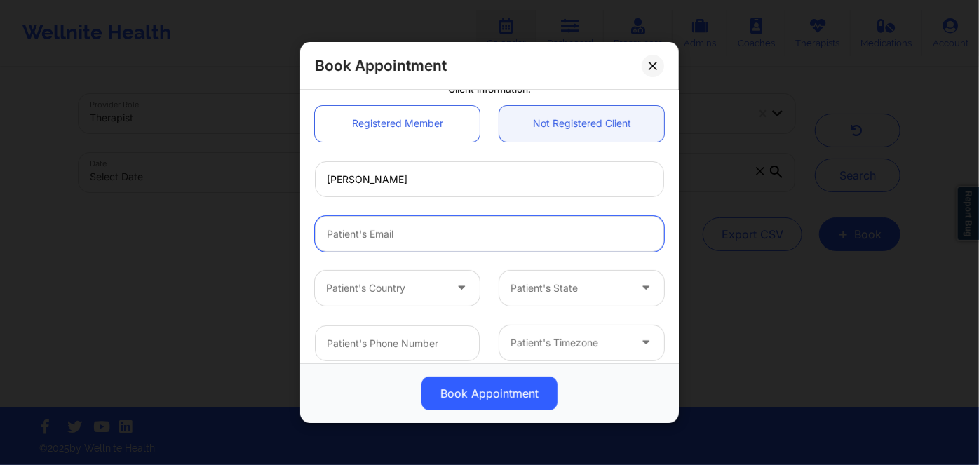
click at [430, 234] on input "email" at bounding box center [489, 233] width 349 height 36
paste input "[EMAIL_ADDRESS][DOMAIN_NAME]"
type input "[EMAIL_ADDRESS][DOMAIN_NAME]"
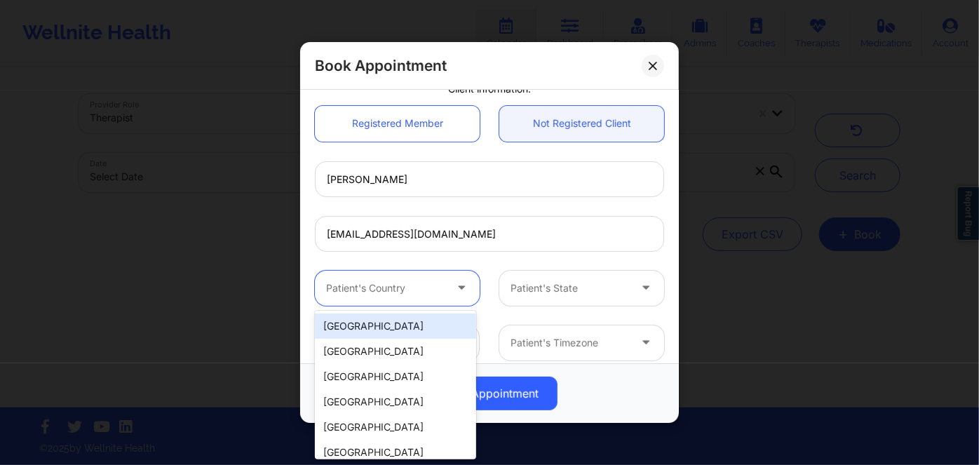
click at [419, 280] on div at bounding box center [385, 288] width 119 height 17
drag, startPoint x: 415, startPoint y: 318, endPoint x: 447, endPoint y: 311, distance: 32.5
click at [424, 317] on div "[GEOGRAPHIC_DATA]" at bounding box center [395, 325] width 161 height 25
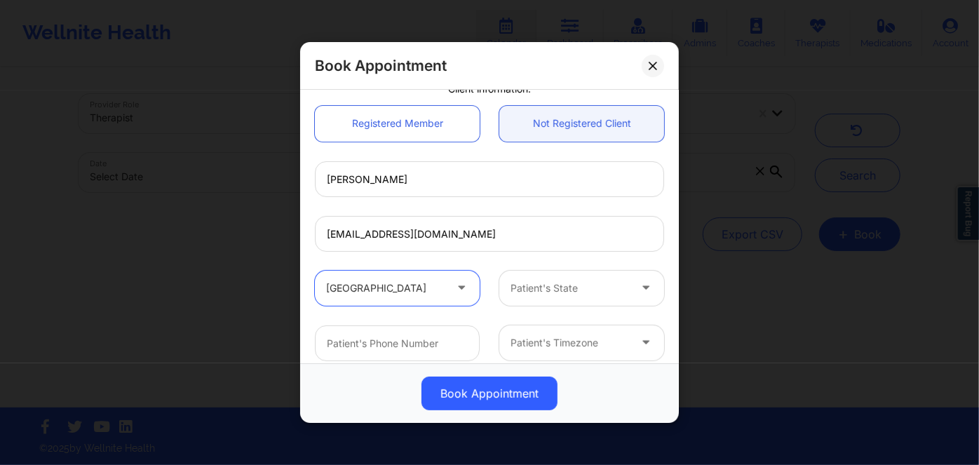
click at [522, 292] on div at bounding box center [570, 288] width 119 height 17
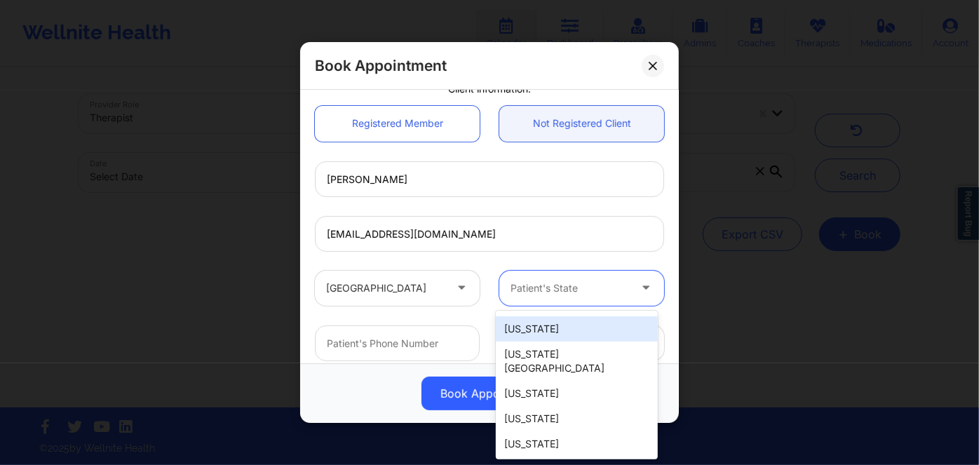
scroll to position [191, 0]
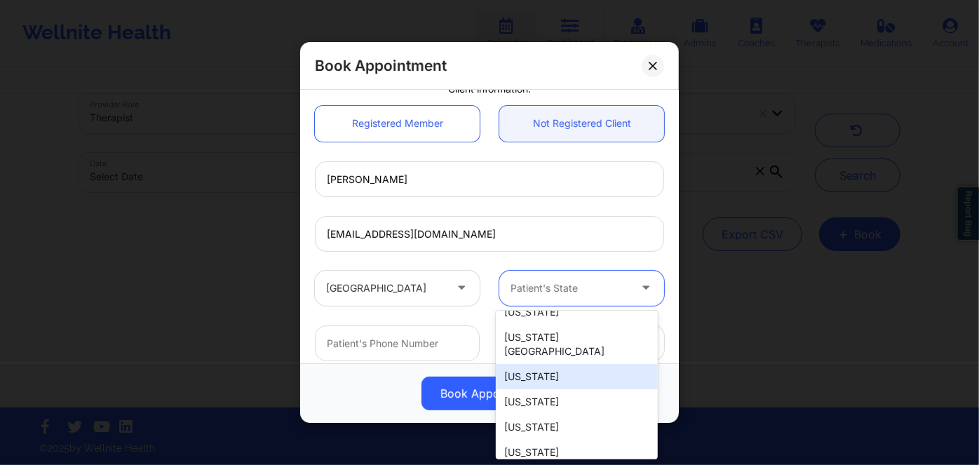
click at [583, 364] on div "[US_STATE]" at bounding box center [576, 376] width 161 height 25
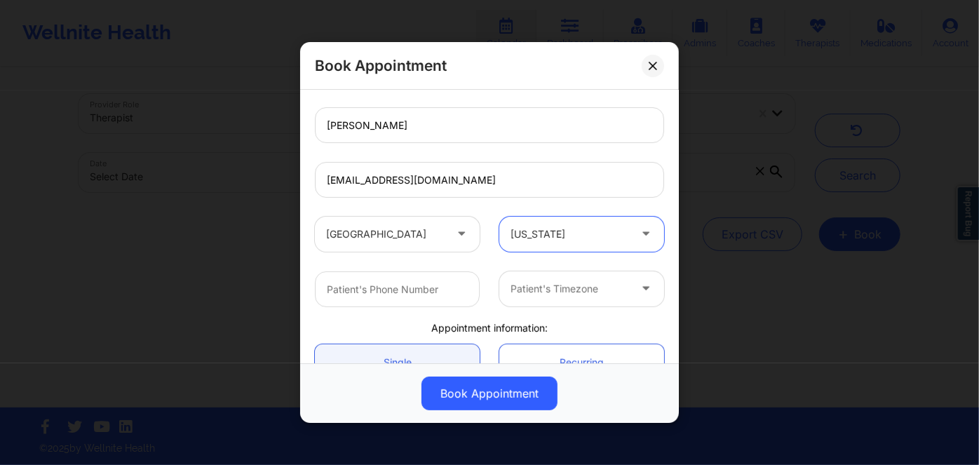
scroll to position [255, 0]
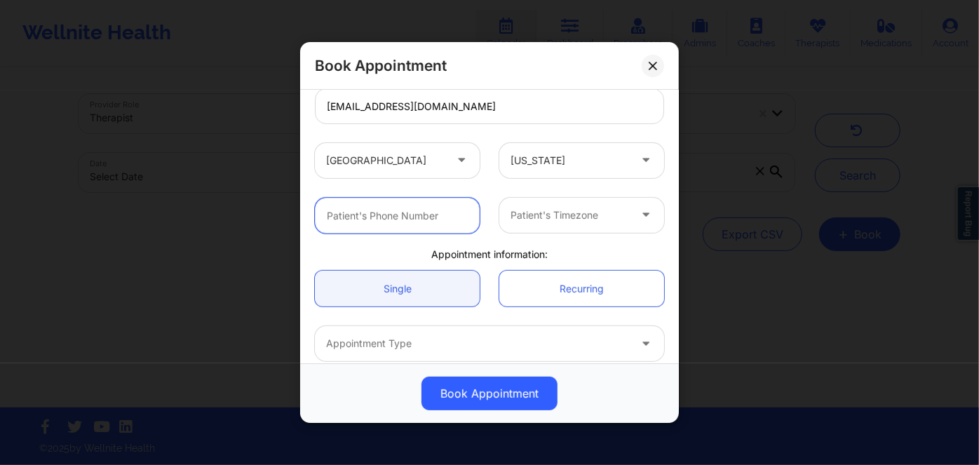
drag, startPoint x: 415, startPoint y: 210, endPoint x: 442, endPoint y: 161, distance: 55.2
click at [415, 209] on input "text" at bounding box center [397, 215] width 165 height 36
paste input "[PHONE_NUMBER]"
type input "[PHONE_NUMBER]"
click at [553, 215] on div at bounding box center [570, 215] width 119 height 17
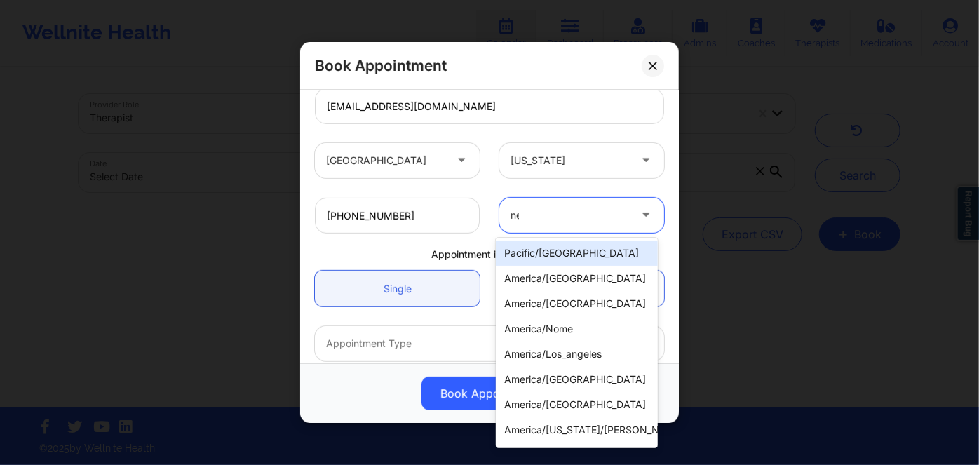
type input "new"
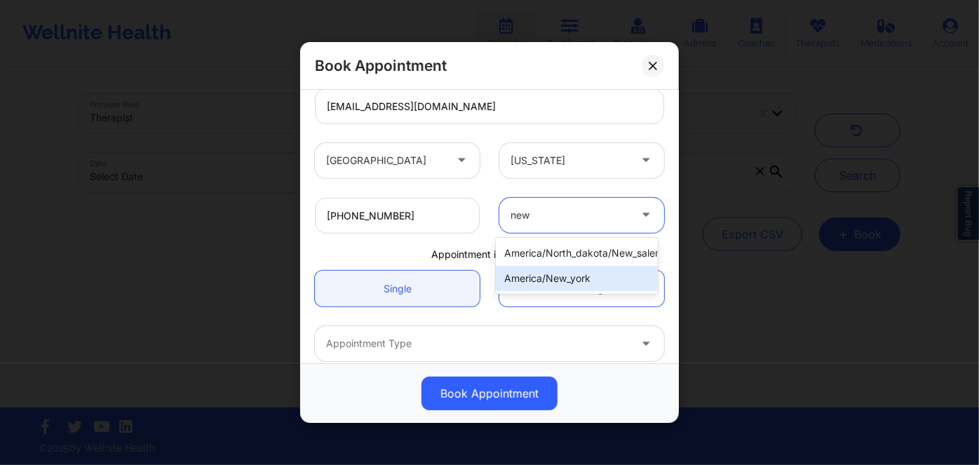
drag, startPoint x: 578, startPoint y: 279, endPoint x: 567, endPoint y: 250, distance: 31.5
click at [579, 279] on div "america/new_york" at bounding box center [576, 278] width 161 height 25
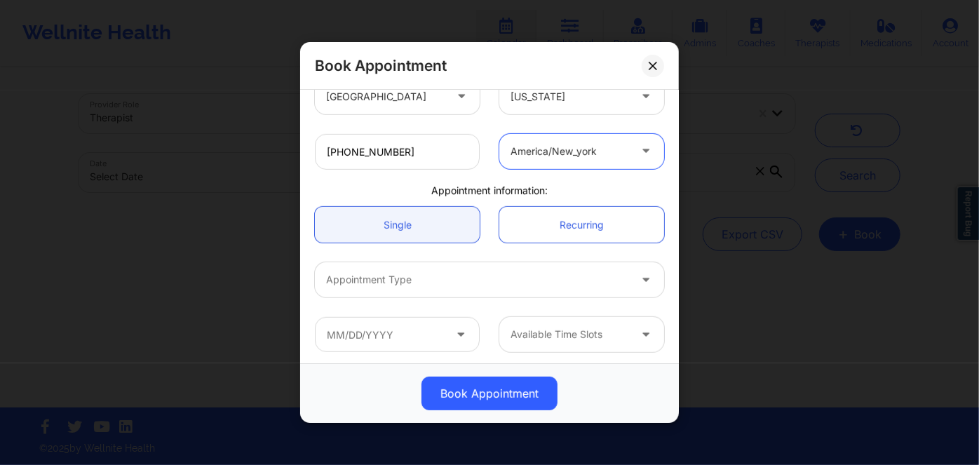
scroll to position [321, 0]
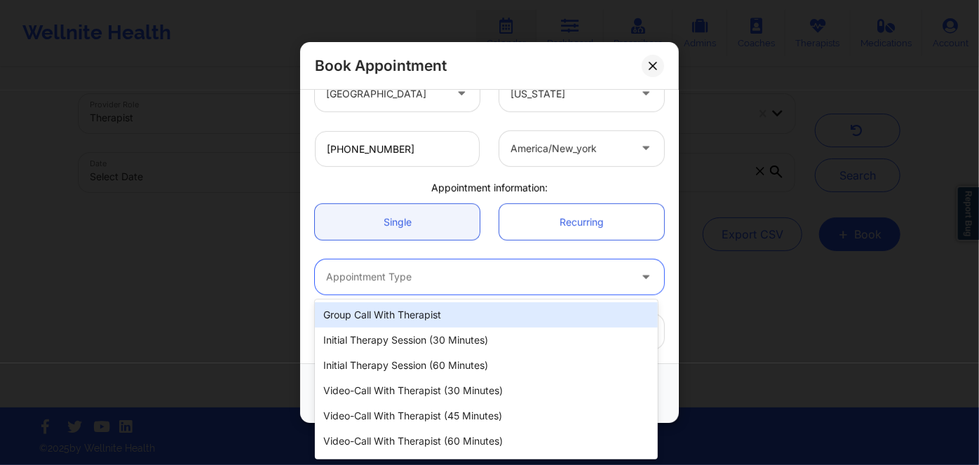
click at [482, 281] on div at bounding box center [477, 277] width 303 height 17
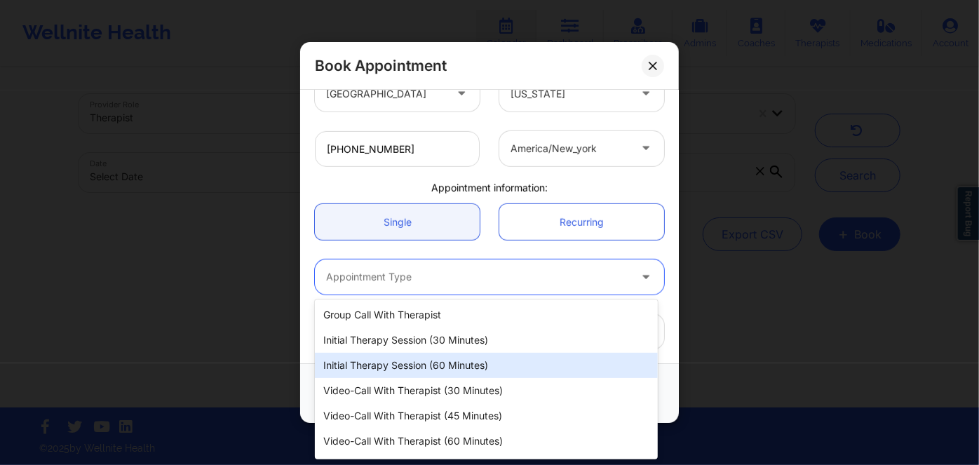
click at [489, 363] on div "Initial Therapy Session (60 minutes)" at bounding box center [486, 365] width 343 height 25
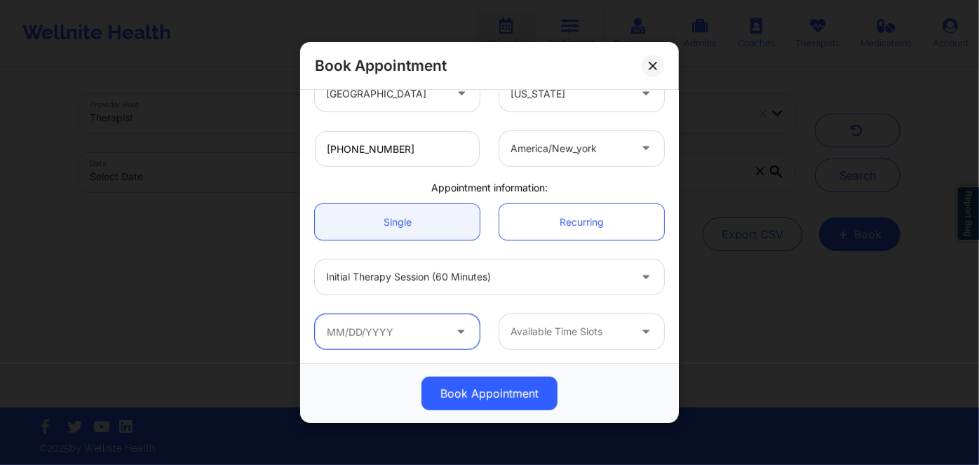
click at [415, 333] on input "text" at bounding box center [397, 331] width 165 height 35
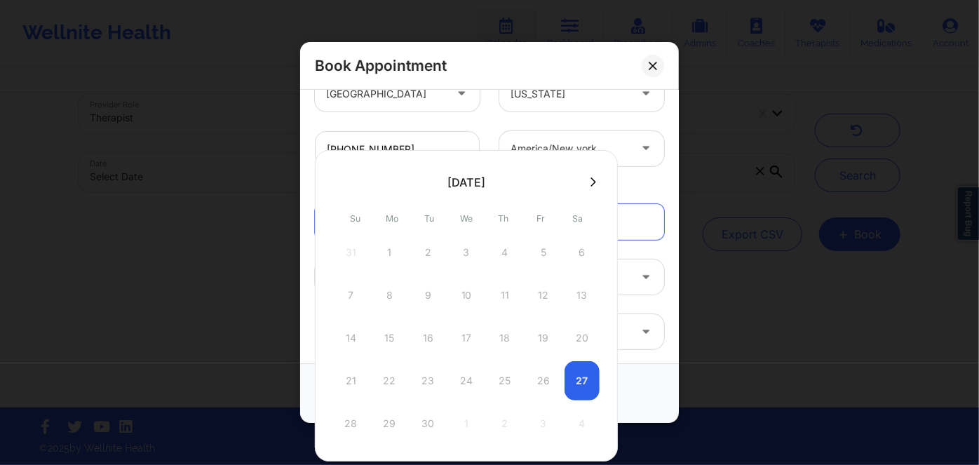
click at [590, 182] on icon at bounding box center [593, 182] width 6 height 11
click at [462, 249] on div "1" at bounding box center [466, 252] width 35 height 39
type input "[DATE]"
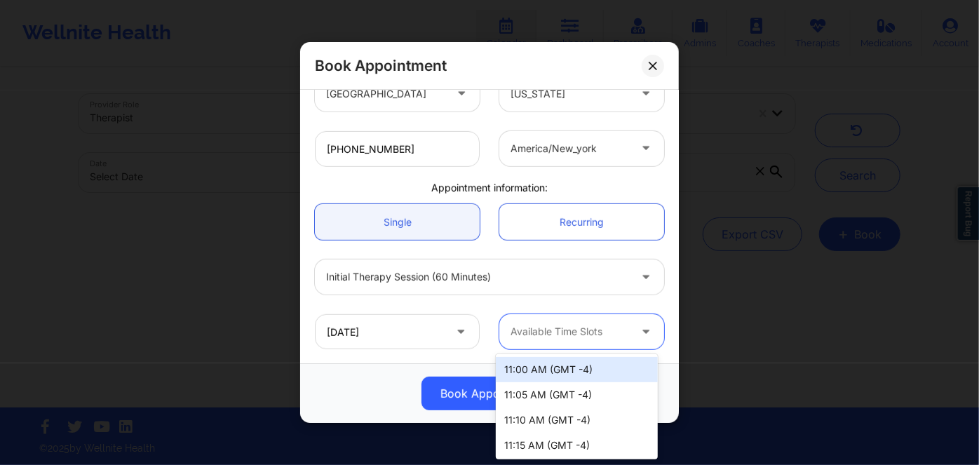
click at [565, 327] on div at bounding box center [570, 331] width 119 height 17
click at [568, 370] on div "11:00 AM (GMT -4)" at bounding box center [576, 369] width 161 height 25
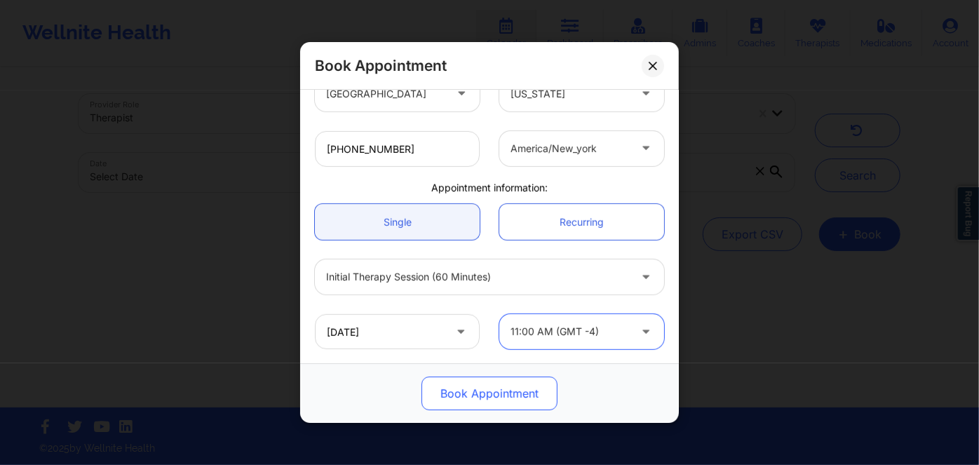
click at [489, 389] on button "Book Appointment" at bounding box center [489, 394] width 136 height 34
